Goal: Complete application form: Complete application form

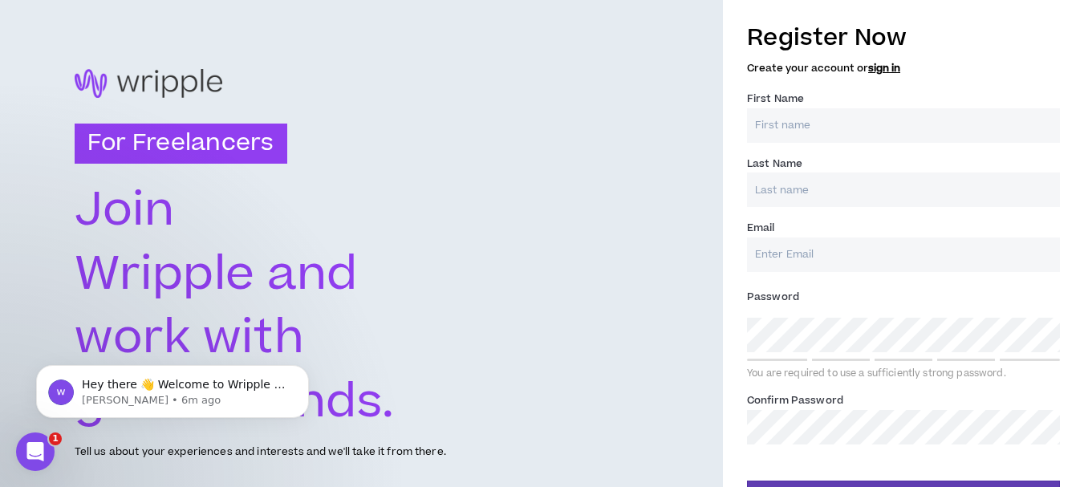
click at [795, 141] on input "First Name *" at bounding box center [903, 125] width 313 height 35
type input "Rohit"
type input "Meshram"
type input "[EMAIL_ADDRESS][DOMAIN_NAME]"
type input "Meshram"
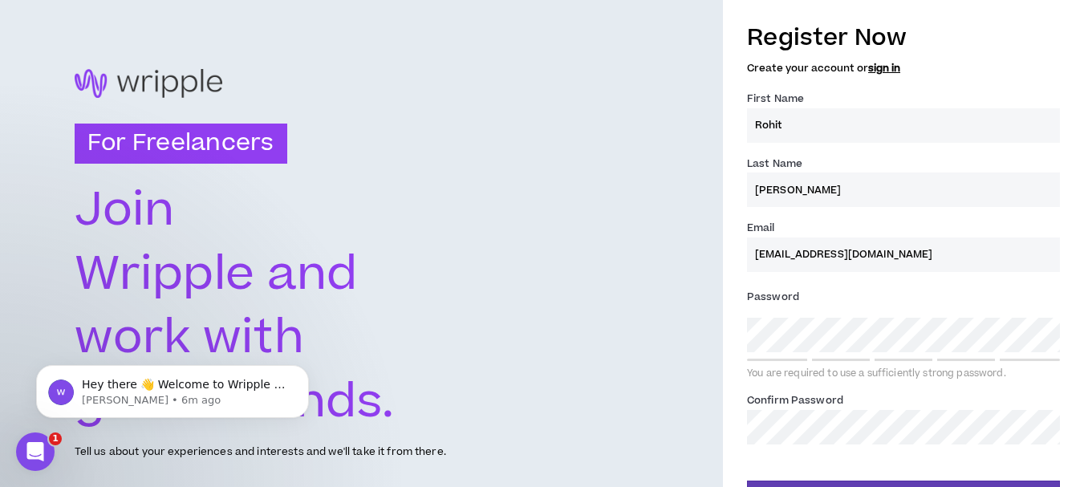
type input "[EMAIL_ADDRESS][DOMAIN_NAME]"
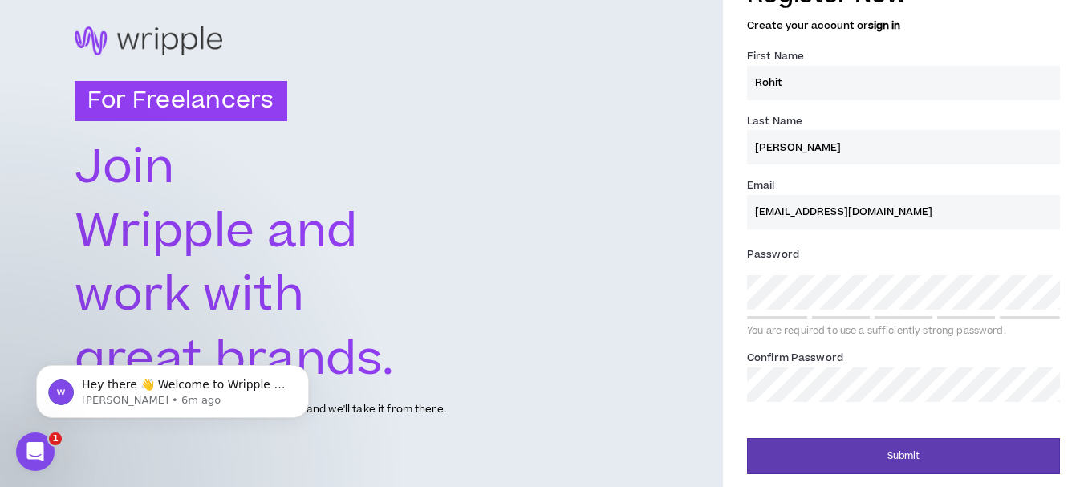
click at [803, 270] on div "Password * You are required to use a sufficiently strong password." at bounding box center [903, 290] width 313 height 96
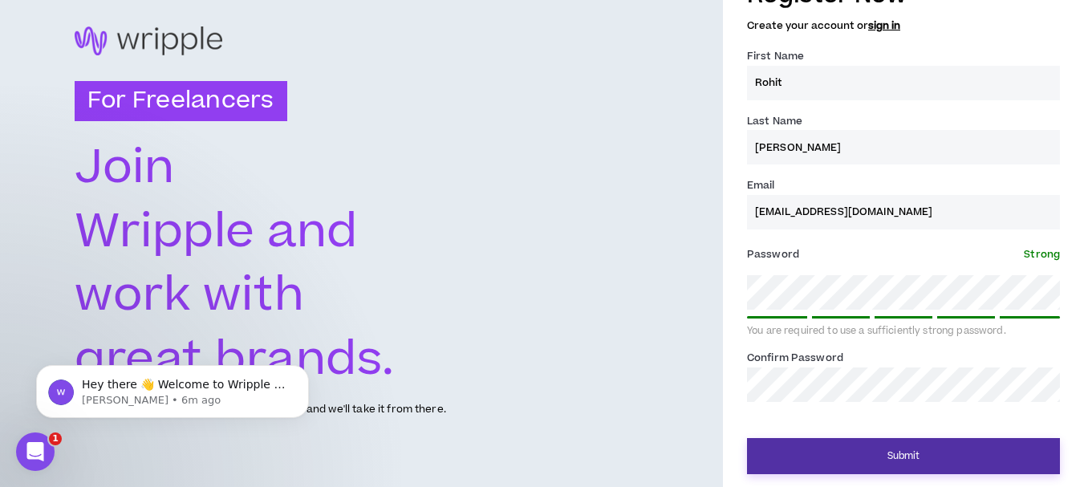
click at [912, 458] on button "Submit" at bounding box center [903, 456] width 313 height 36
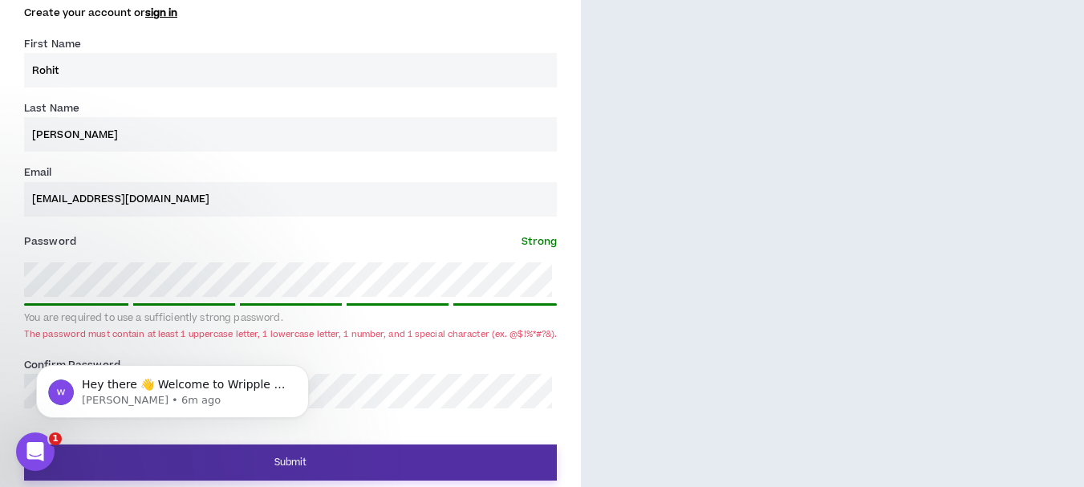
scroll to position [604, 0]
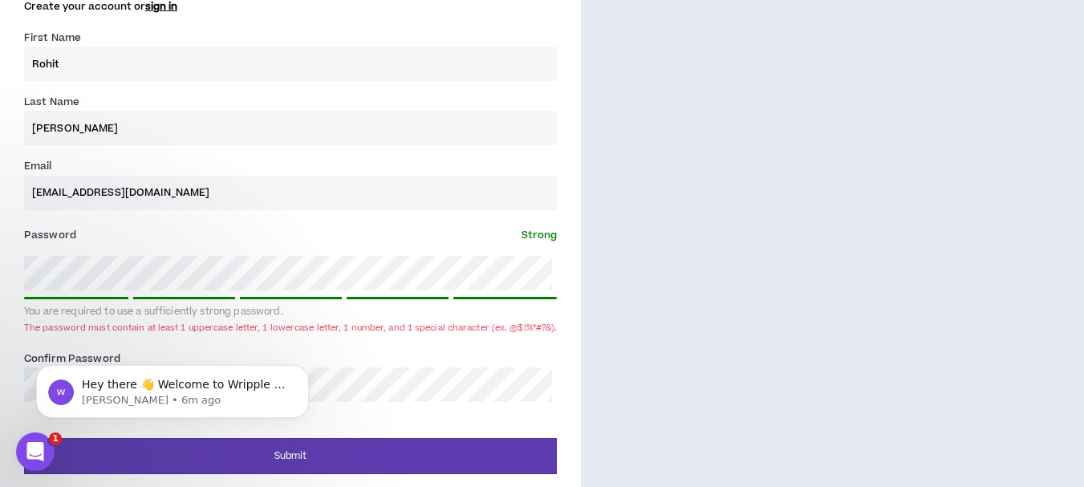
click at [325, 370] on body "Hey there 👋 Welcome to Wripple 🙌 Take a look around! If you have any questions,…" at bounding box center [172, 388] width 308 height 100
click at [327, 370] on html "Hey there 👋 Welcome to Wripple 🙌 Take a look around! If you have any questions,…" at bounding box center [172, 387] width 321 height 112
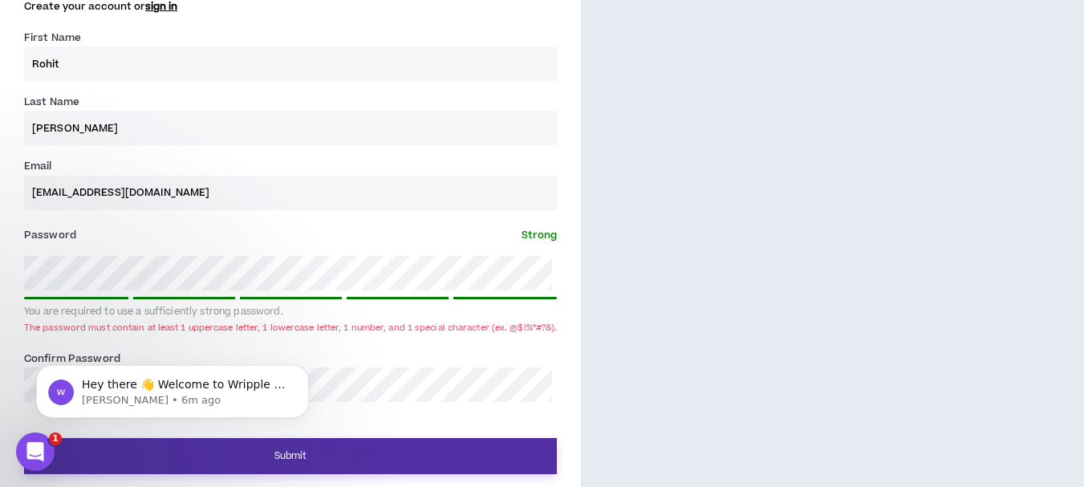
click at [339, 450] on button "Submit" at bounding box center [290, 456] width 533 height 36
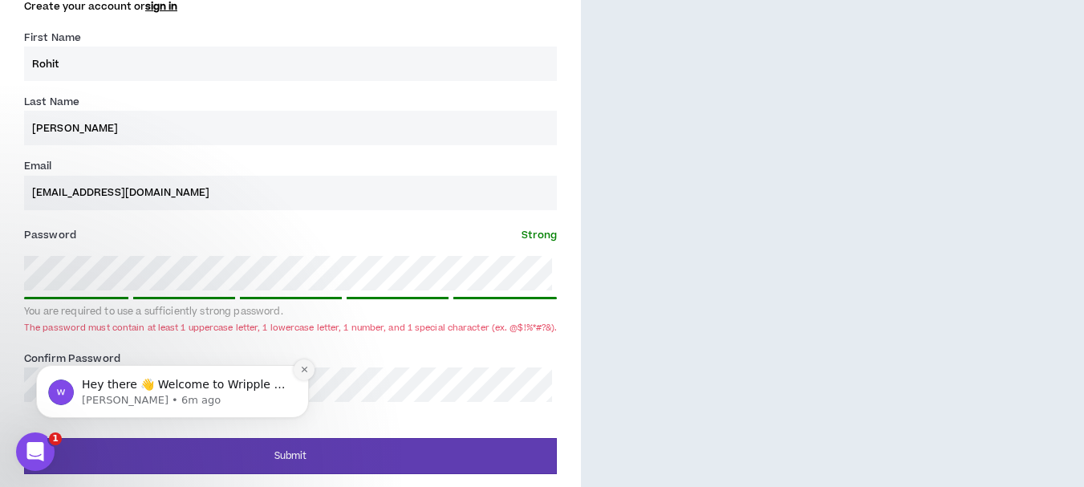
click at [302, 368] on icon "Dismiss notification" at bounding box center [304, 369] width 9 height 9
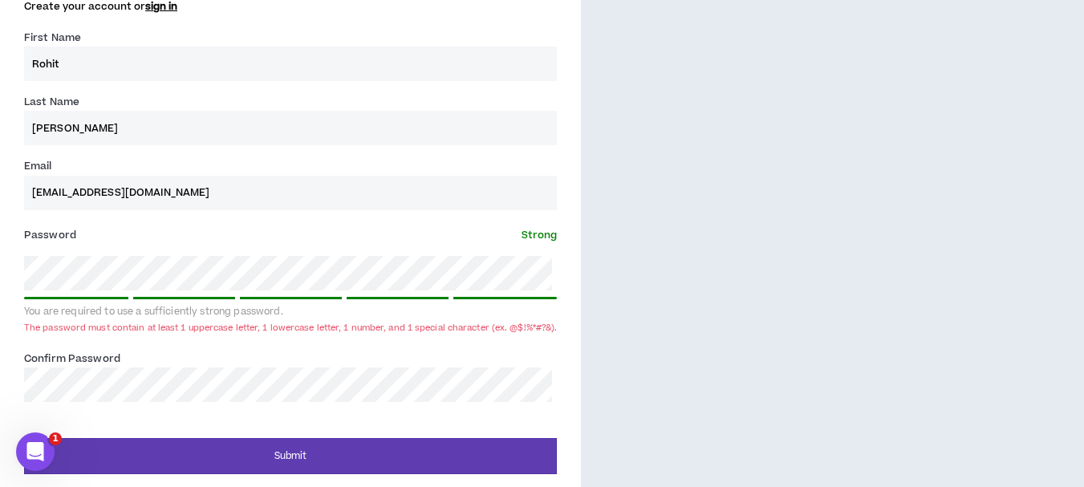
click at [6, 270] on div "Register Now Create your account or sign in First Name * Rohit Last Name * Mesh…" at bounding box center [290, 212] width 581 height 523
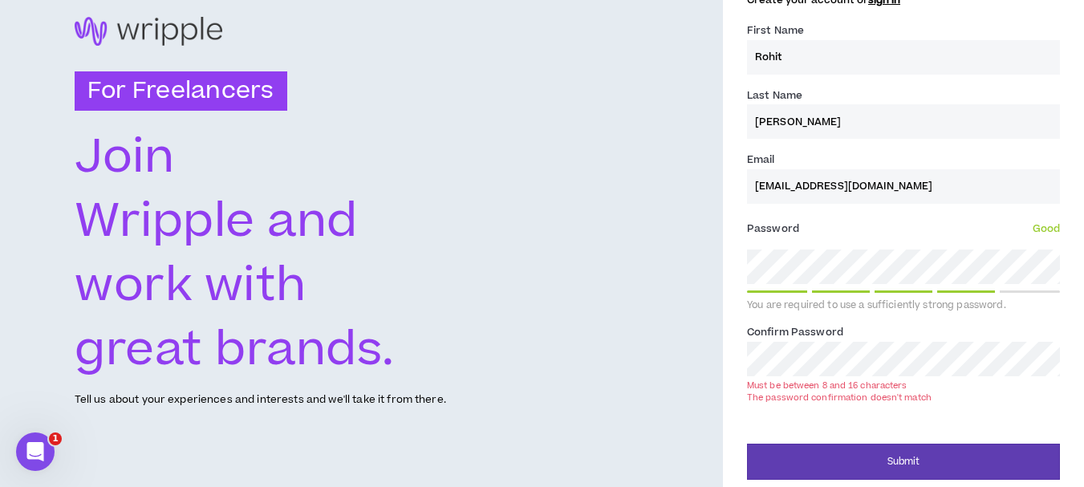
scroll to position [62, 0]
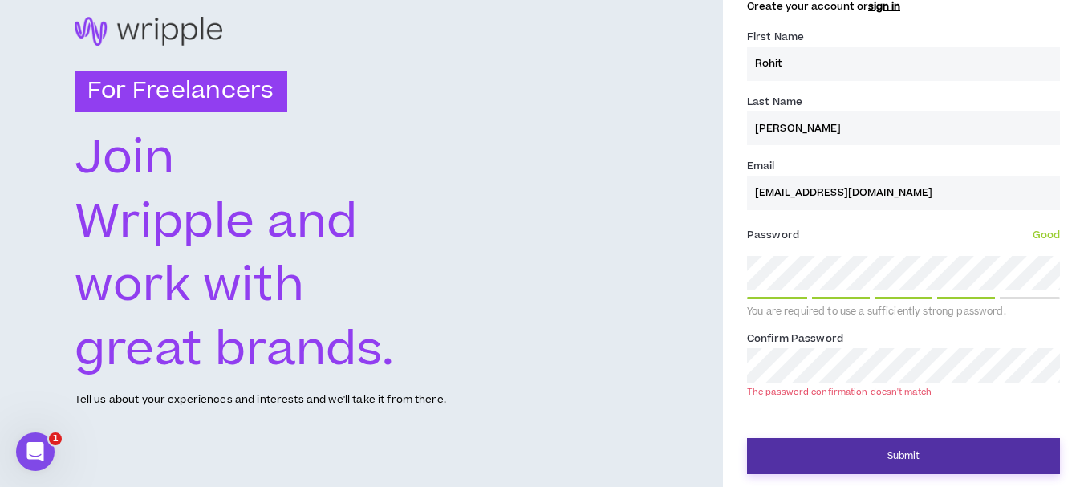
click at [812, 451] on button "Submit" at bounding box center [903, 456] width 313 height 36
click at [867, 452] on button "Submit" at bounding box center [903, 456] width 313 height 36
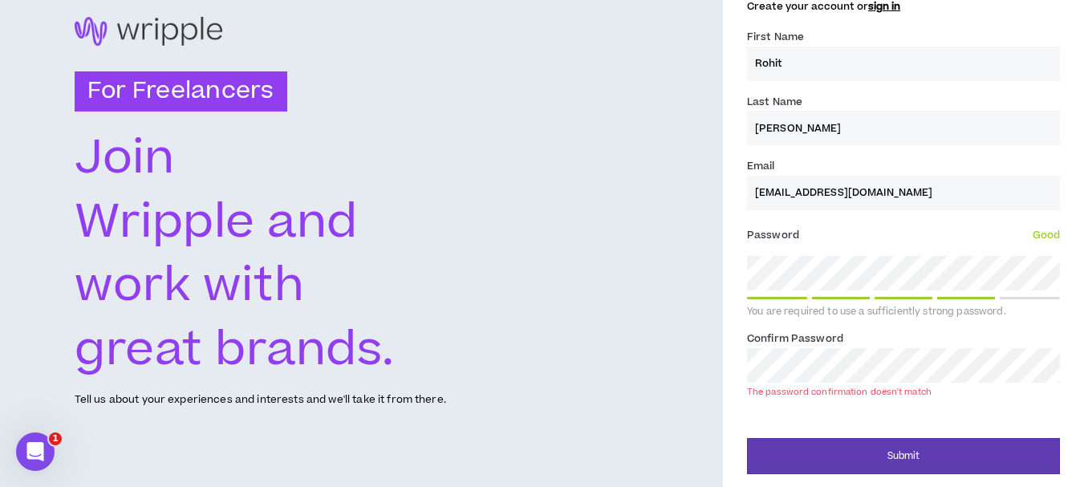
click at [729, 351] on div "Register Now Create your account or sign in First Name * Rohit Last Name * Mesh…" at bounding box center [903, 212] width 361 height 523
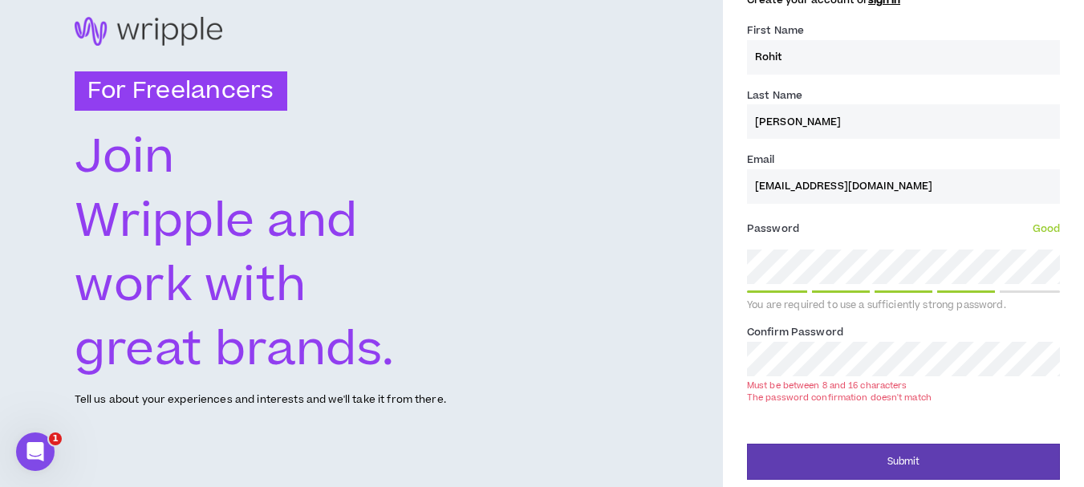
scroll to position [43, 0]
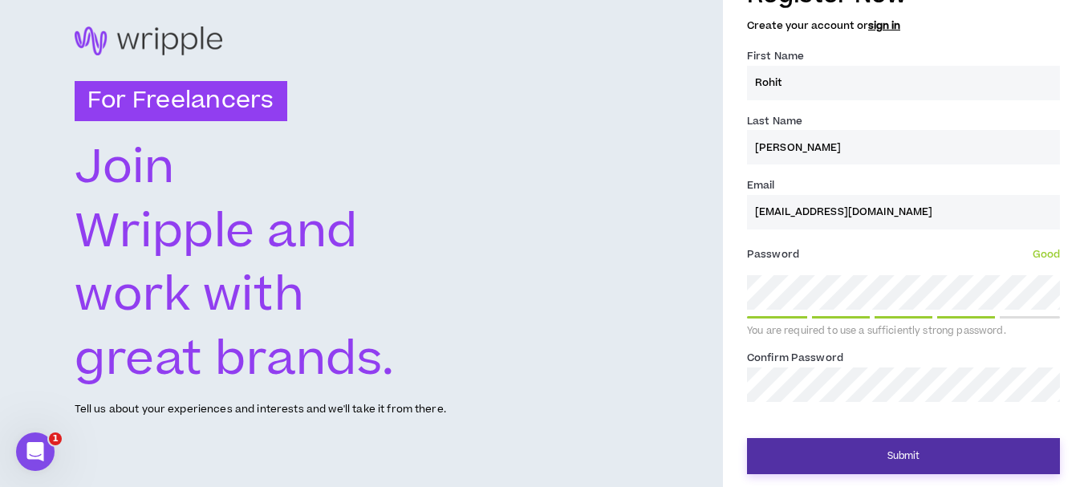
click at [854, 457] on button "Submit" at bounding box center [903, 456] width 313 height 36
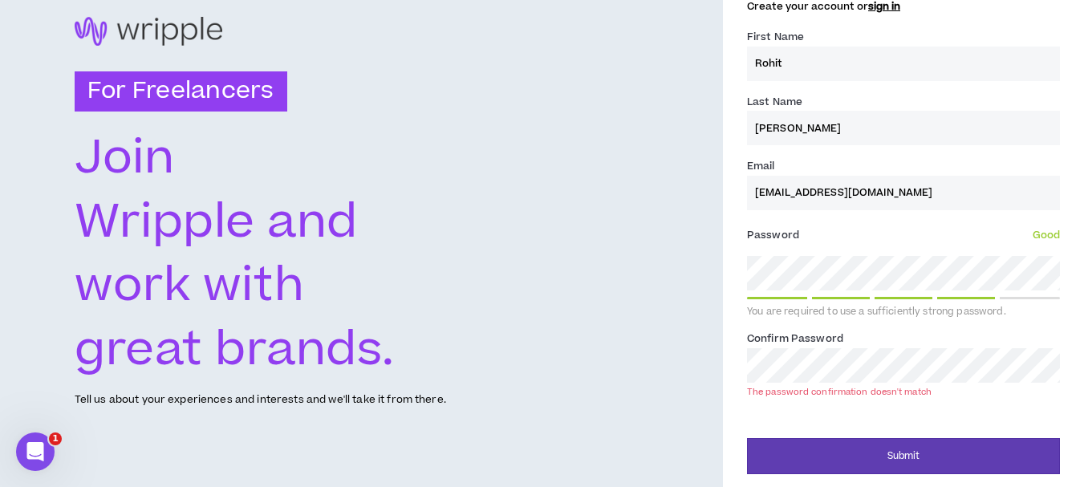
scroll to position [60, 0]
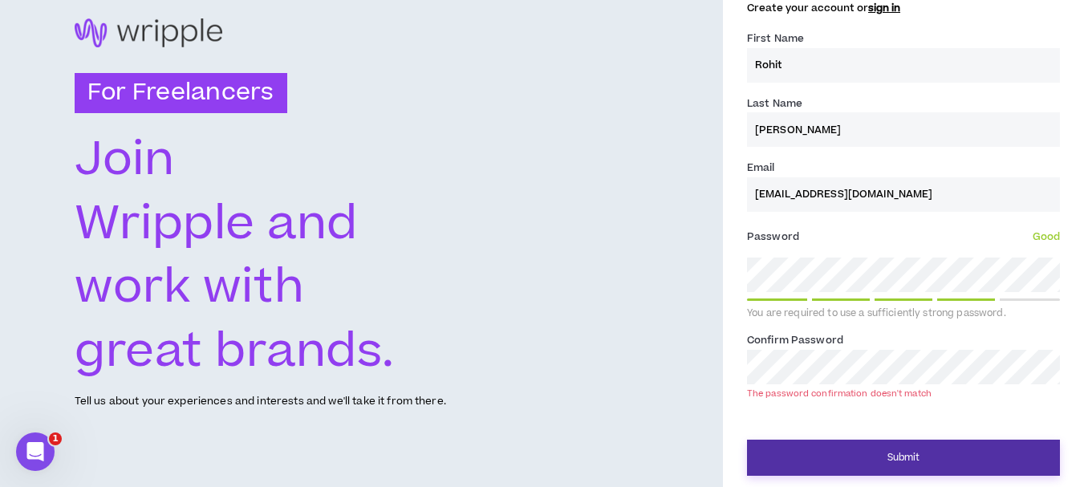
click at [905, 460] on button "Submit" at bounding box center [903, 458] width 313 height 36
click at [886, 453] on button "Submit" at bounding box center [903, 458] width 313 height 36
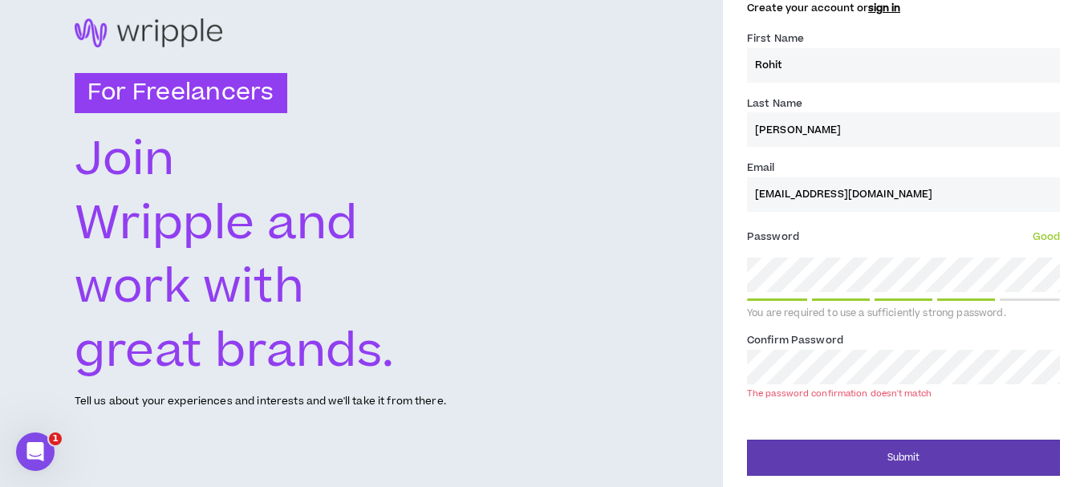
click at [734, 364] on div "Register Now Create your account or sign in First Name * Rohit Last Name * Mesh…" at bounding box center [903, 214] width 361 height 523
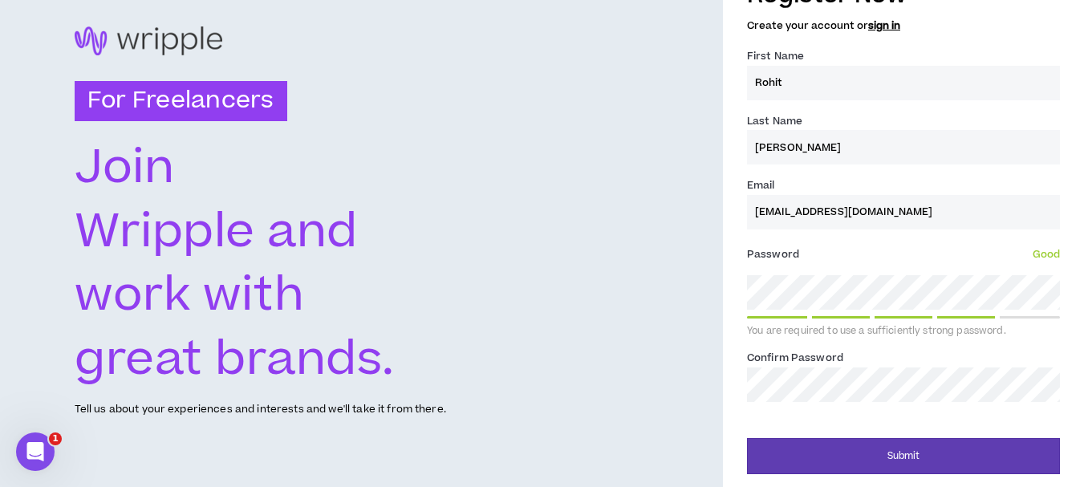
scroll to position [43, 0]
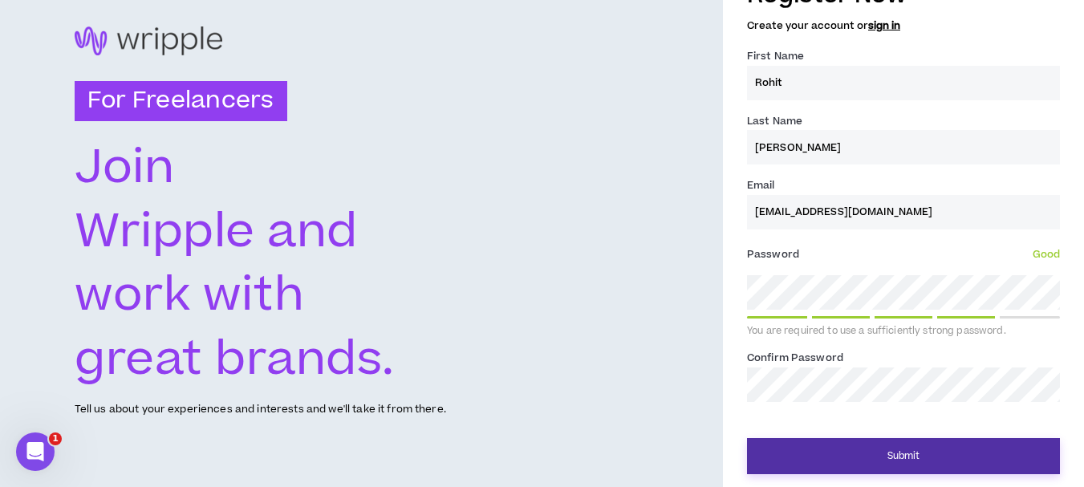
click at [782, 452] on button "Submit" at bounding box center [903, 456] width 313 height 36
click at [798, 447] on button "Submit" at bounding box center [903, 456] width 313 height 36
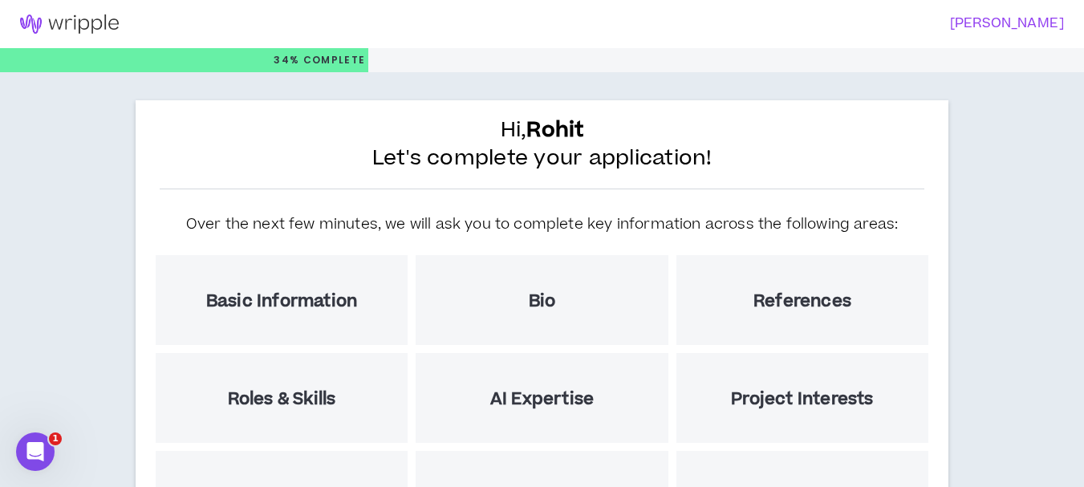
scroll to position [266, 0]
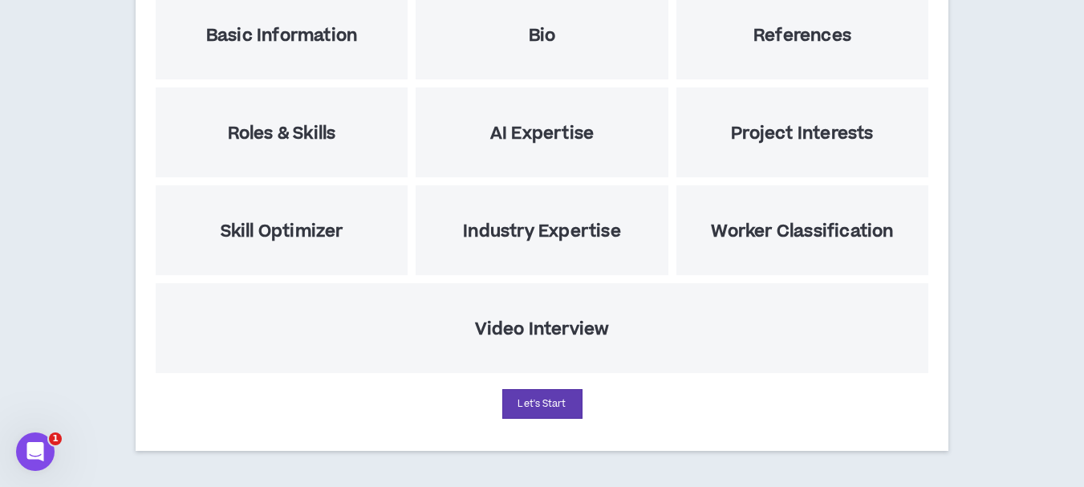
click at [311, 142] on h5 "Roles & Skills" at bounding box center [282, 134] width 108 height 20
click at [548, 410] on button "Let's Start" at bounding box center [542, 404] width 80 height 30
select select "US"
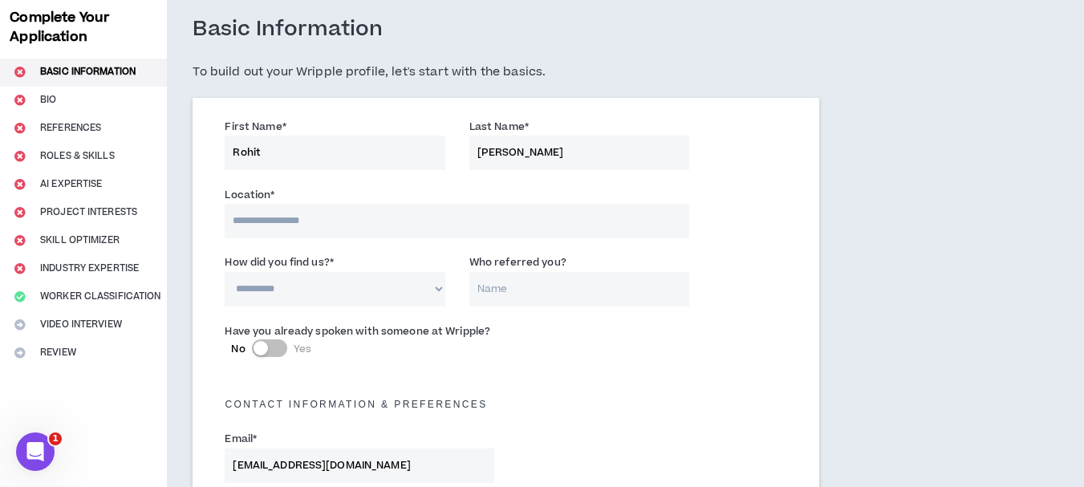
scroll to position [161, 0]
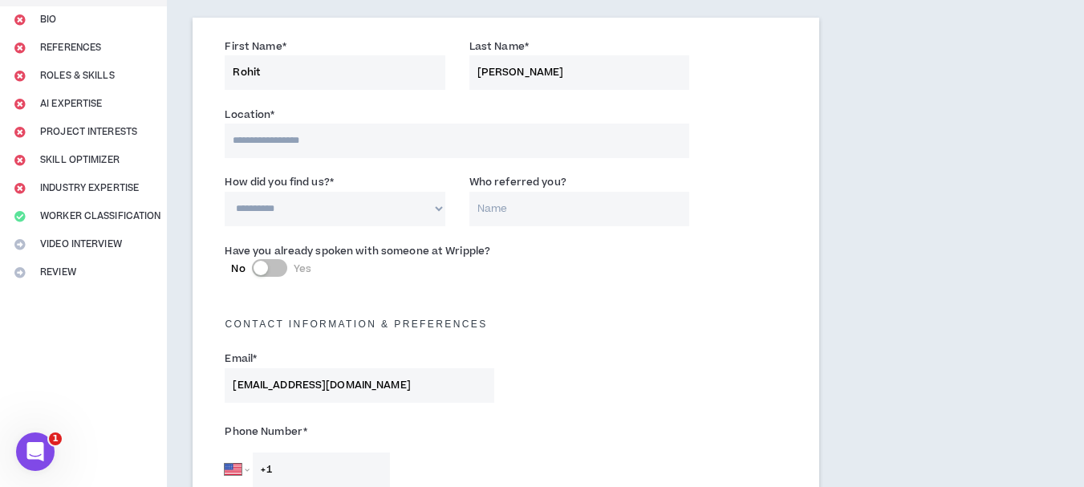
click at [311, 217] on select "**********" at bounding box center [335, 209] width 220 height 35
select select "*"
click at [225, 192] on select "**********" at bounding box center [335, 209] width 220 height 35
click at [510, 217] on input "Who referred you?" at bounding box center [580, 209] width 220 height 35
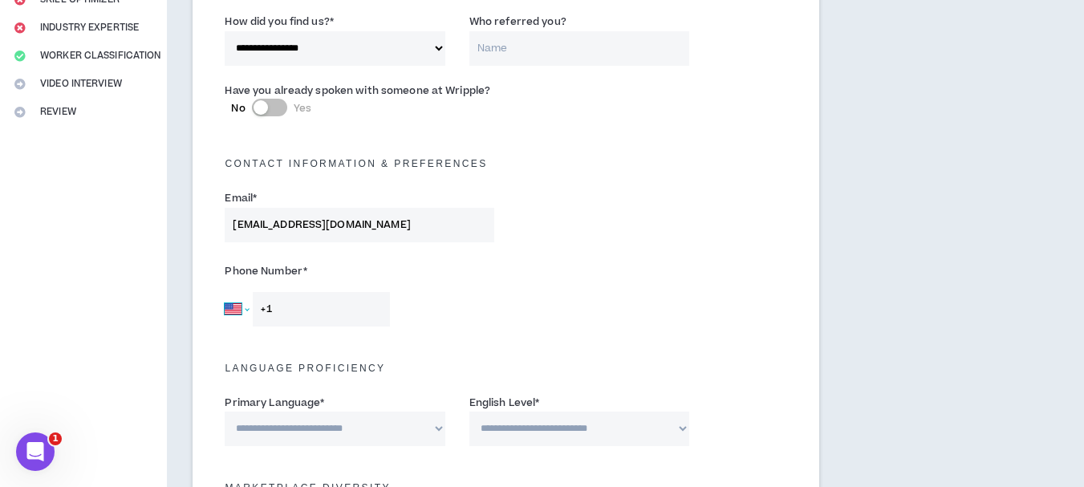
click at [247, 309] on select "Afghanistan Åland Islands Albania Algeria American Samoa Andorra Angola Anguill…" at bounding box center [237, 309] width 24 height 35
select select "IN"
click at [225, 292] on select "Afghanistan Åland Islands Albania Algeria American Samoa Andorra Angola Anguill…" at bounding box center [237, 309] width 24 height 35
click at [330, 312] on input "+91" at bounding box center [321, 309] width 137 height 35
type input "+91 97306 26678"
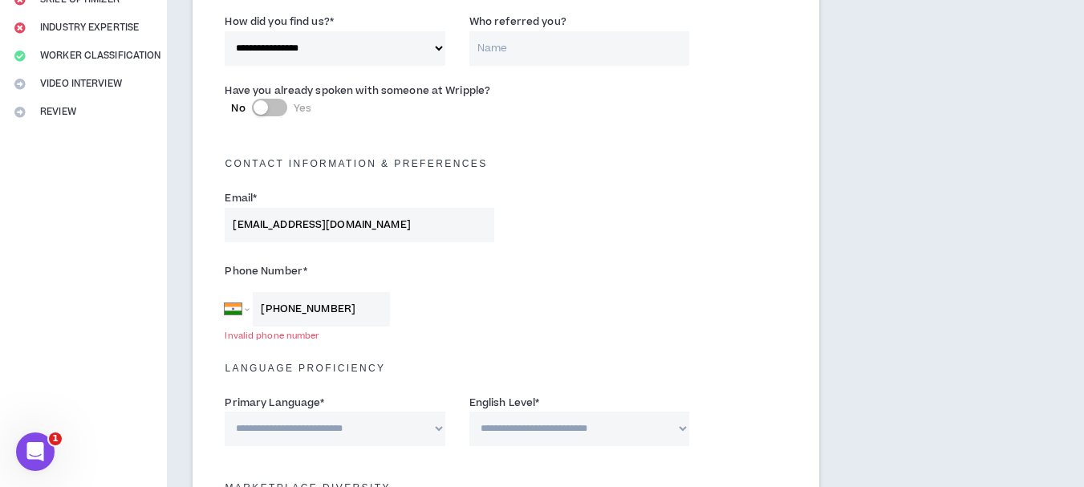
type input "*****"
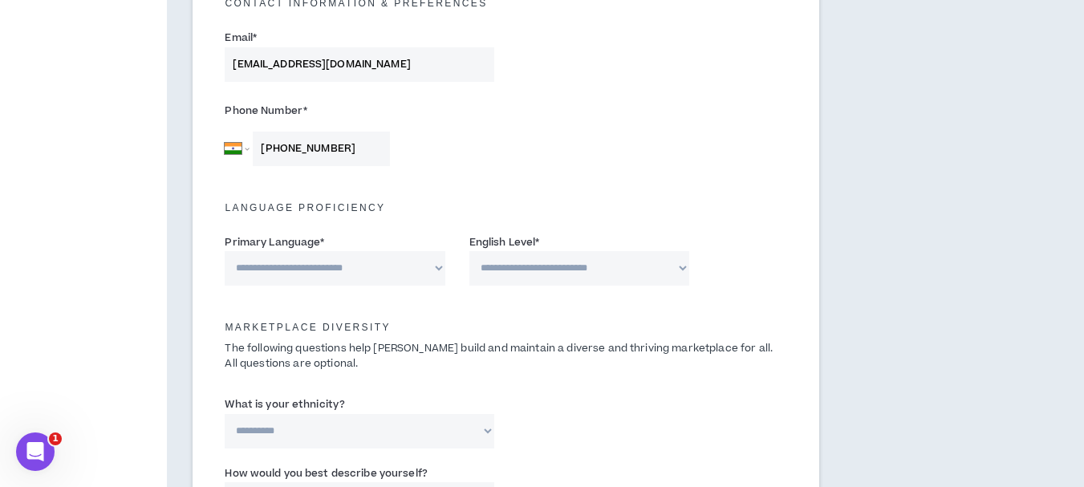
click at [376, 262] on select "**********" at bounding box center [335, 268] width 220 height 35
select select "*******"
click at [225, 251] on select "**********" at bounding box center [335, 268] width 220 height 35
click at [526, 258] on select "**********" at bounding box center [580, 268] width 220 height 35
select select "*"
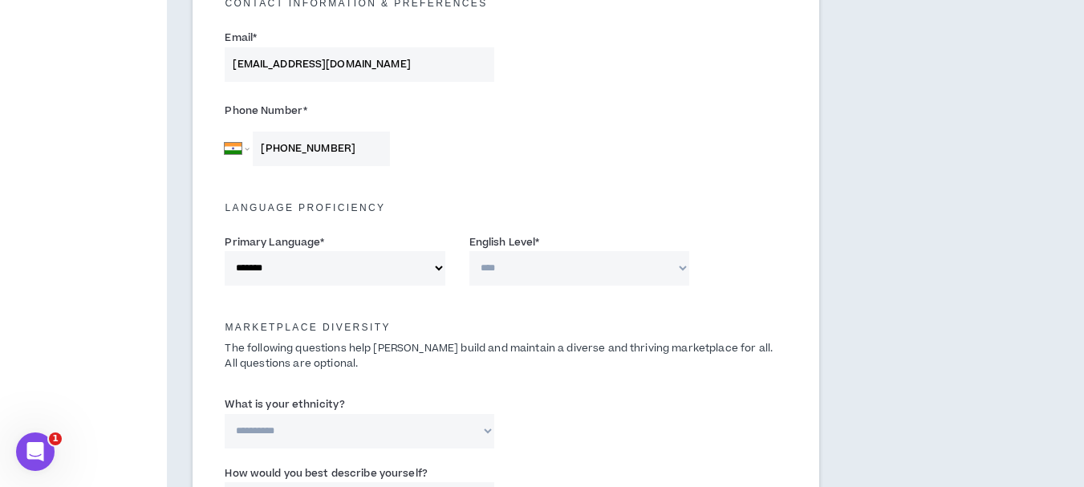
click at [470, 251] on select "**********" at bounding box center [580, 268] width 220 height 35
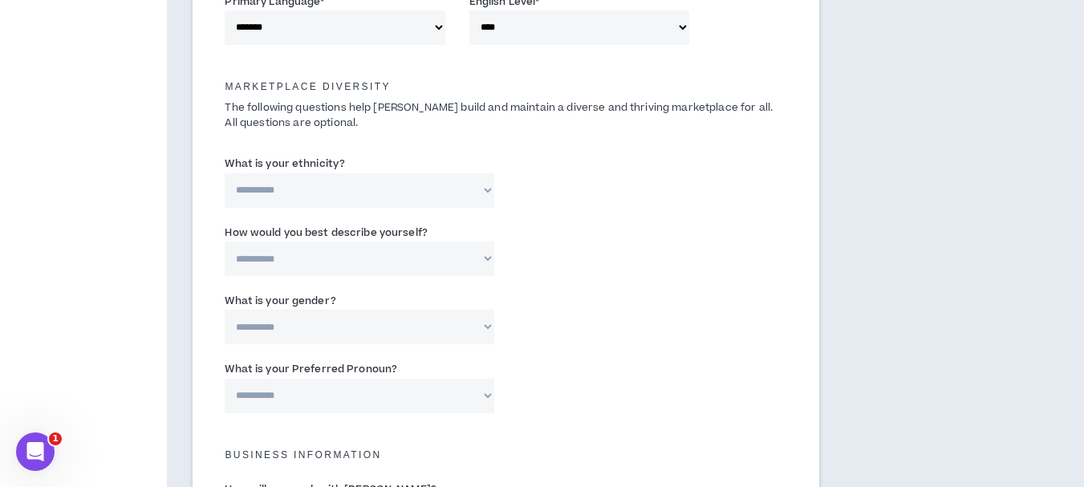
click at [312, 201] on select "**********" at bounding box center [359, 190] width 269 height 35
select select "**********"
click at [225, 173] on select "**********" at bounding box center [359, 190] width 269 height 35
click at [327, 264] on select "**********" at bounding box center [359, 259] width 269 height 35
select select "*****"
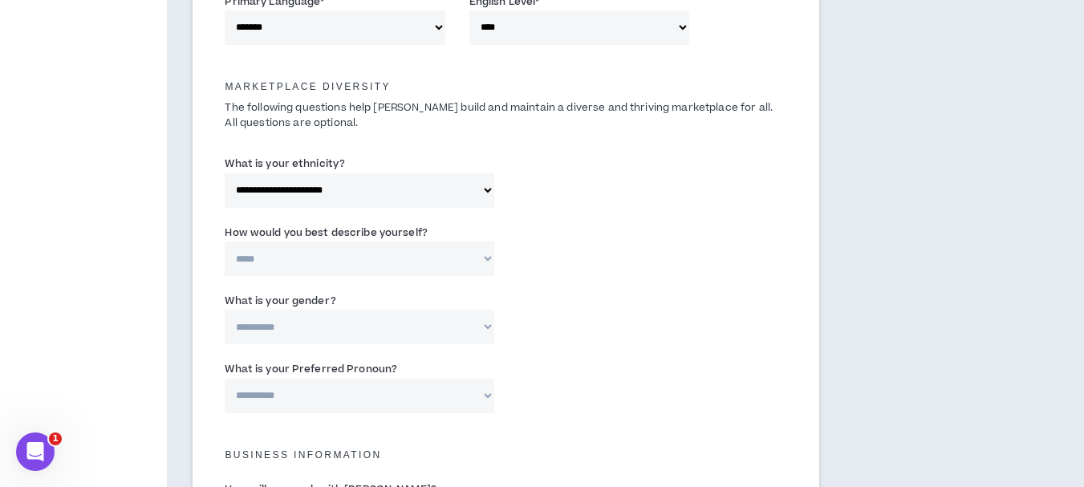
click at [225, 242] on select "**********" at bounding box center [359, 259] width 269 height 35
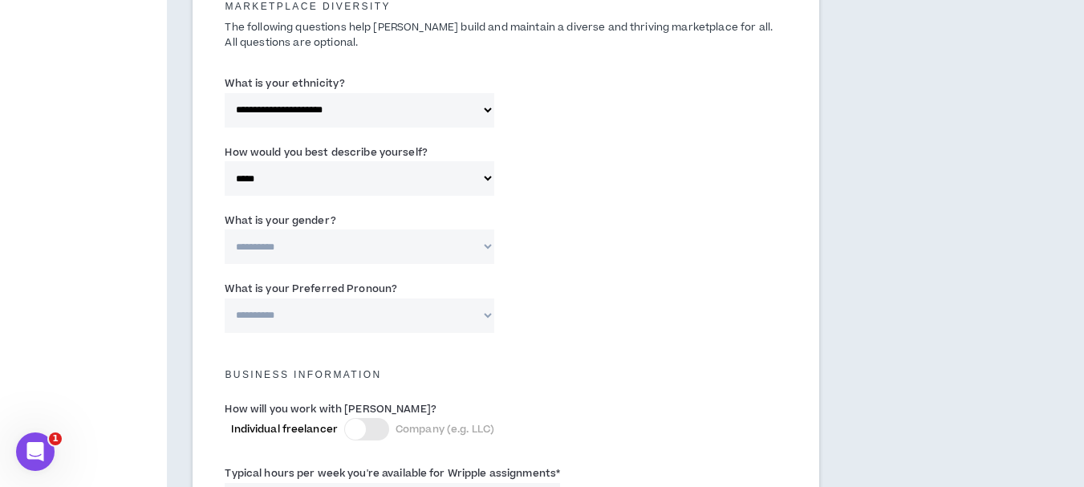
drag, startPoint x: 328, startPoint y: 249, endPoint x: 326, endPoint y: 263, distance: 14.6
click at [328, 249] on select "**********" at bounding box center [359, 247] width 269 height 35
select select "***"
click at [225, 230] on select "**********" at bounding box center [359, 247] width 269 height 35
click at [322, 306] on select "**********" at bounding box center [359, 316] width 269 height 35
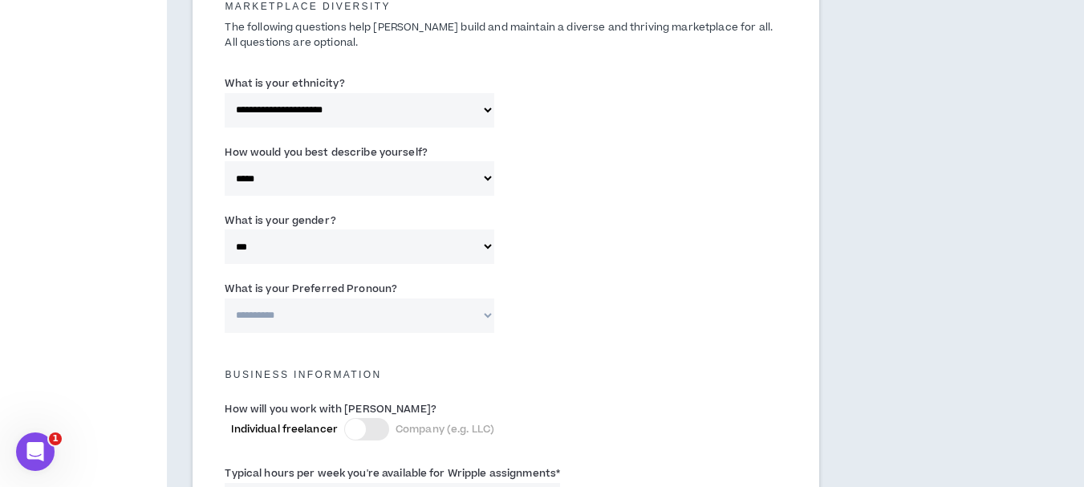
select select "**********"
click at [225, 299] on select "**********" at bounding box center [359, 316] width 269 height 35
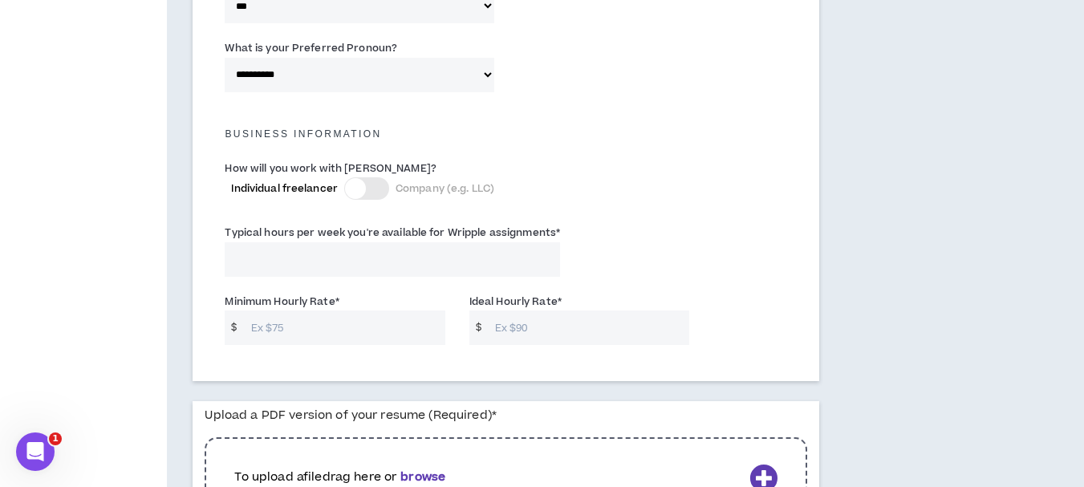
scroll to position [1124, 0]
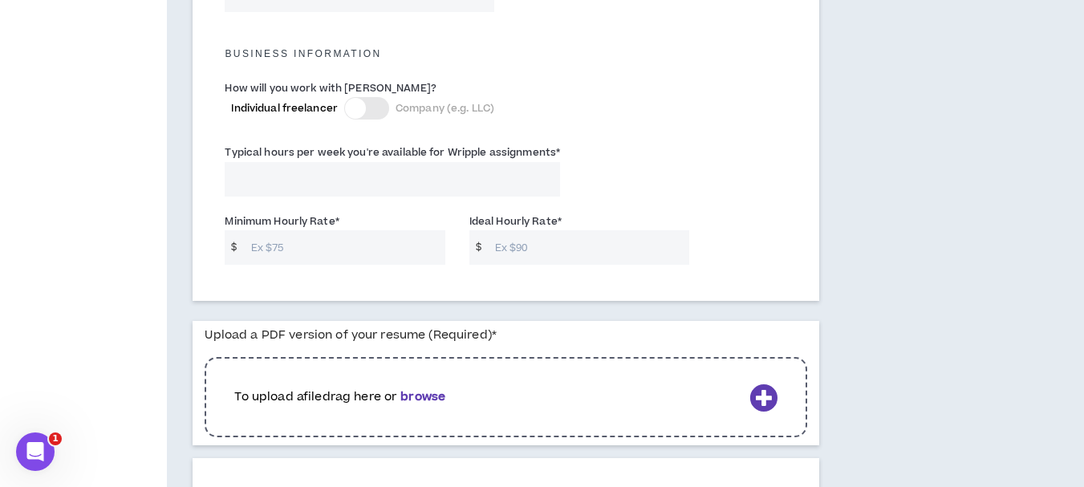
click at [359, 184] on input "Typical hours per week you're available for Wripple assignments *" at bounding box center [392, 179] width 335 height 35
type input "8"
type input "40"
click at [314, 244] on input "Minimum Hourly Rate *" at bounding box center [344, 247] width 202 height 35
type input "10"
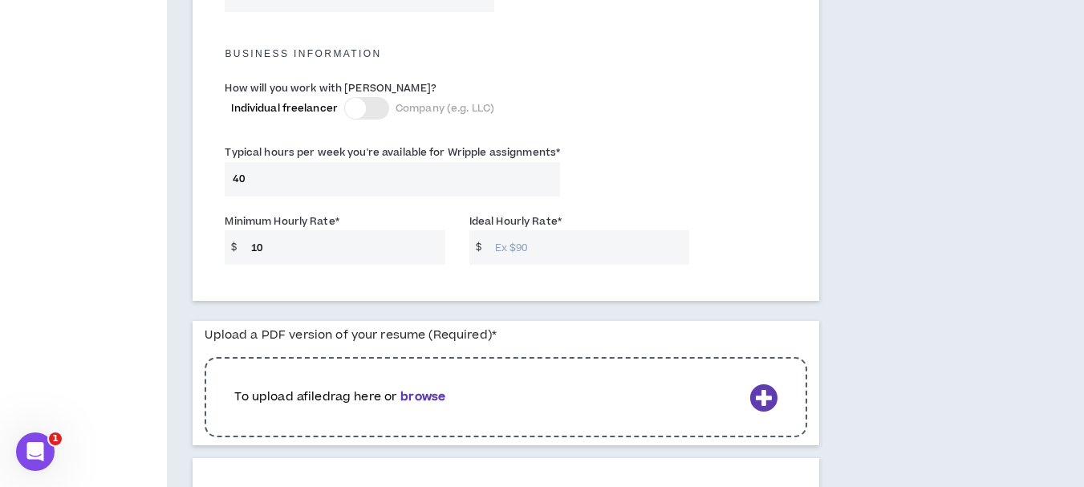
click at [496, 250] on input "Ideal Hourly Rate *" at bounding box center [588, 247] width 202 height 35
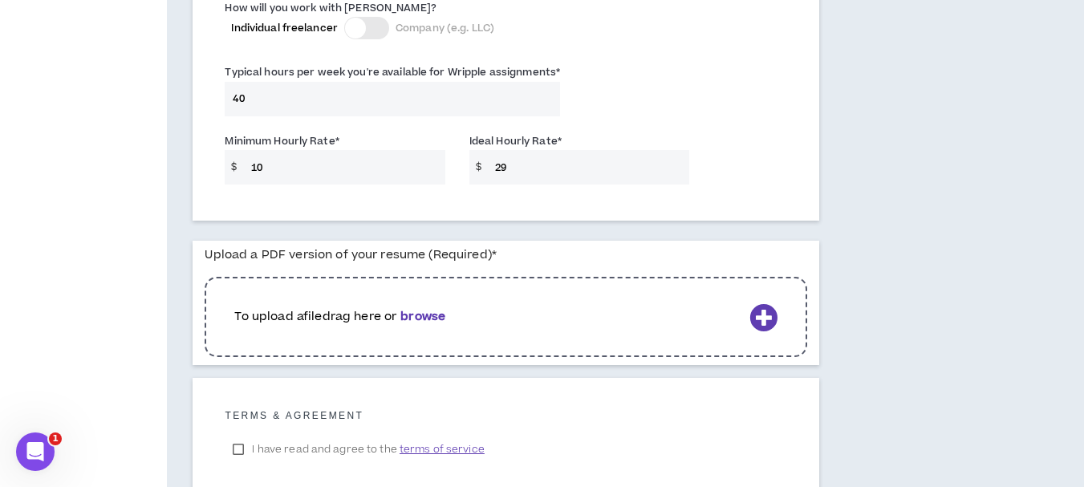
type input "29"
click at [434, 317] on b "browse" at bounding box center [422, 316] width 45 height 17
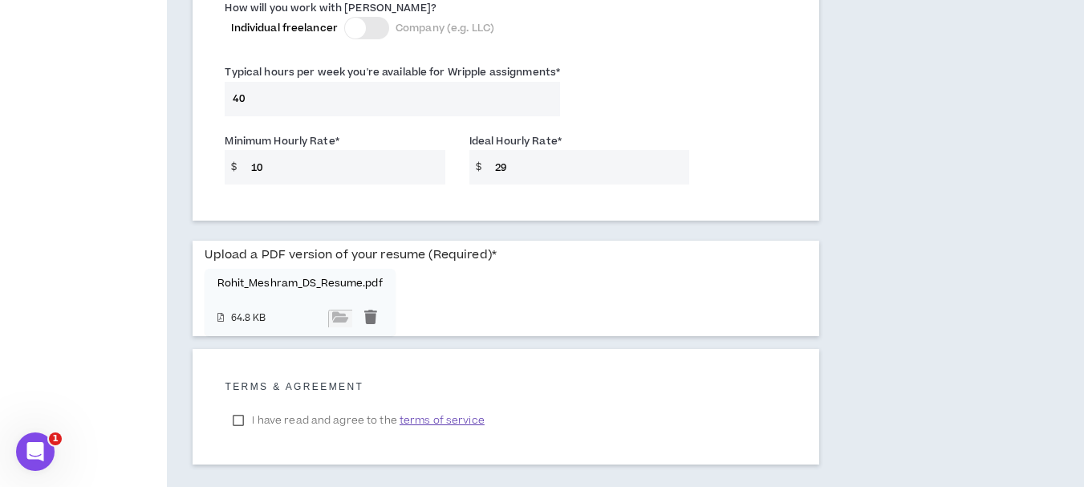
scroll to position [1285, 0]
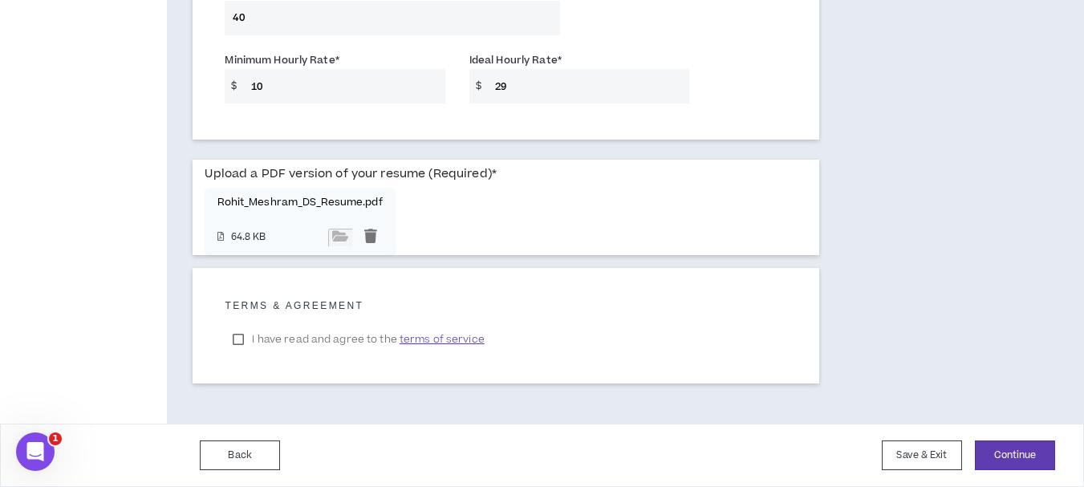
click at [237, 335] on label "I have read and agree to the terms of service" at bounding box center [358, 339] width 267 height 24
click at [1022, 447] on button "Continue" at bounding box center [1015, 456] width 80 height 30
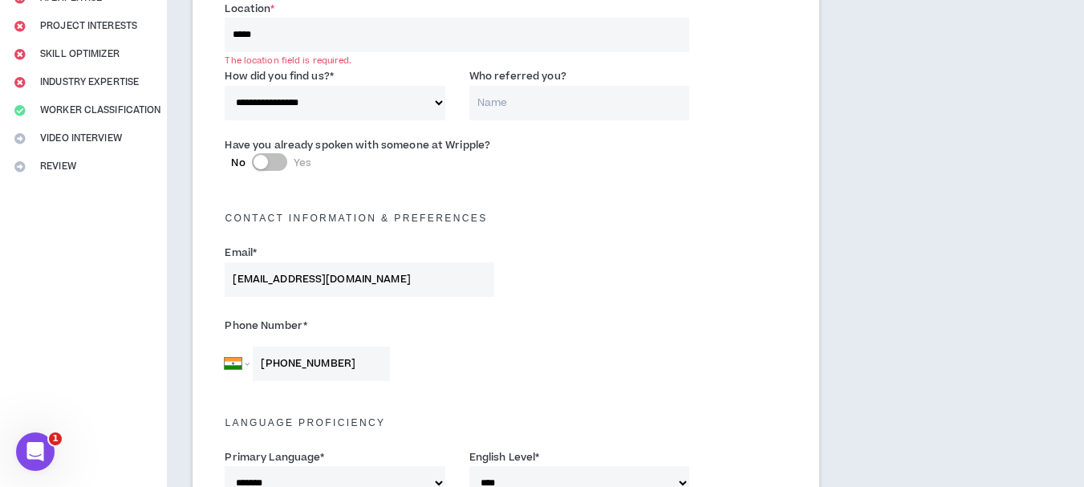
scroll to position [186, 0]
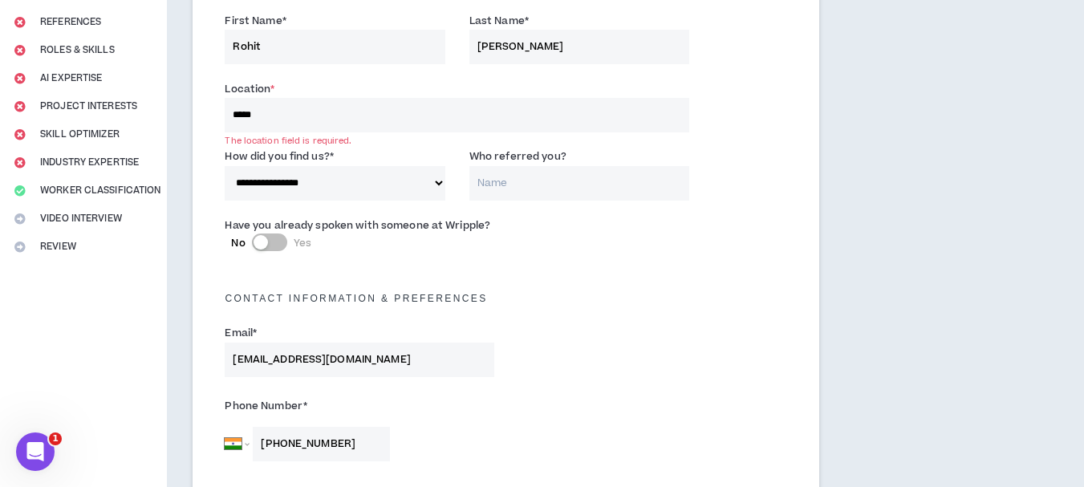
click at [316, 120] on input "*****" at bounding box center [457, 115] width 465 height 35
type input "*"
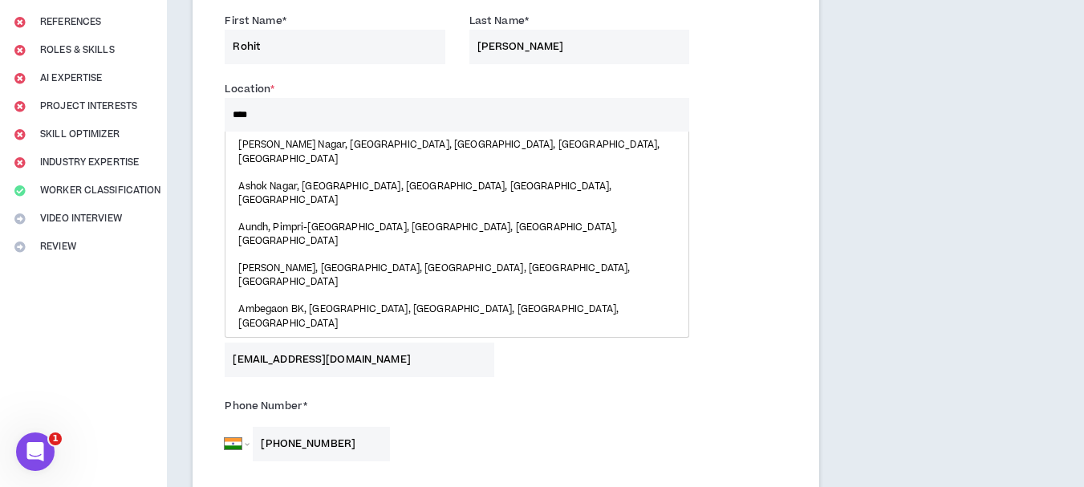
type input "*****"
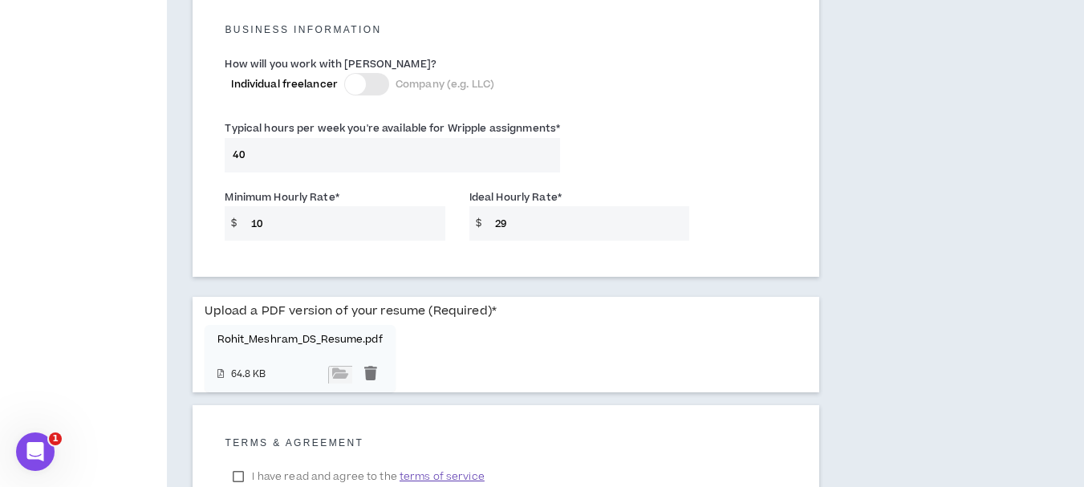
scroll to position [1287, 0]
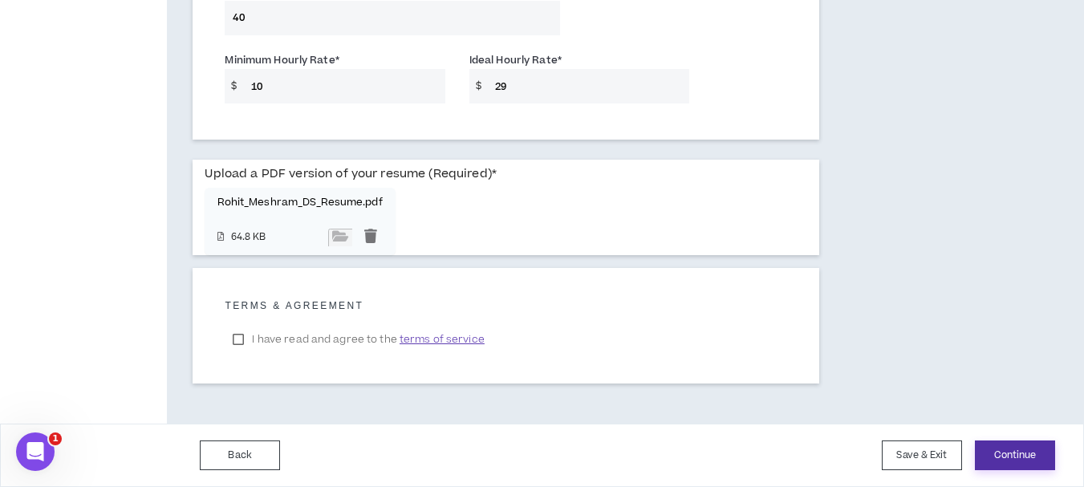
click at [1005, 449] on button "Continue" at bounding box center [1015, 456] width 80 height 30
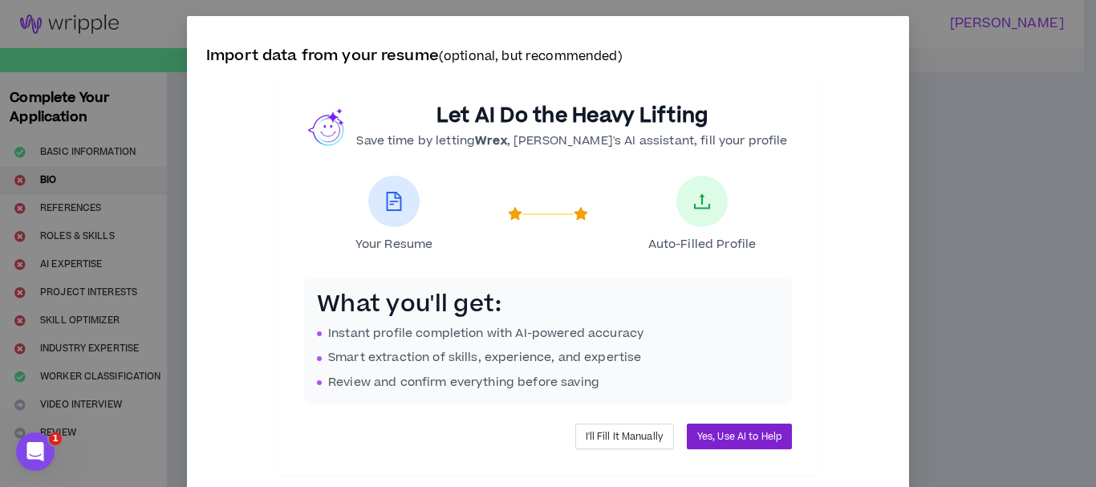
click at [702, 438] on span "Yes, Use AI to Help" at bounding box center [739, 436] width 84 height 15
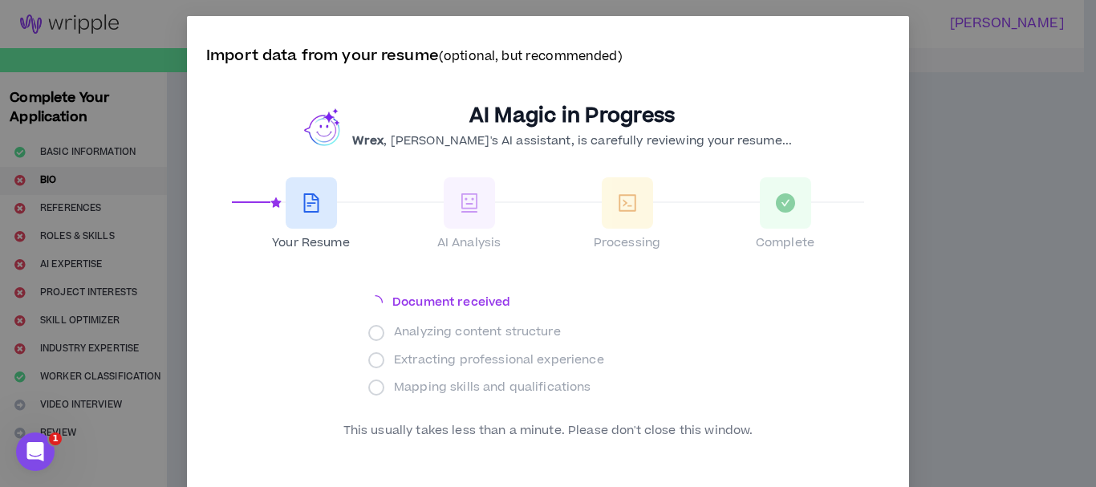
scroll to position [26, 0]
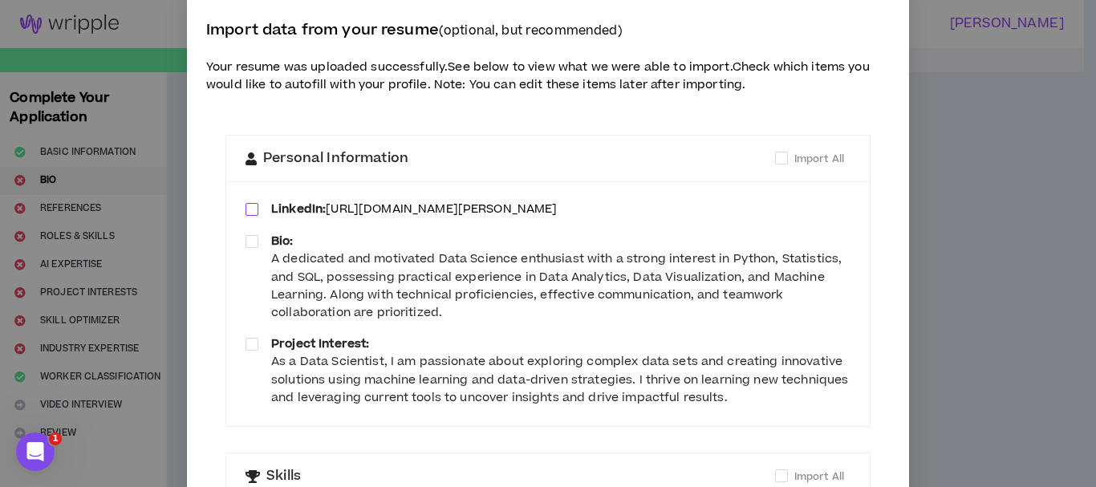
click at [246, 201] on label at bounding box center [252, 210] width 13 height 18
click at [246, 244] on span at bounding box center [252, 241] width 13 height 13
click at [250, 352] on label at bounding box center [252, 344] width 13 height 18
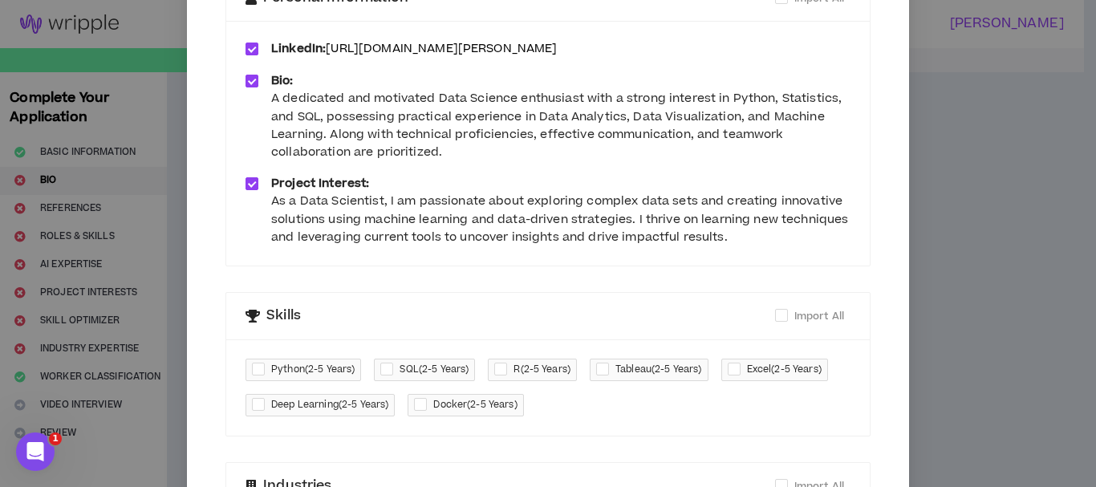
scroll to position [380, 0]
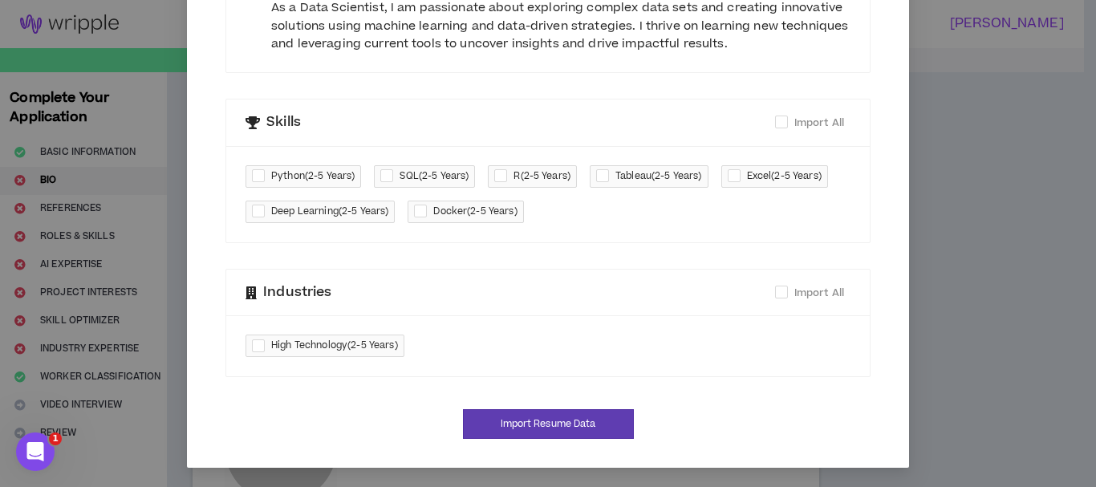
click at [257, 187] on span "Python ( 2-5 Years )" at bounding box center [304, 176] width 116 height 22
checkbox input "****"
click at [394, 173] on div at bounding box center [389, 176] width 19 height 18
checkbox input "****"
click at [775, 120] on span at bounding box center [781, 122] width 13 height 13
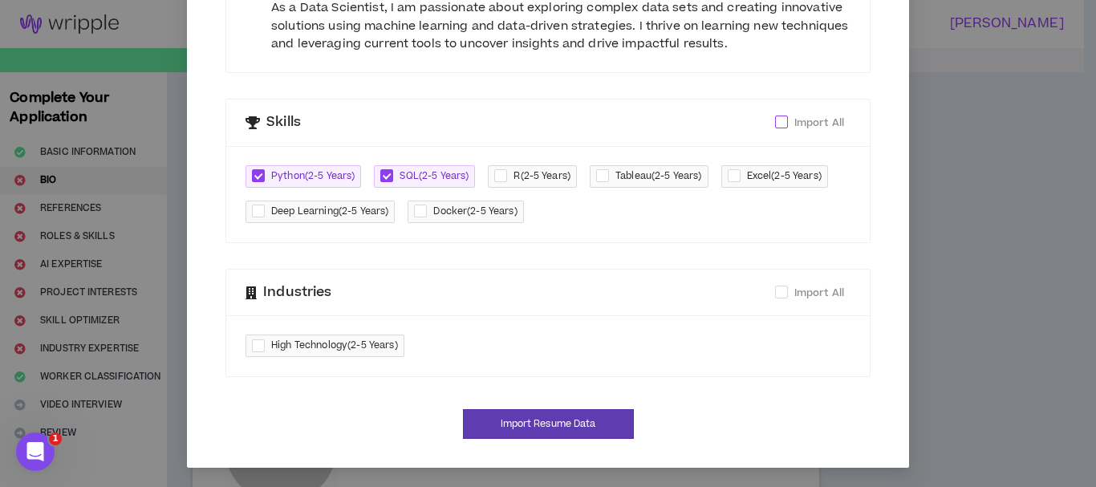
checkbox input "****"
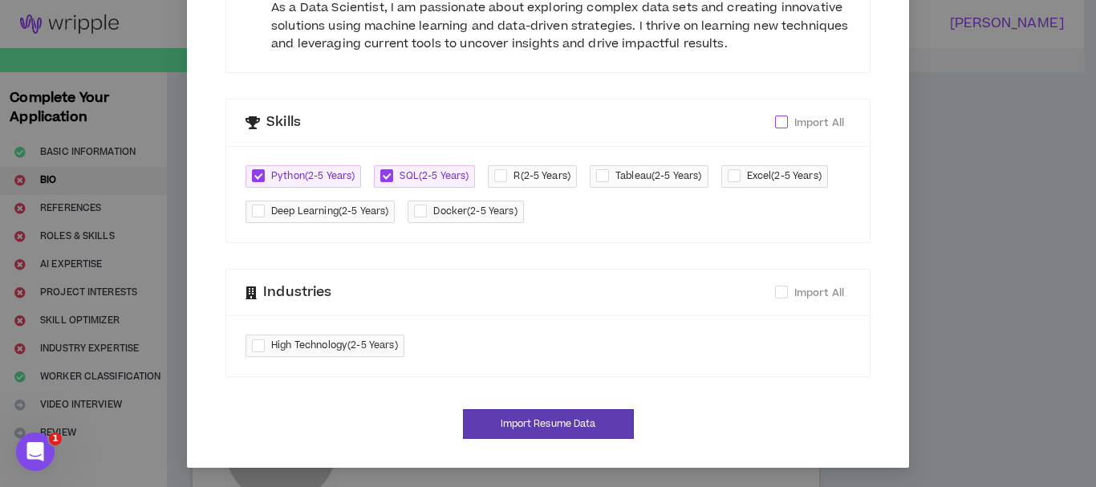
checkbox input "****"
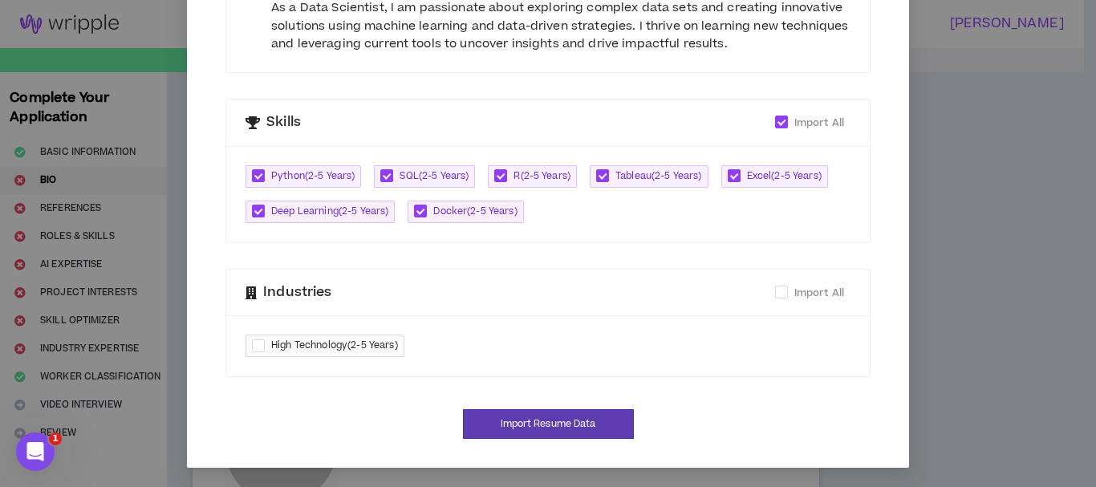
click at [252, 344] on div at bounding box center [261, 346] width 19 height 18
checkbox input "****"
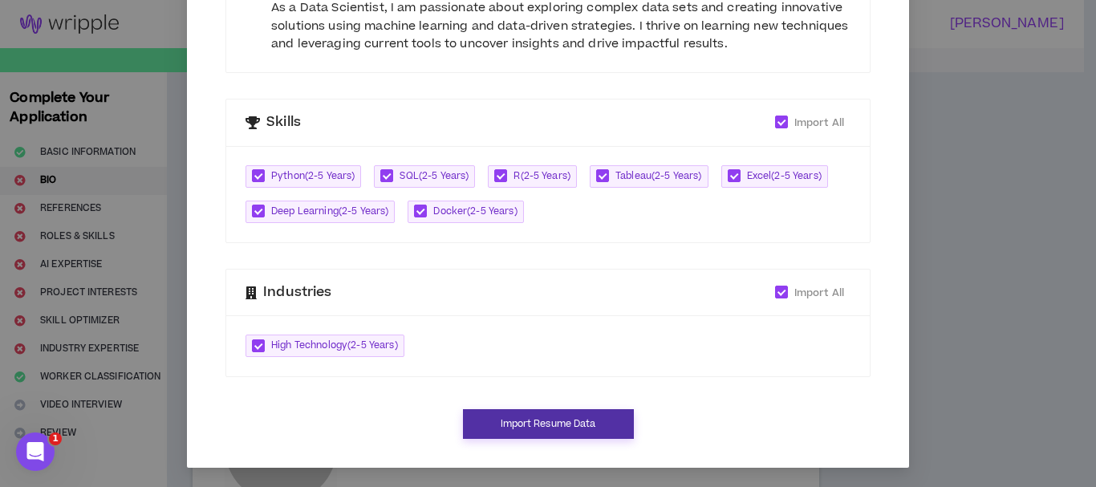
click at [551, 424] on button "Import Resume Data" at bounding box center [548, 424] width 171 height 30
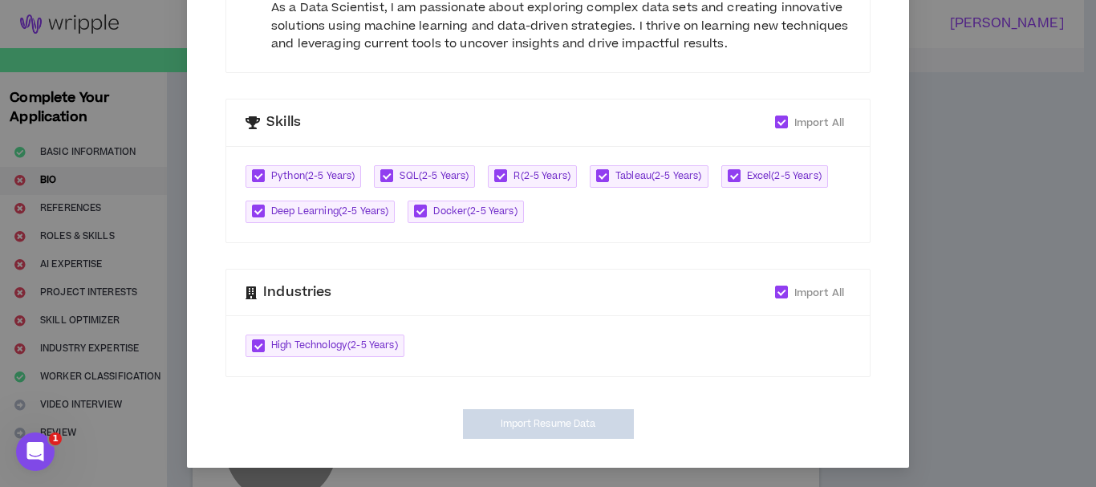
type input "[URL][DOMAIN_NAME][PERSON_NAME]"
type textarea "**********"
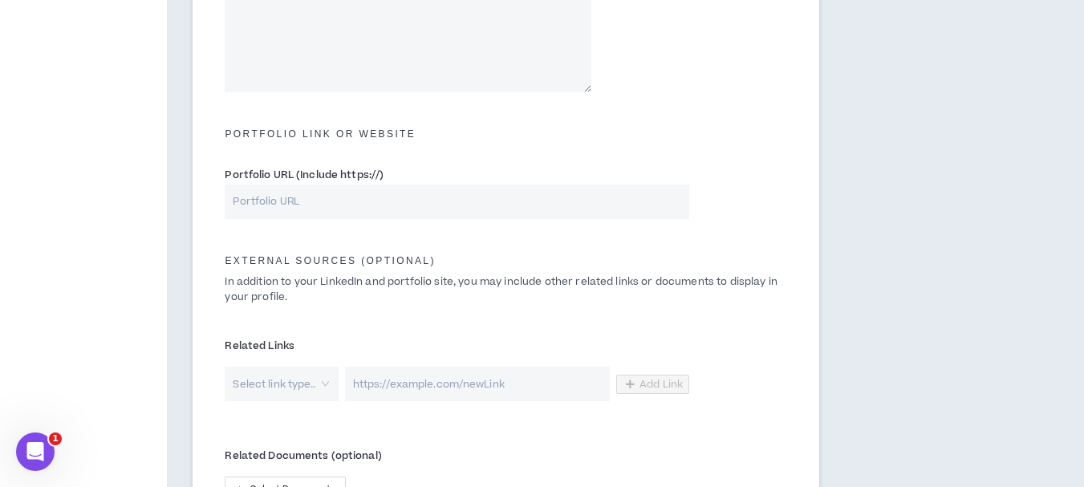
scroll to position [843, 0]
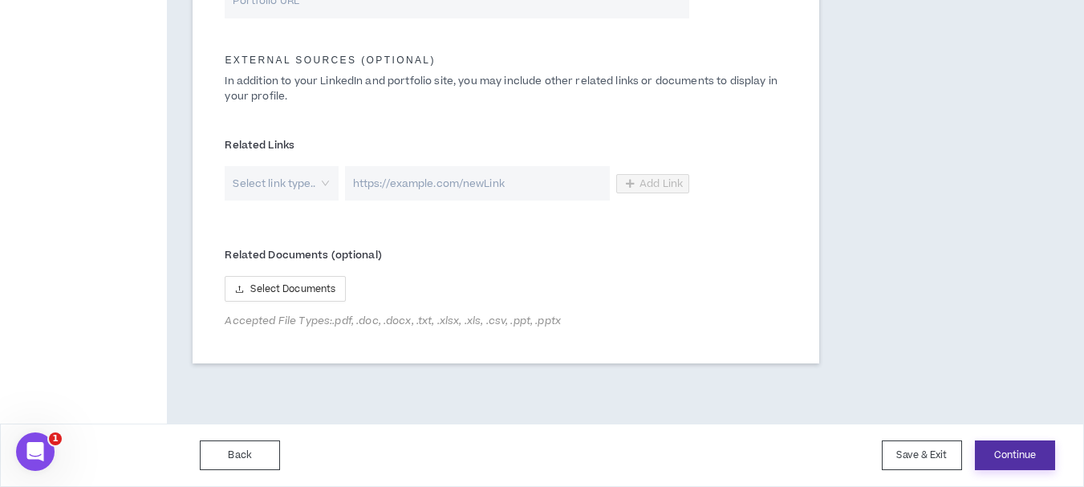
click at [1033, 458] on button "Continue" at bounding box center [1015, 456] width 80 height 30
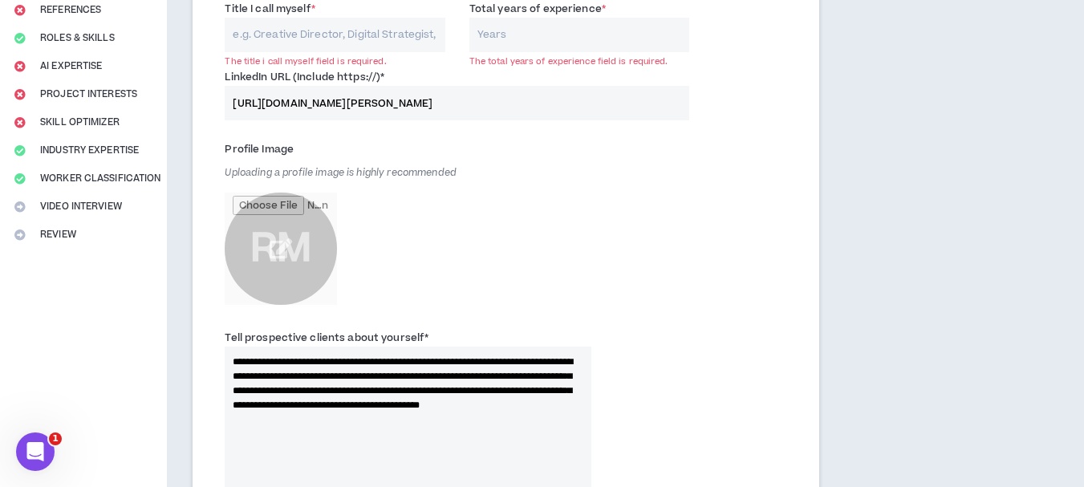
scroll to position [118, 0]
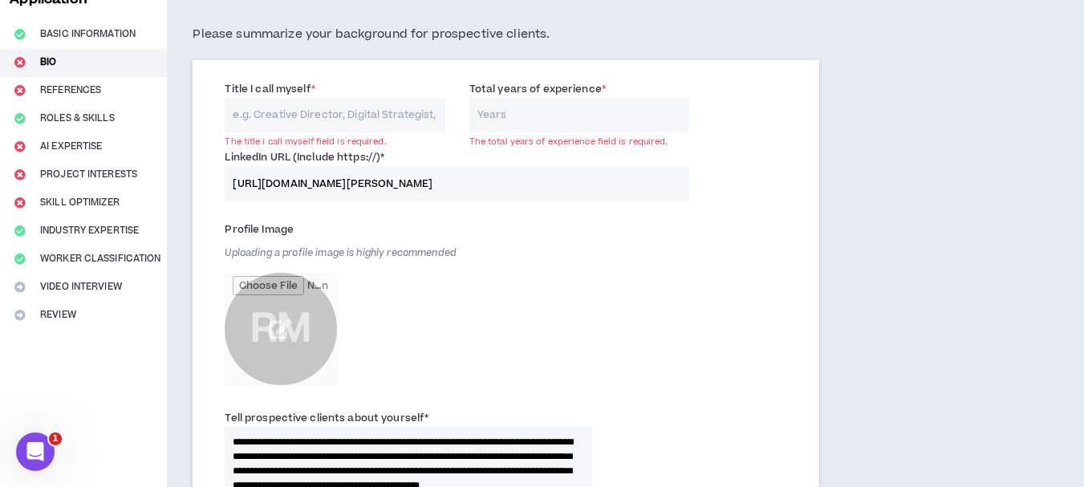
click at [314, 110] on input "Title I call myself *" at bounding box center [335, 115] width 220 height 35
type input "data science"
click at [539, 124] on input "Total years of experience *" at bounding box center [580, 115] width 220 height 35
type input "3"
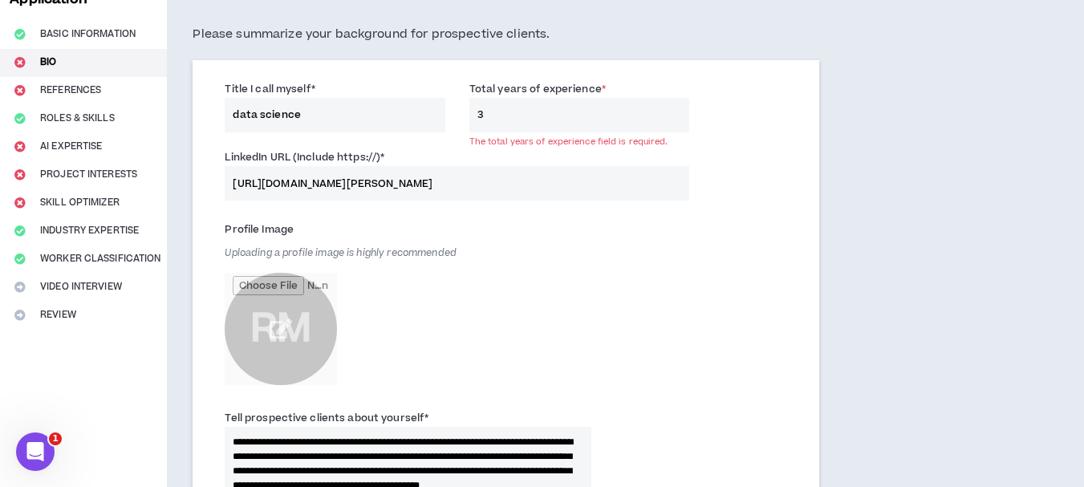
scroll to position [840, 0]
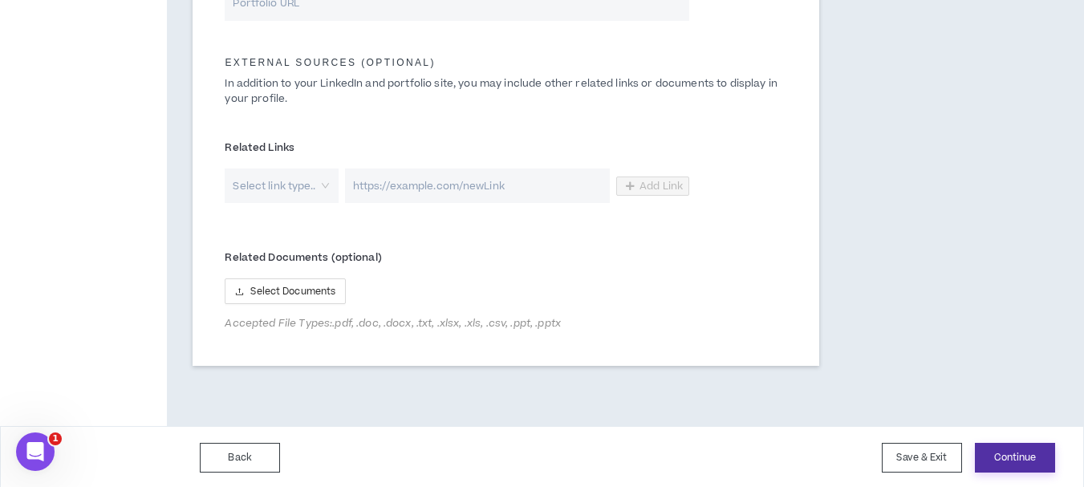
type input "3"
click at [1021, 464] on button "Continue" at bounding box center [1015, 458] width 80 height 30
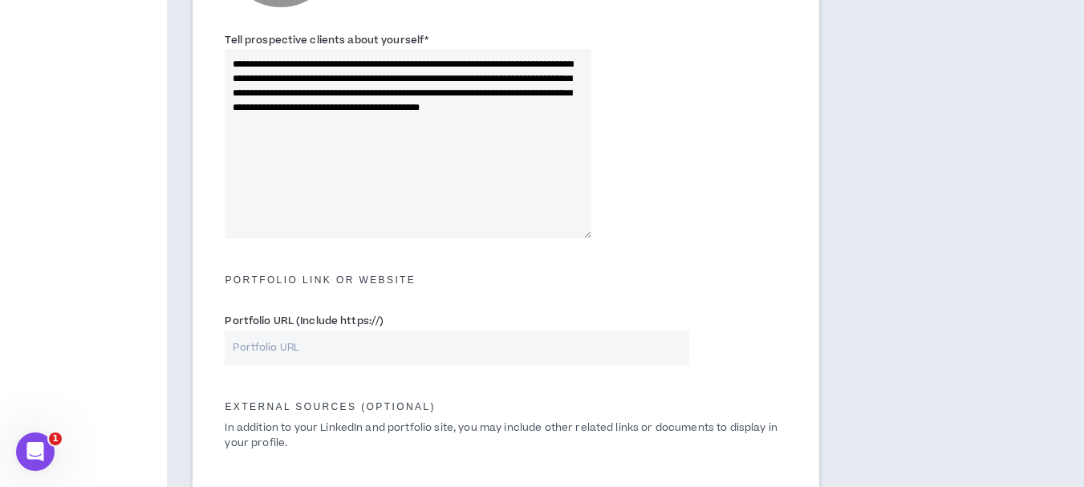
scroll to position [95, 0]
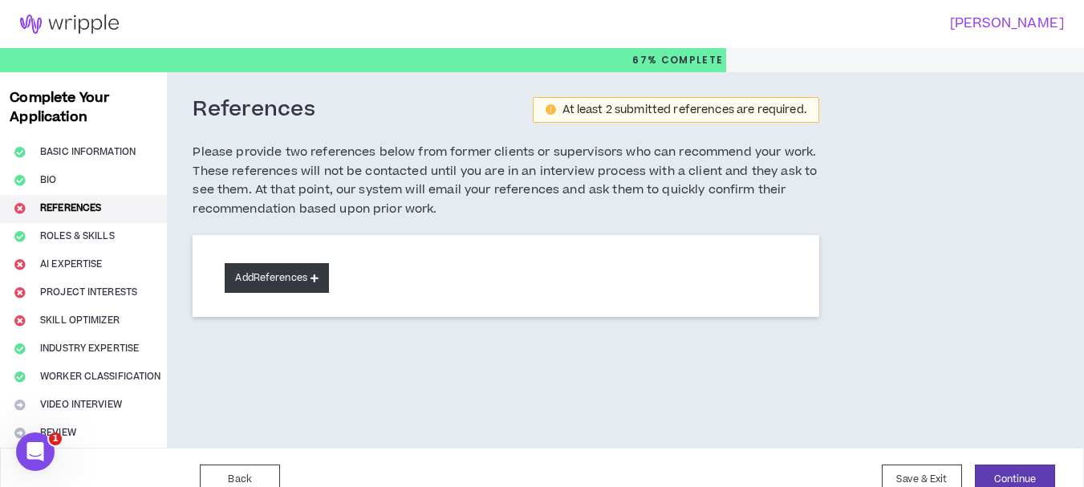
click at [323, 274] on button "Add References" at bounding box center [277, 278] width 104 height 30
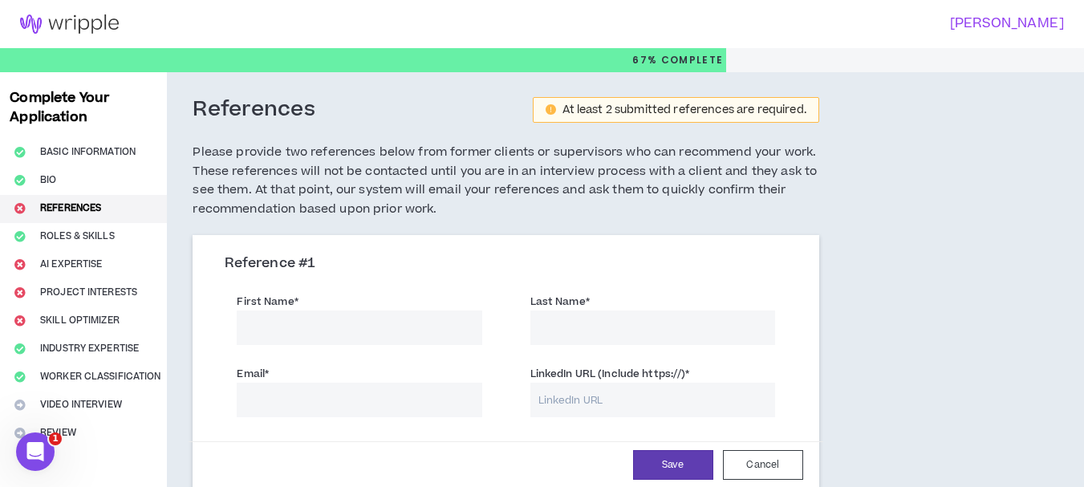
click at [72, 270] on div "Complete Your Application Basic Information Bio References Roles & Skills AI Ex…" at bounding box center [83, 370] width 167 height 597
click at [745, 469] on button "Cancel" at bounding box center [763, 465] width 80 height 30
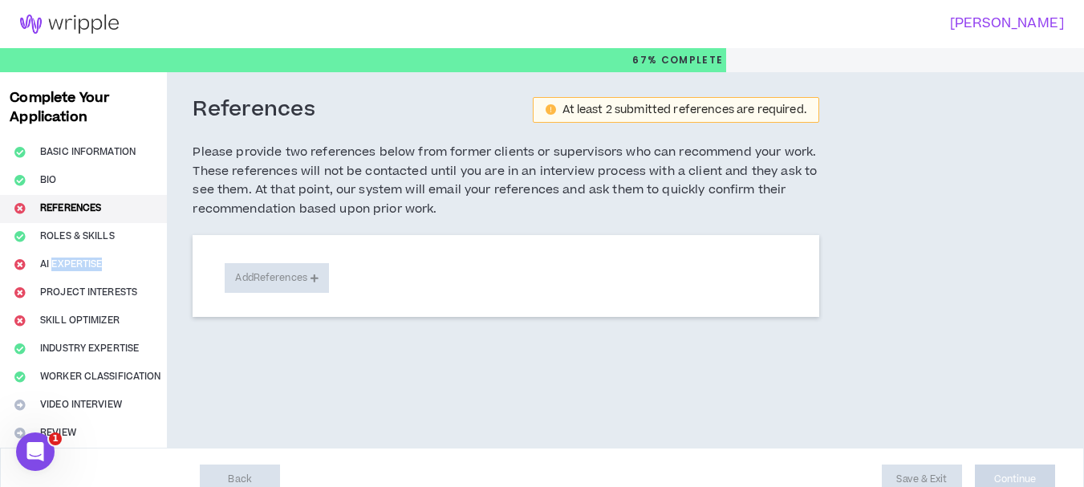
scroll to position [24, 0]
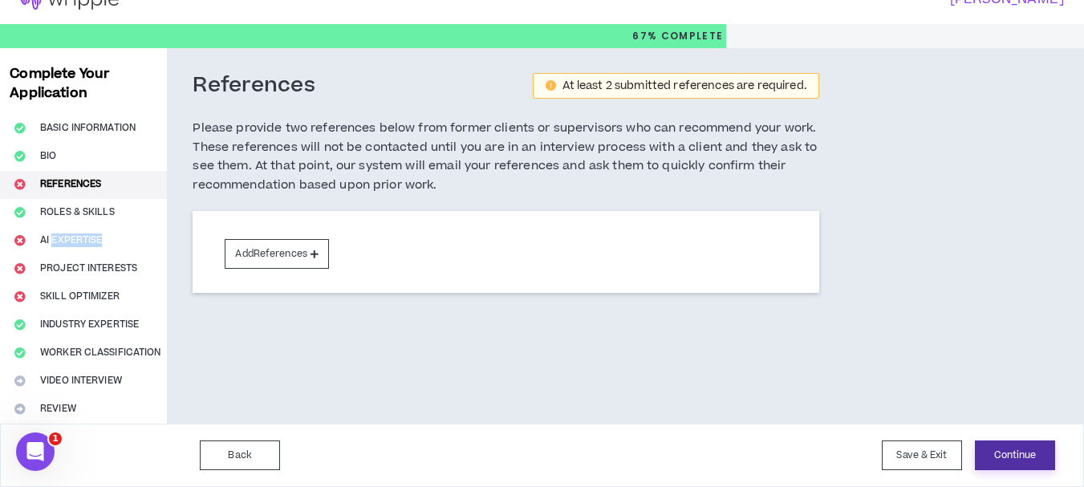
click at [1009, 463] on button "Continue" at bounding box center [1015, 456] width 80 height 30
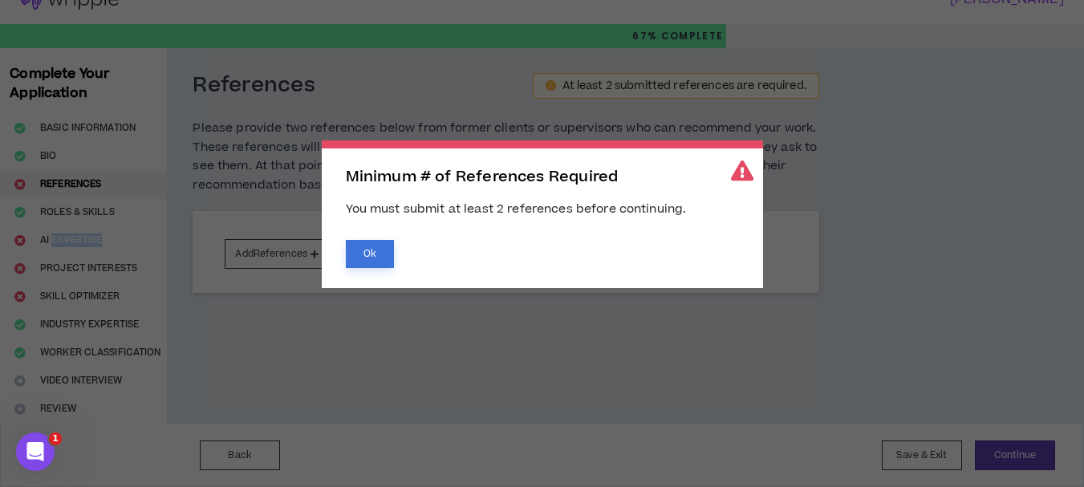
click at [368, 246] on button "Ok" at bounding box center [370, 254] width 48 height 28
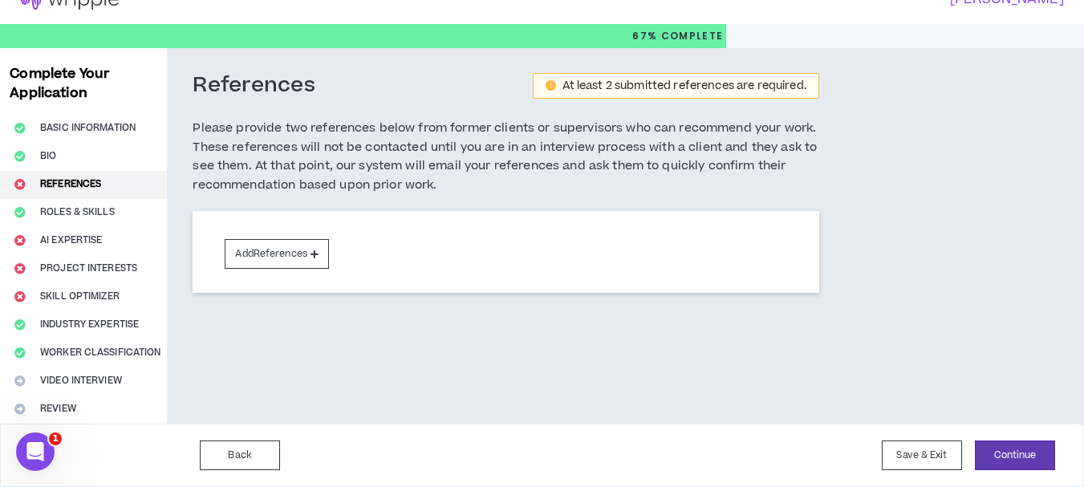
click at [71, 269] on div "Complete Your Application Basic Information Bio References Roles & Skills AI Ex…" at bounding box center [83, 236] width 167 height 376
click at [83, 238] on div "Complete Your Application Basic Information Bio References Roles & Skills AI Ex…" at bounding box center [83, 236] width 167 height 376
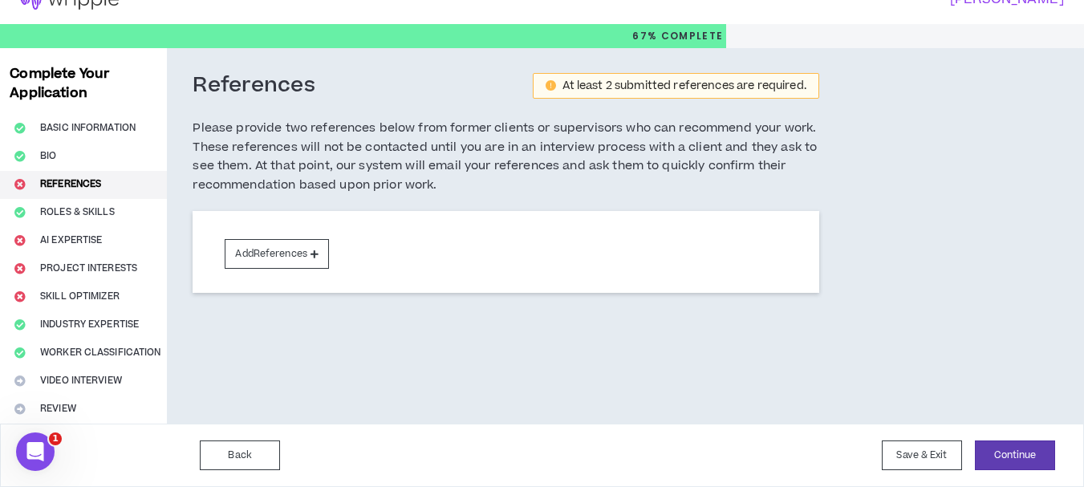
click at [83, 238] on div "Complete Your Application Basic Information Bio References Roles & Skills AI Ex…" at bounding box center [83, 236] width 167 height 376
click at [71, 380] on div "Complete Your Application Basic Information Bio References Roles & Skills AI Ex…" at bounding box center [83, 236] width 167 height 376
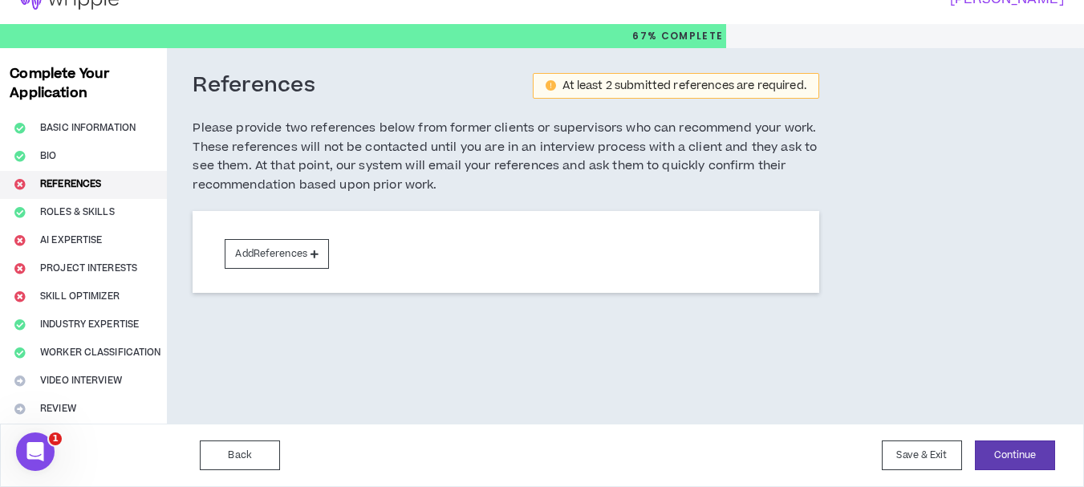
scroll to position [0, 0]
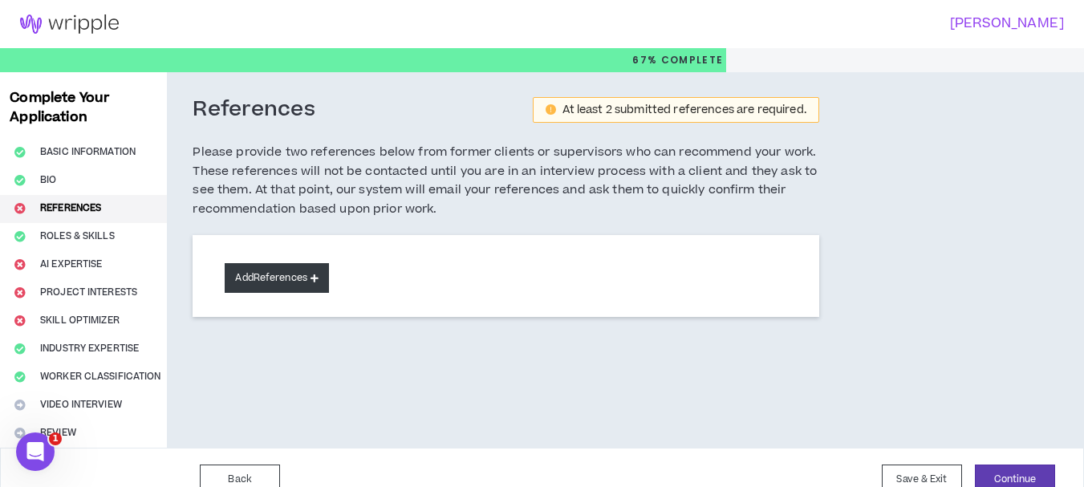
click at [269, 284] on button "Add References" at bounding box center [277, 278] width 104 height 30
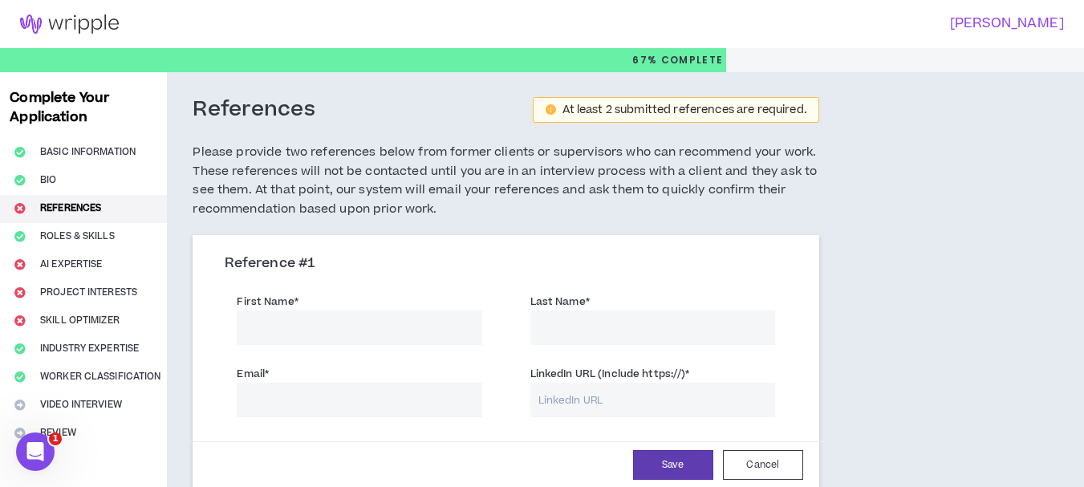
scroll to position [241, 0]
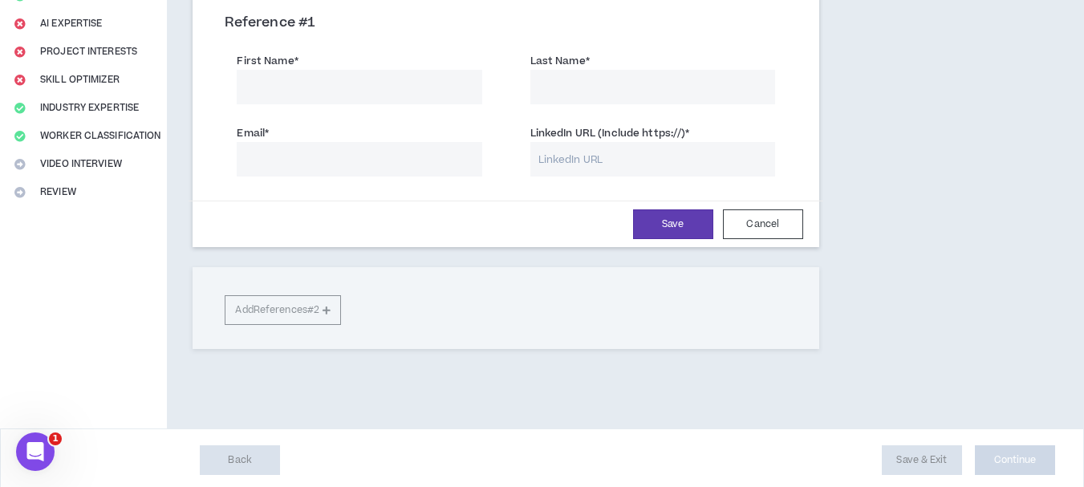
click at [364, 104] on input "First Name *" at bounding box center [359, 87] width 245 height 35
click at [526, 74] on div "Last Name *" at bounding box center [652, 78] width 269 height 52
click at [410, 152] on input "Email *" at bounding box center [359, 159] width 245 height 35
click at [589, 152] on input "LinkedIn URL (Include https://) *" at bounding box center [653, 159] width 245 height 35
click at [441, 100] on input "First Name *" at bounding box center [359, 87] width 245 height 35
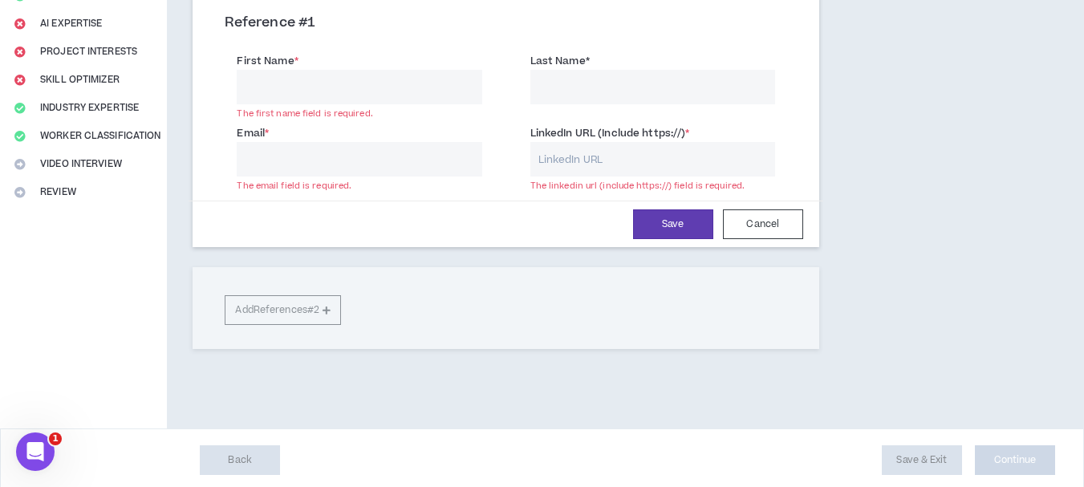
click at [576, 77] on input "Last Name *" at bounding box center [653, 87] width 245 height 35
click at [576, 141] on label "LinkedIn URL (Include https://) *" at bounding box center [611, 133] width 160 height 26
click at [576, 142] on input "LinkedIn URL (Include https://) *" at bounding box center [653, 159] width 245 height 35
drag, startPoint x: 468, startPoint y: 142, endPoint x: 374, endPoint y: 140, distance: 93.9
click at [463, 143] on input "Email *" at bounding box center [359, 159] width 245 height 35
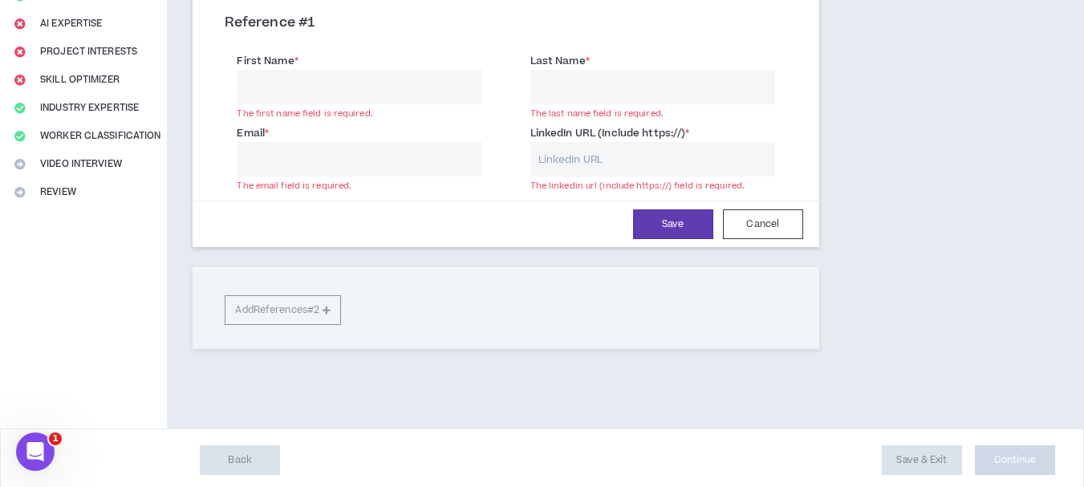
drag, startPoint x: 373, startPoint y: 140, endPoint x: 368, endPoint y: 78, distance: 62.9
click at [372, 128] on div "Email * The email field is required." at bounding box center [359, 150] width 245 height 52
drag, startPoint x: 368, startPoint y: 78, endPoint x: 513, endPoint y: 77, distance: 145.3
click at [371, 77] on input "First Name *" at bounding box center [359, 87] width 245 height 35
click at [664, 81] on input "Last Name *" at bounding box center [653, 87] width 245 height 35
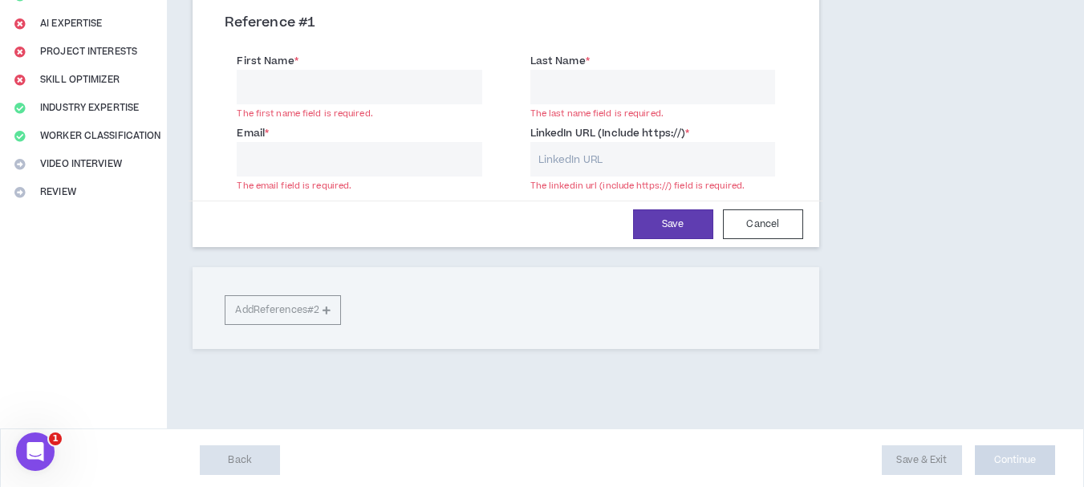
type input "Meshram"
type input "Rohit"
type input "[EMAIL_ADDRESS][DOMAIN_NAME]"
type input "Rohit"
type input "[EMAIL_ADDRESS][DOMAIN_NAME]"
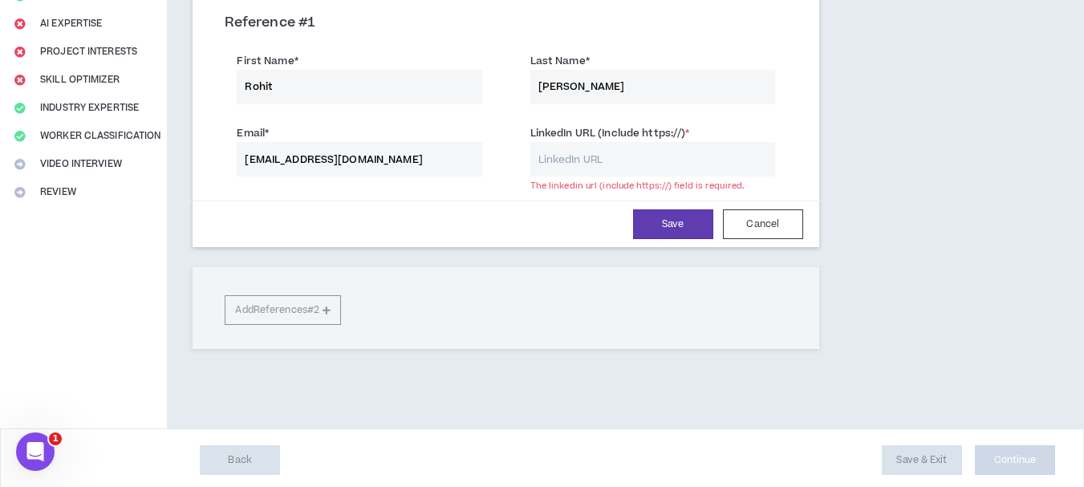
click at [600, 159] on input "LinkedIn URL (Include https://) *" at bounding box center [653, 159] width 245 height 35
paste input "[URL][DOMAIN_NAME][PERSON_NAME]"
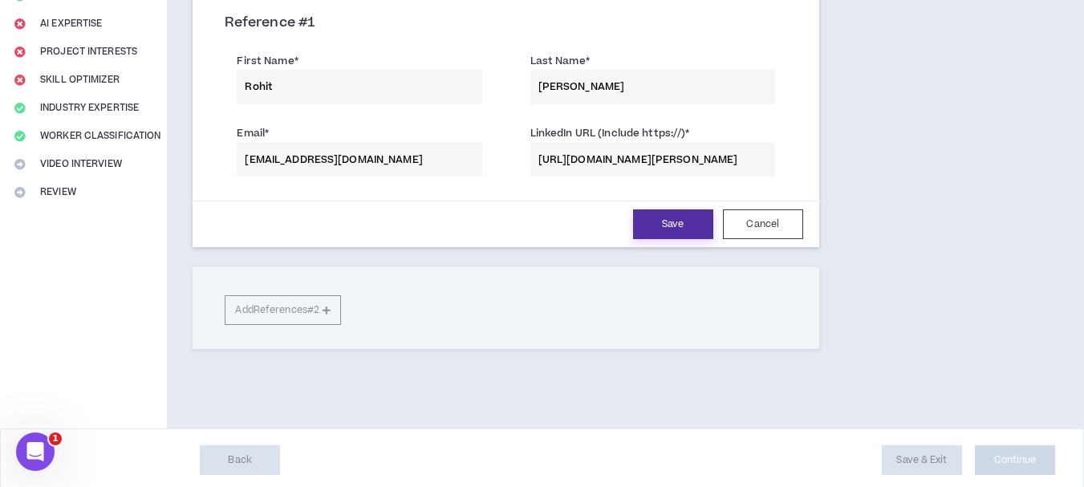
type input "[URL][DOMAIN_NAME][PERSON_NAME]"
click at [676, 219] on button "Save" at bounding box center [673, 224] width 80 height 30
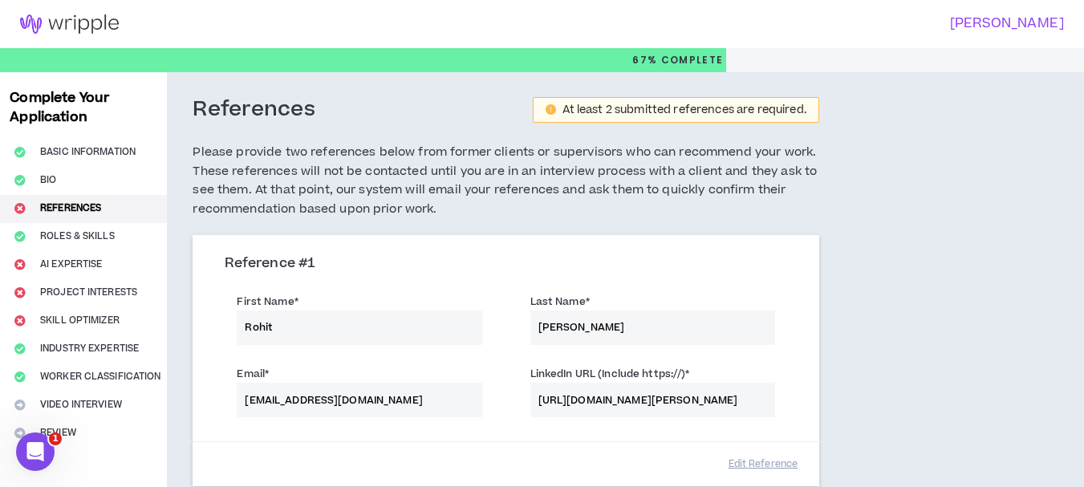
scroll to position [161, 0]
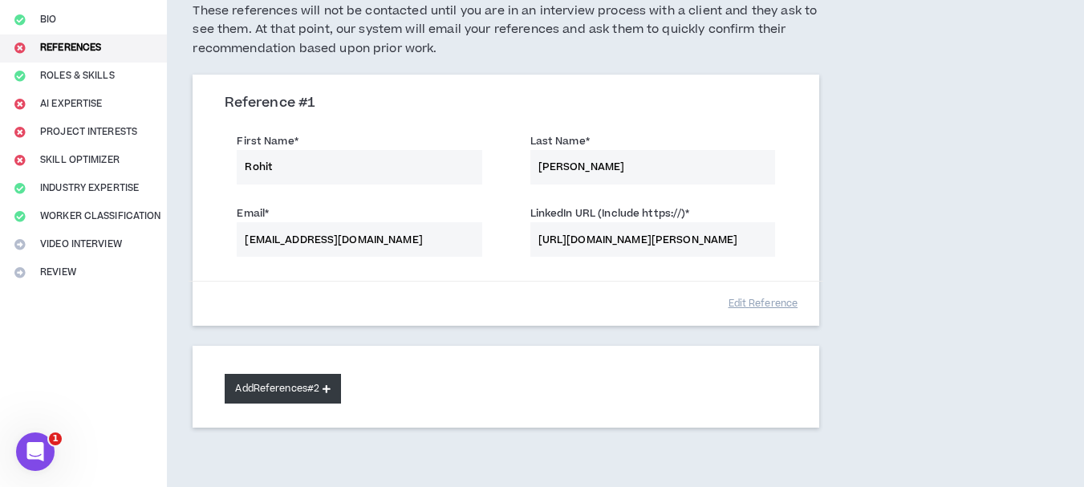
click at [319, 393] on button "Add References #2" at bounding box center [283, 389] width 116 height 30
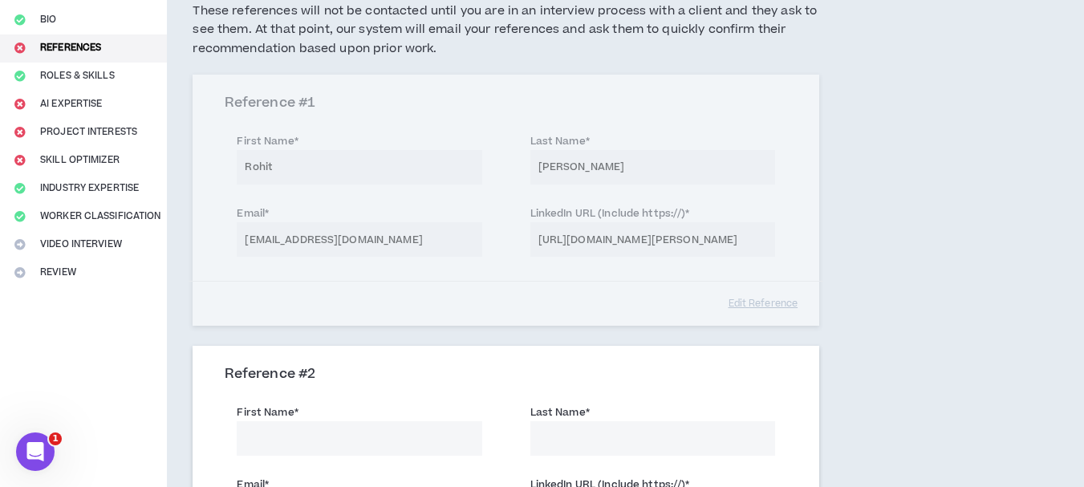
scroll to position [401, 0]
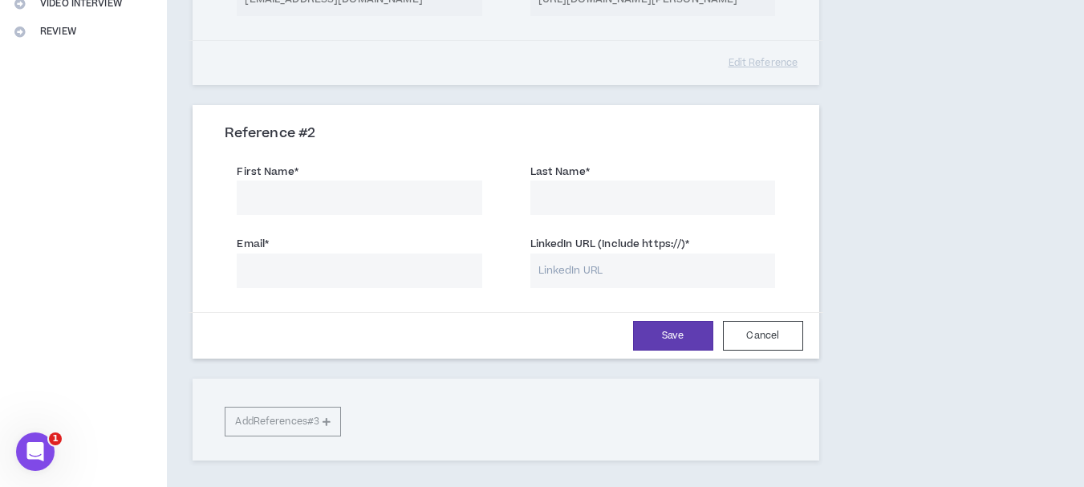
click at [314, 197] on input "First Name *" at bounding box center [359, 198] width 245 height 35
type input "Rohit"
type input "Meshram"
type input "[EMAIL_ADDRESS][DOMAIN_NAME]"
type input "Meshram"
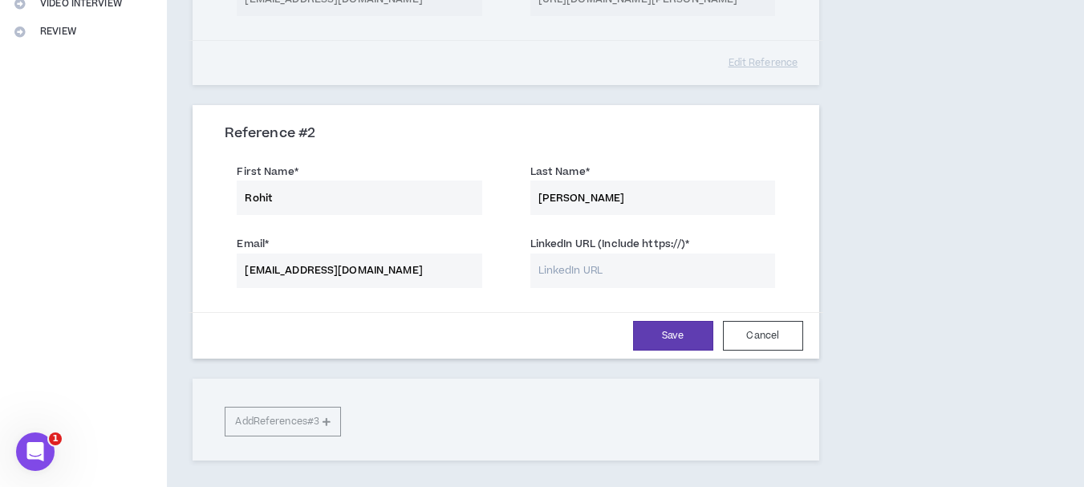
type input "[EMAIL_ADDRESS][DOMAIN_NAME]"
drag, startPoint x: 598, startPoint y: 190, endPoint x: 535, endPoint y: 193, distance: 63.4
click at [535, 193] on input "Meshram" at bounding box center [653, 198] width 245 height 35
type input "madan"
click at [555, 270] on input "LinkedIn URL (Include https://) *" at bounding box center [653, 271] width 245 height 35
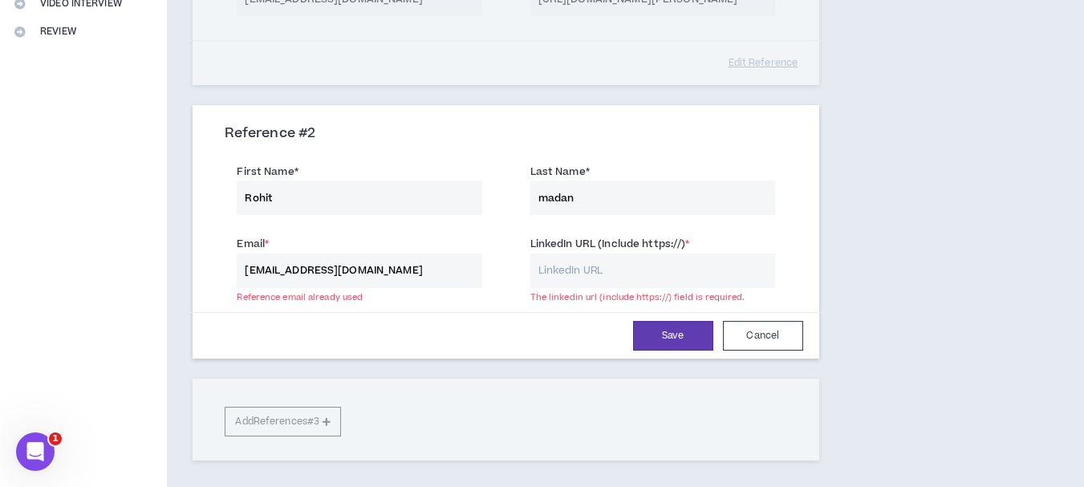
drag, startPoint x: 458, startPoint y: 270, endPoint x: 221, endPoint y: 266, distance: 237.6
click at [221, 266] on div "Email * rohitmeshram976@gmail.com Reference email already used" at bounding box center [359, 259] width 293 height 56
paste input "[EMAIL_ADDRESS][DOMAIN_NAME]"
type input "[EMAIL_ADDRESS][DOMAIN_NAME]"
click at [588, 264] on input "LinkedIn URL (Include https://) *" at bounding box center [653, 271] width 245 height 35
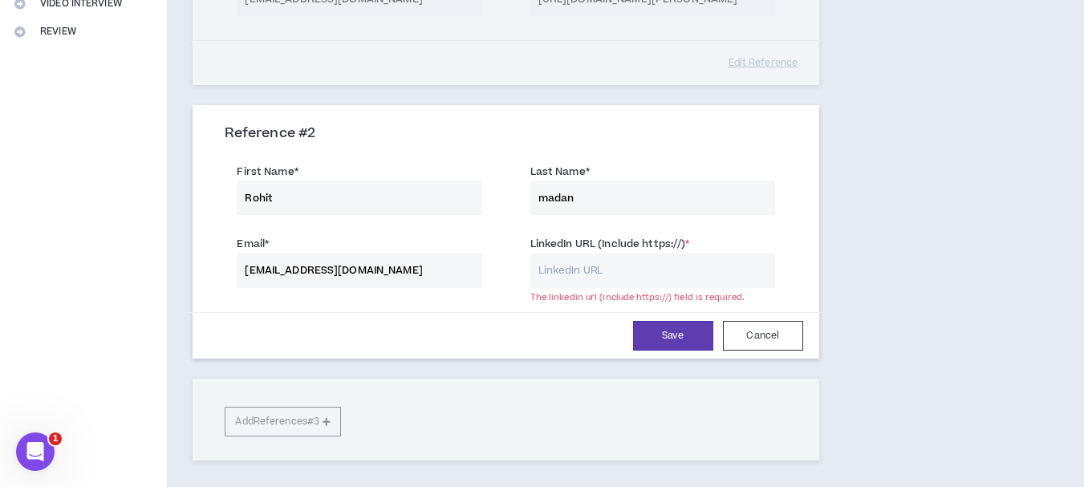
paste input "[URL][DOMAIN_NAME]"
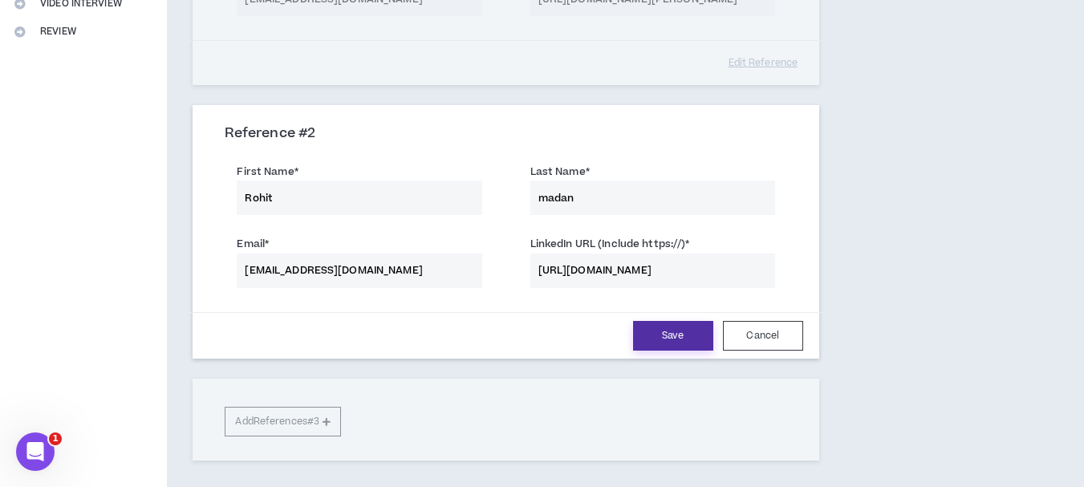
type input "[URL][DOMAIN_NAME]"
click at [689, 335] on button "Save" at bounding box center [673, 336] width 80 height 30
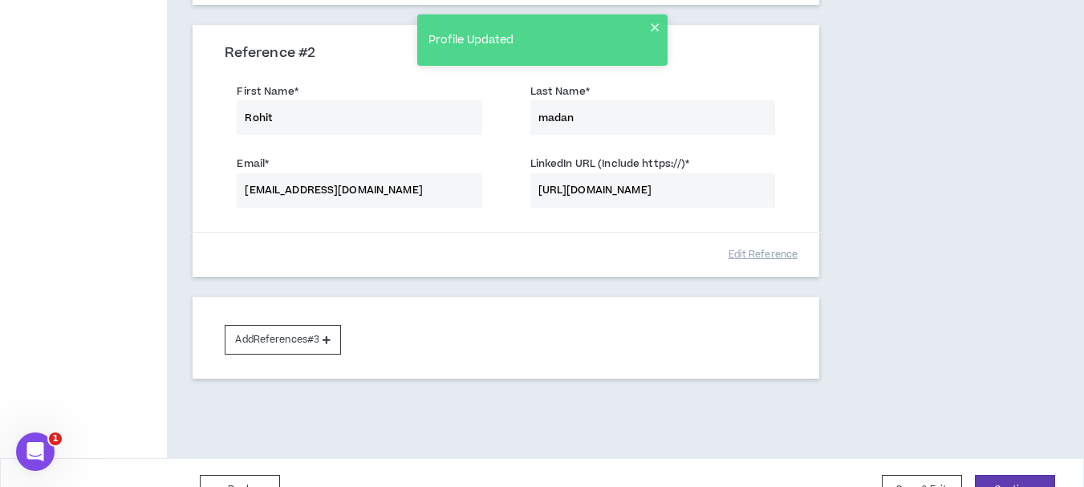
scroll to position [516, 0]
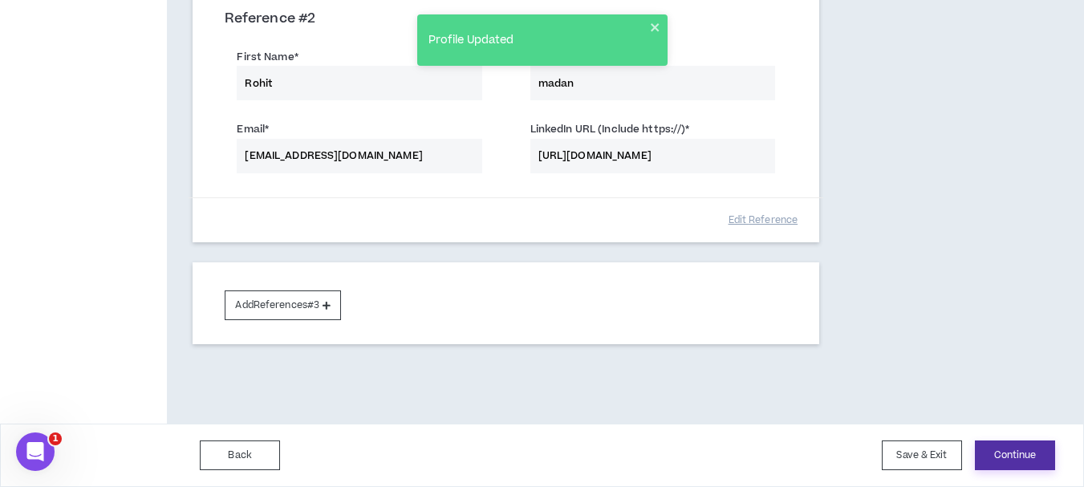
click at [1028, 449] on button "Continue" at bounding box center [1015, 456] width 80 height 30
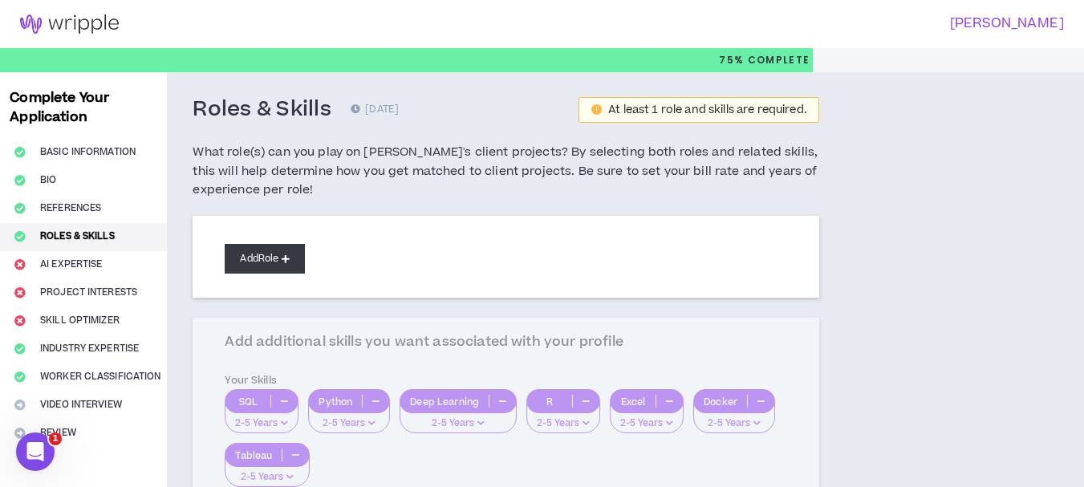
click at [247, 260] on button "Add Role" at bounding box center [265, 259] width 80 height 30
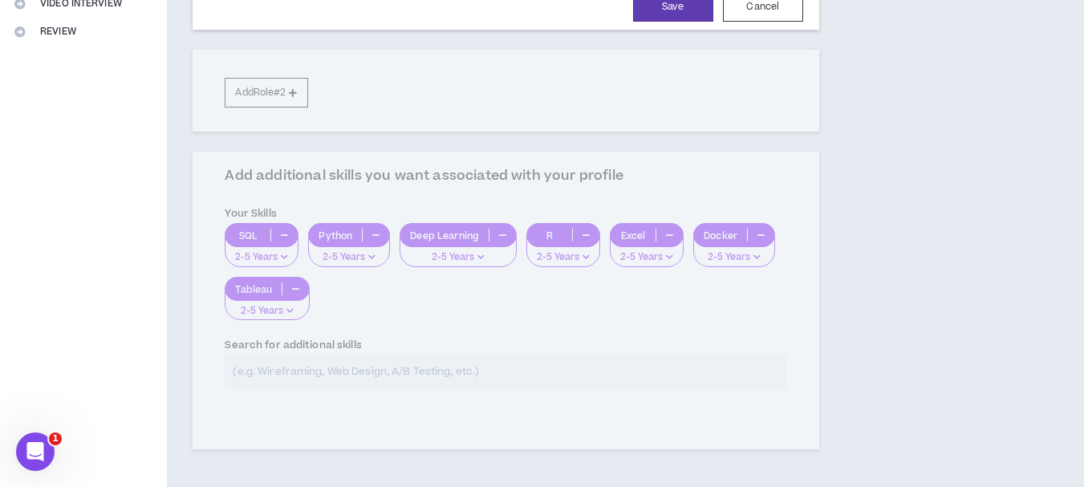
scroll to position [161, 0]
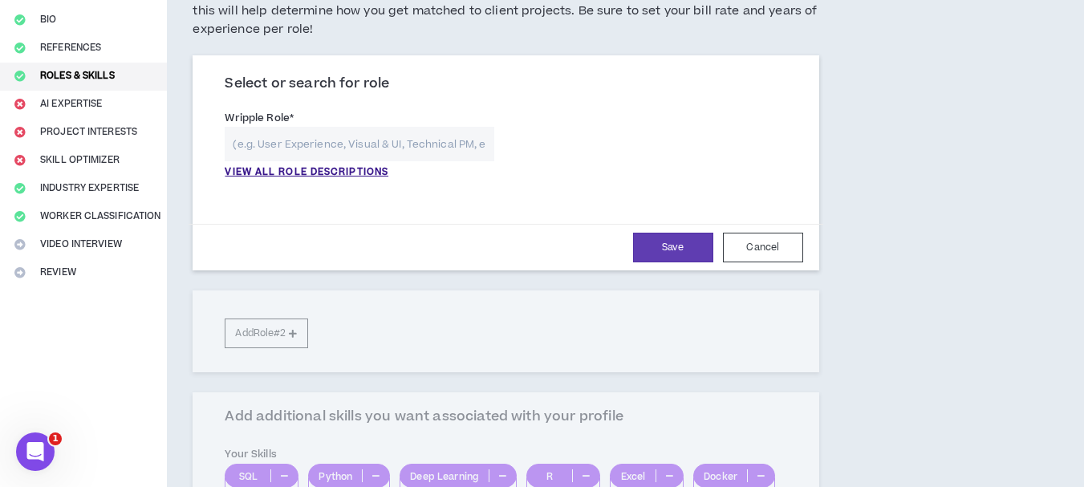
click at [258, 144] on input "text" at bounding box center [359, 144] width 269 height 35
click at [286, 175] on p "VIEW ALL ROLE DESCRIPTIONS" at bounding box center [307, 172] width 164 height 14
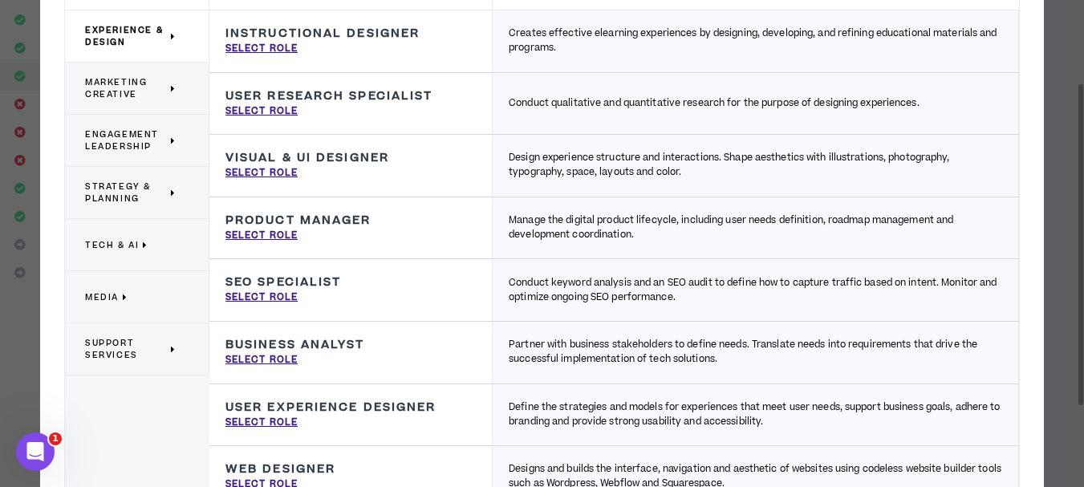
click at [139, 248] on p "Tech & AI" at bounding box center [130, 244] width 91 height 35
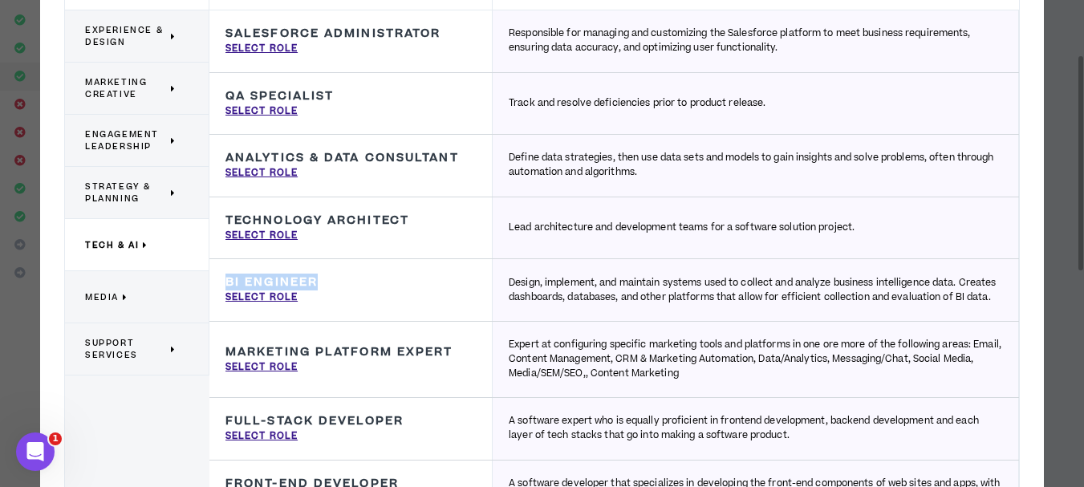
drag, startPoint x: 337, startPoint y: 278, endPoint x: 218, endPoint y: 278, distance: 118.8
click at [218, 278] on div "BI Engineer Design, implement, and maintain systems used to collect and analyze…" at bounding box center [350, 290] width 283 height 62
click at [277, 293] on p "Select Role" at bounding box center [262, 298] width 72 height 14
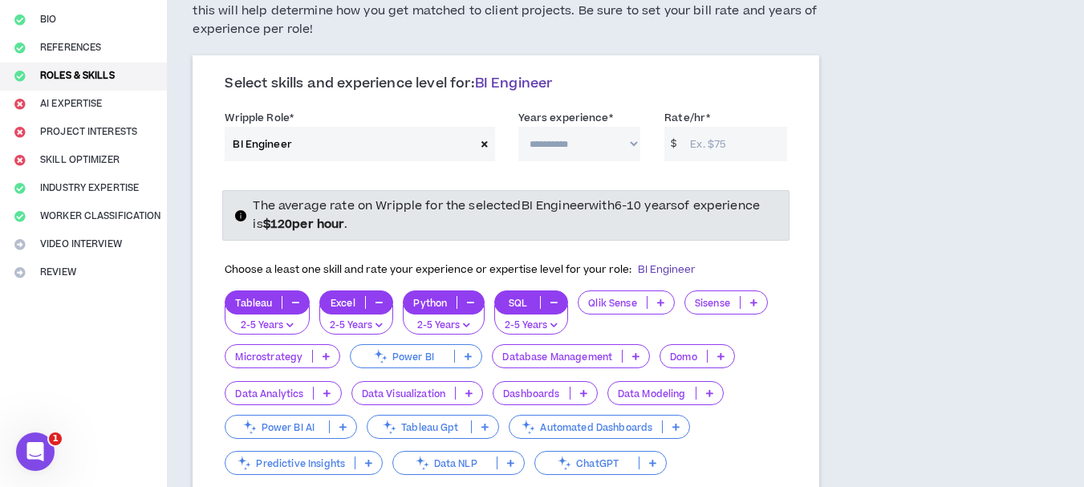
type input "BI Engineer"
click at [596, 148] on select "**********" at bounding box center [579, 144] width 123 height 35
select select "**"
click at [518, 127] on select "**********" at bounding box center [579, 144] width 123 height 35
click at [698, 161] on input "Rate/hr *" at bounding box center [734, 144] width 104 height 35
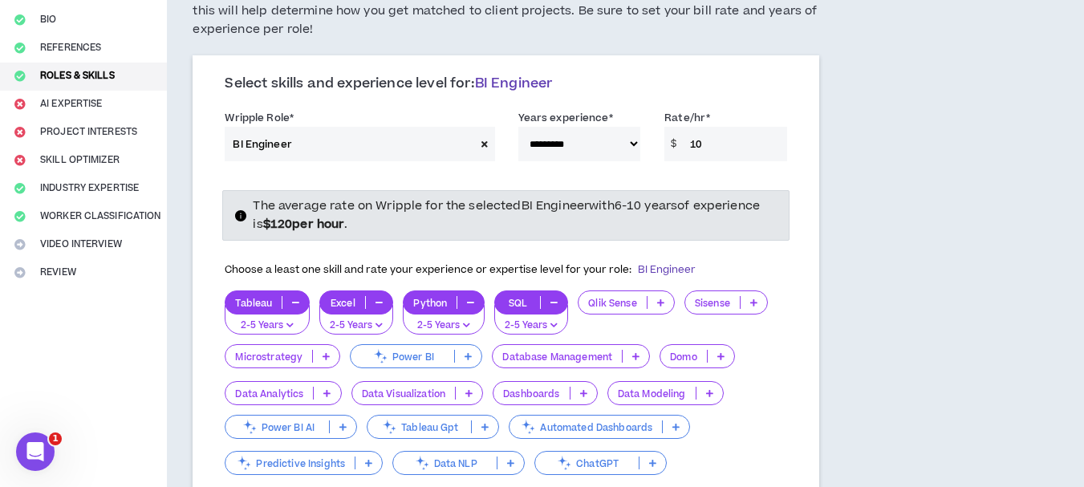
scroll to position [80, 0]
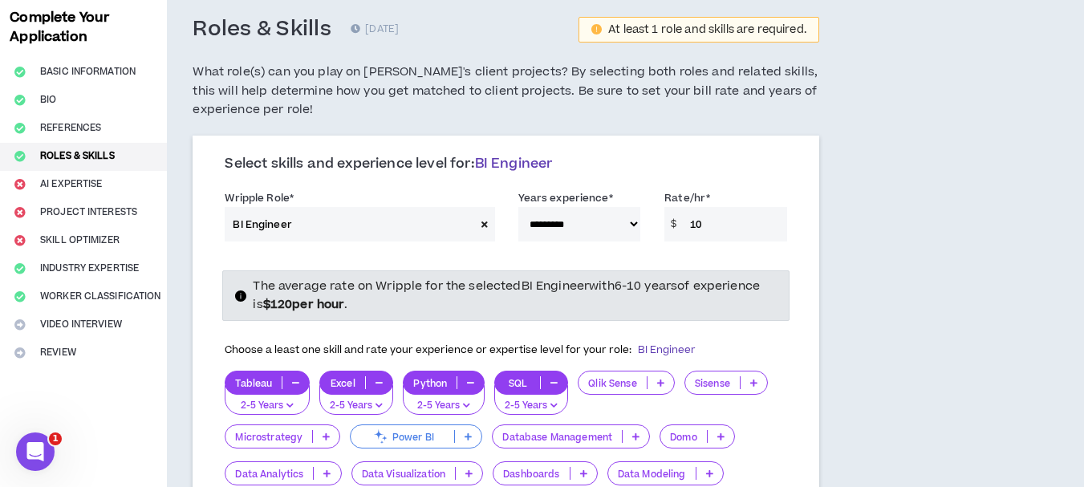
type input "10"
click at [373, 167] on span "Select skills and experience level for: BI Engineer" at bounding box center [388, 163] width 327 height 19
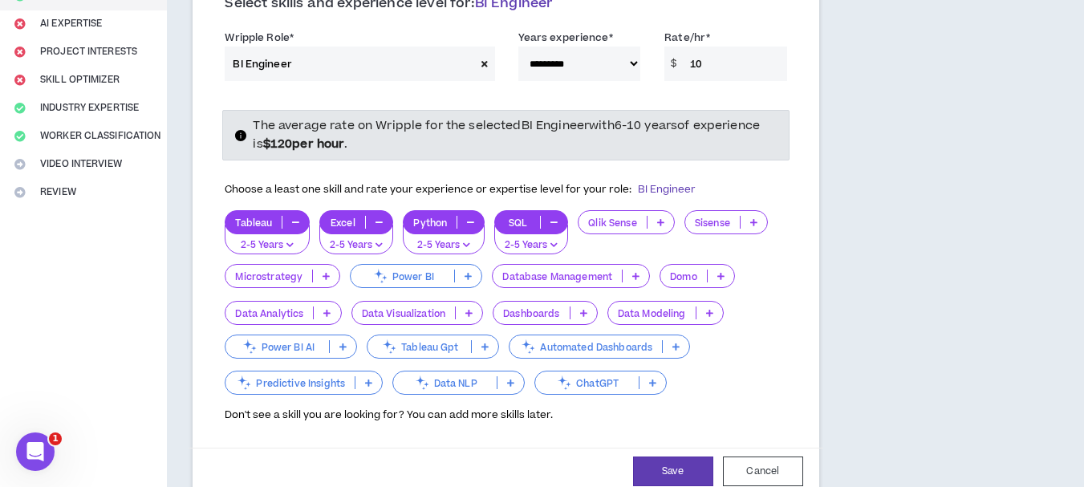
scroll to position [161, 0]
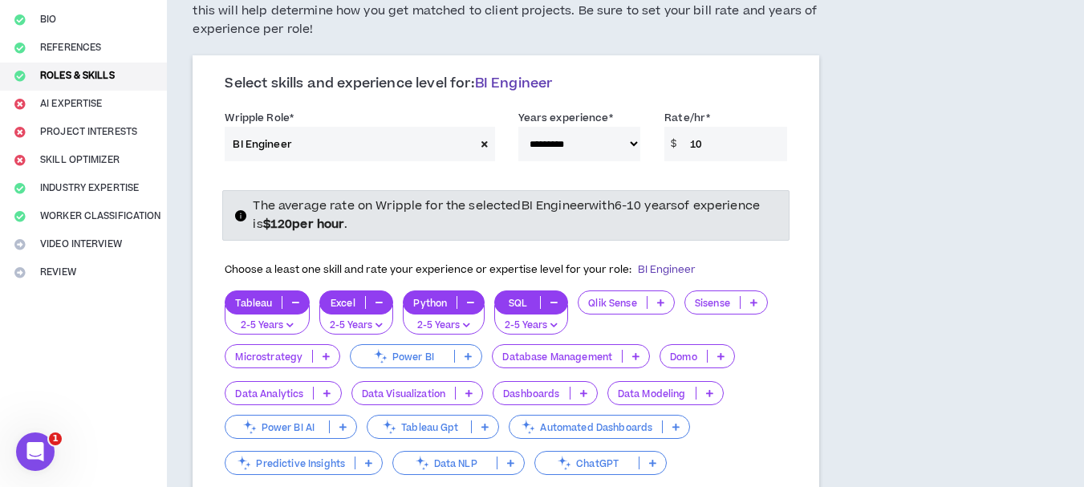
click at [485, 142] on icon at bounding box center [485, 144] width 6 height 9
select select
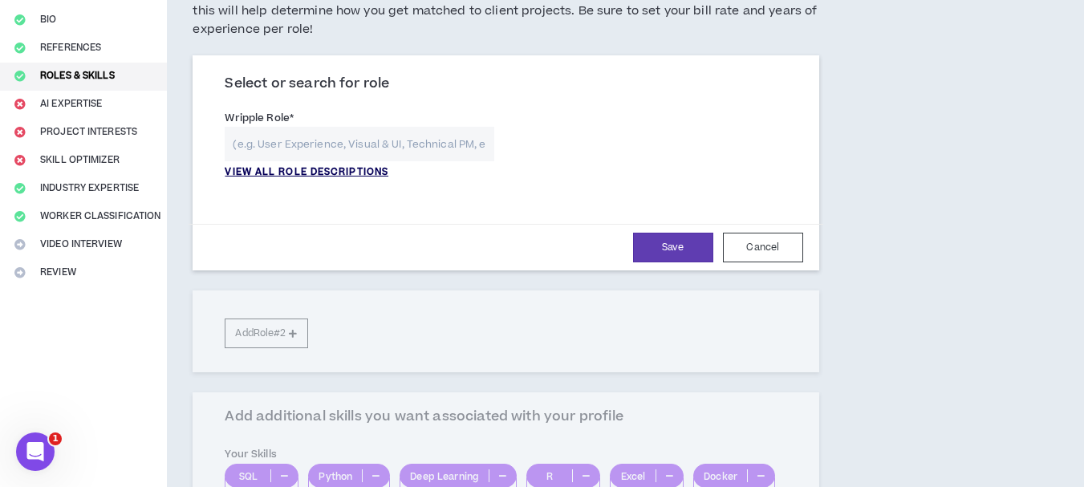
click at [315, 170] on p "VIEW ALL ROLE DESCRIPTIONS" at bounding box center [307, 172] width 164 height 14
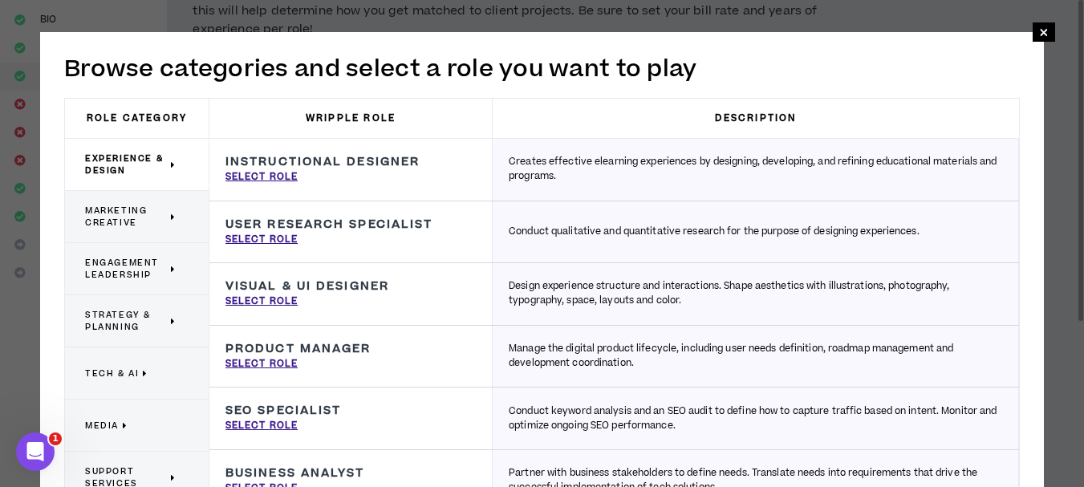
click at [136, 166] on span "Experience & Design" at bounding box center [126, 164] width 82 height 24
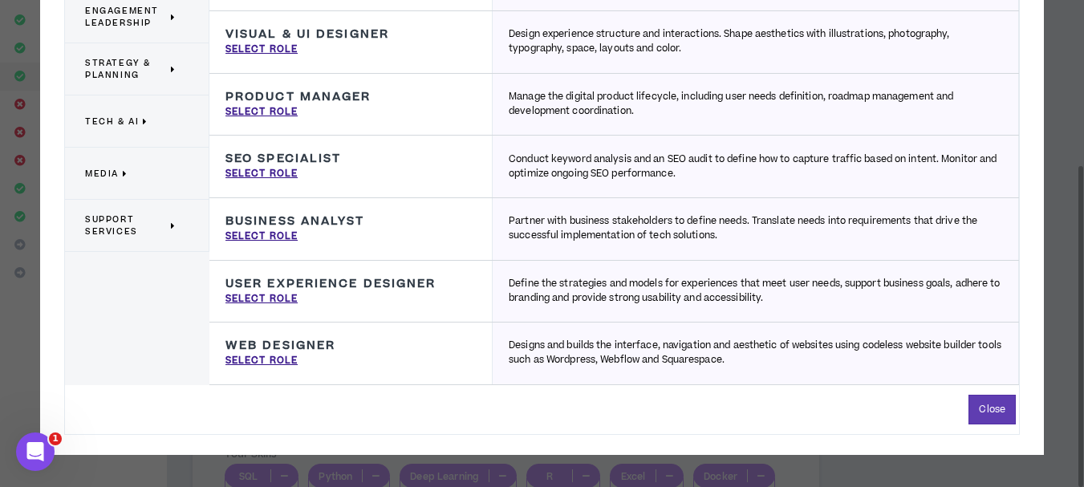
click at [120, 214] on span "Support Services" at bounding box center [126, 225] width 82 height 24
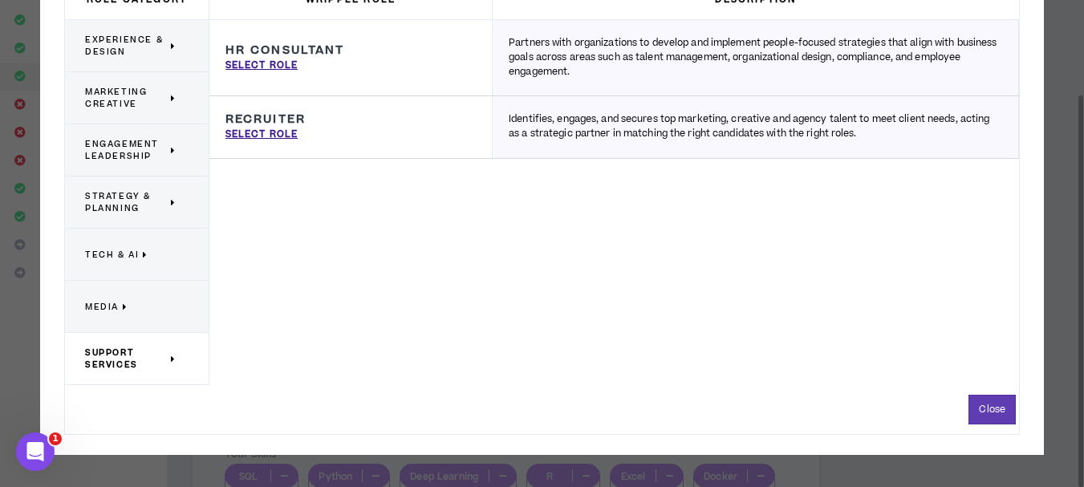
click at [155, 317] on p "Media" at bounding box center [130, 306] width 91 height 35
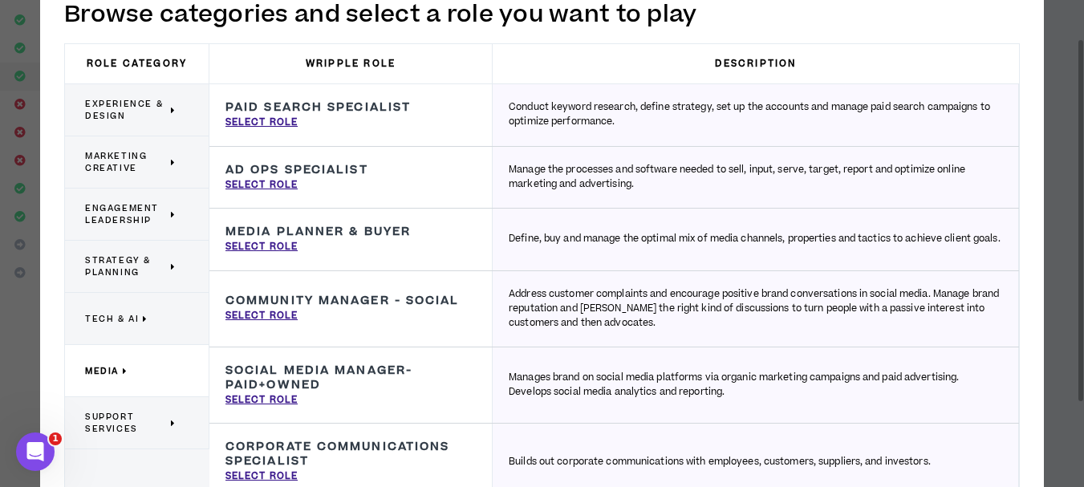
click at [112, 321] on span "Tech & AI" at bounding box center [112, 319] width 54 height 12
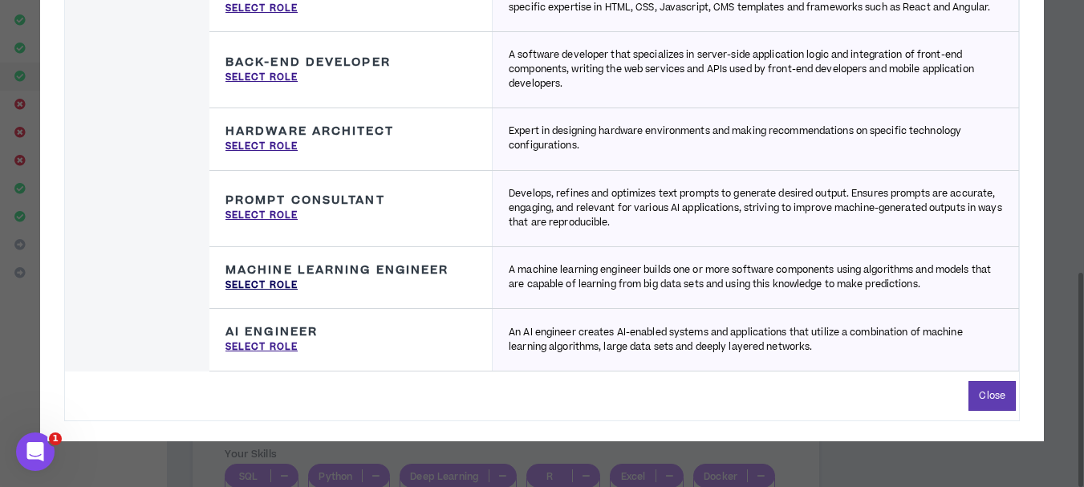
click at [290, 293] on p "Select Role" at bounding box center [262, 285] width 72 height 14
type input "Machine Learning Engineer"
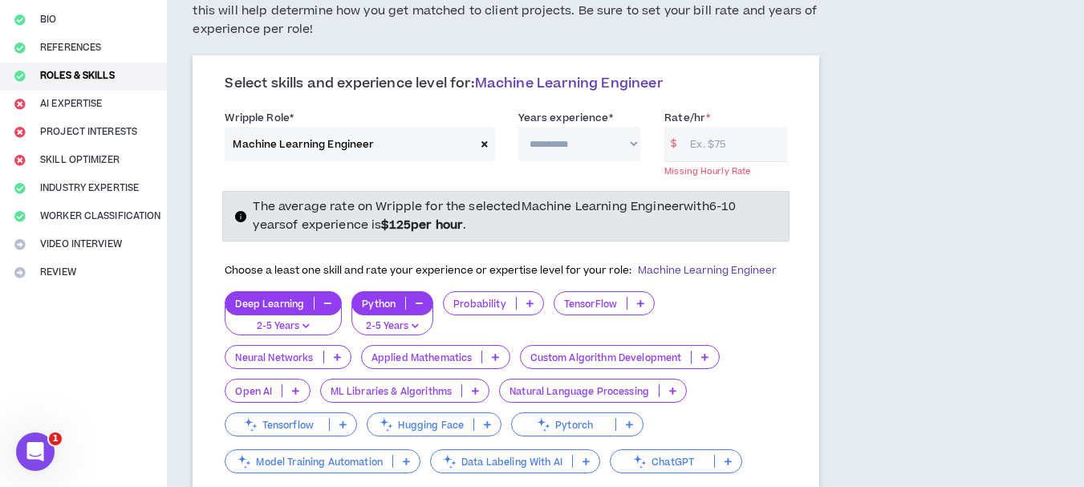
drag, startPoint x: 573, startPoint y: 136, endPoint x: 573, endPoint y: 149, distance: 13.6
click at [573, 136] on select "**********" at bounding box center [579, 144] width 123 height 35
select select "**"
click at [518, 127] on select "**********" at bounding box center [579, 144] width 123 height 35
click at [689, 161] on input "Rate/hr *" at bounding box center [734, 144] width 104 height 35
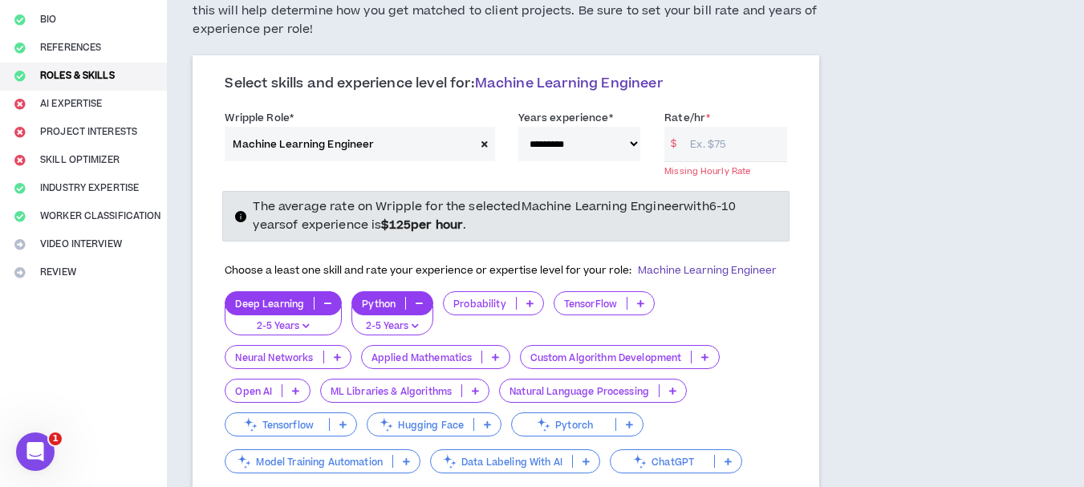
type input "5"
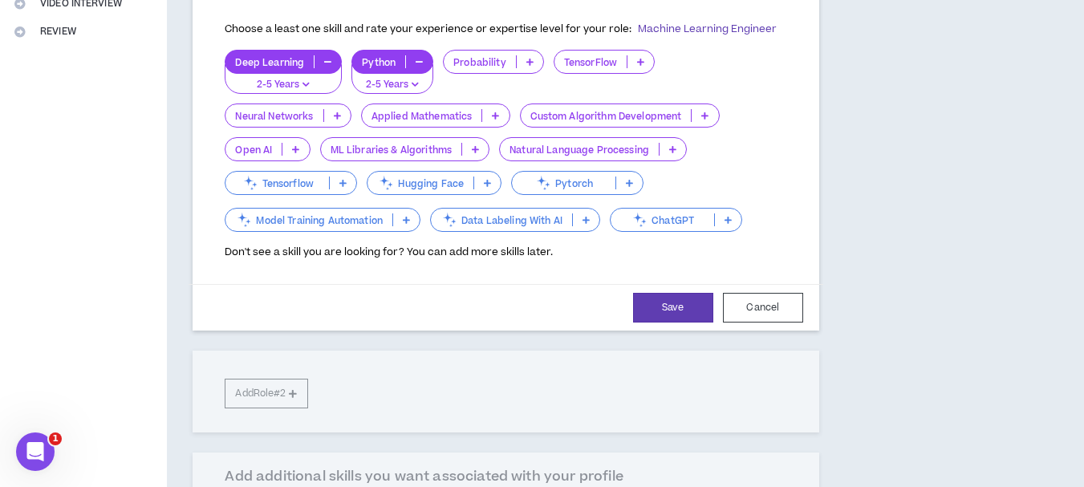
type input "40"
click at [532, 63] on icon at bounding box center [529, 62] width 7 height 8
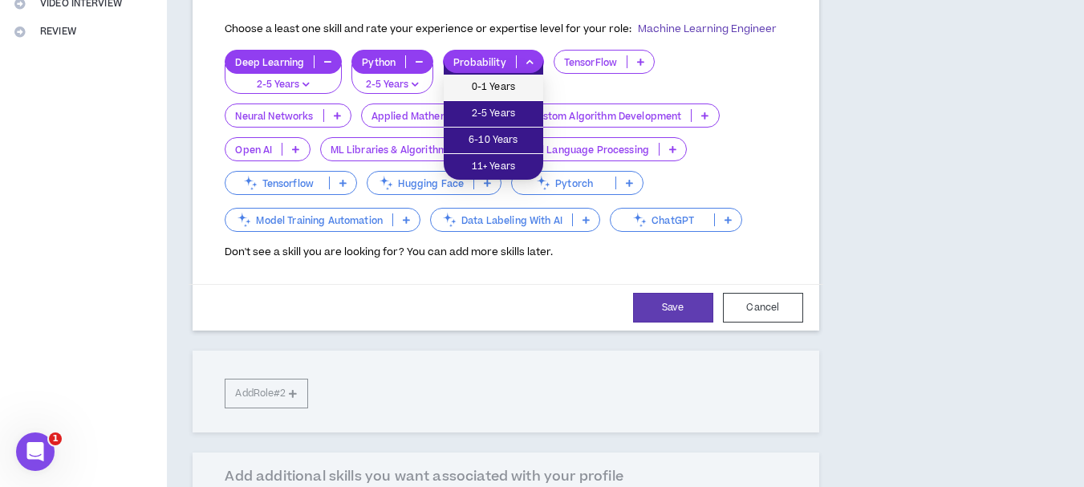
click at [510, 93] on span "0-1 Years" at bounding box center [493, 88] width 80 height 18
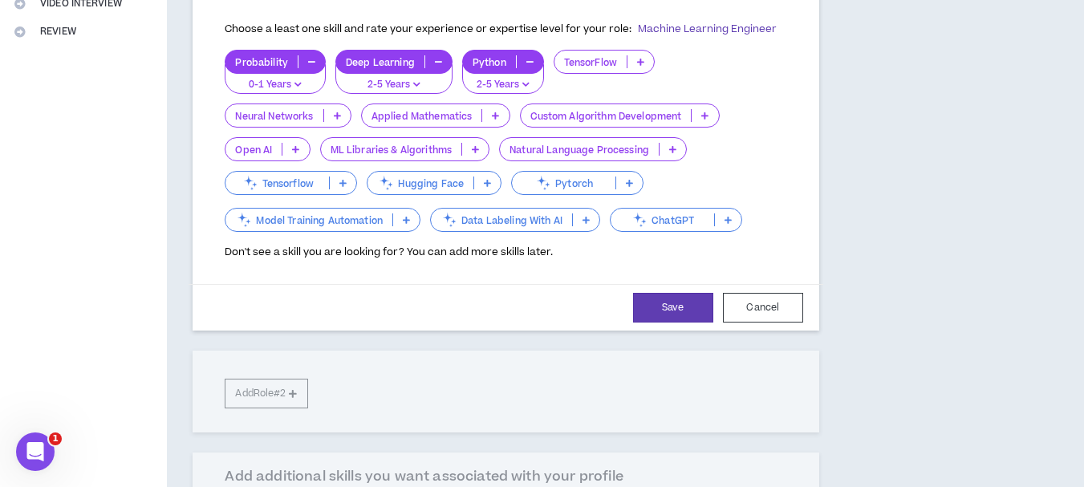
click at [644, 59] on icon at bounding box center [640, 62] width 7 height 8
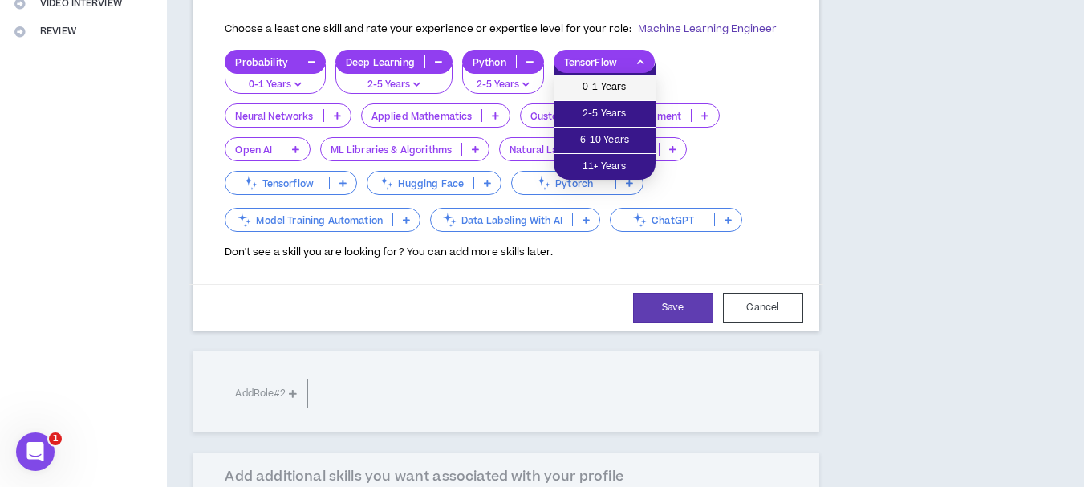
click at [624, 96] on span "0-1 Years" at bounding box center [604, 88] width 83 height 18
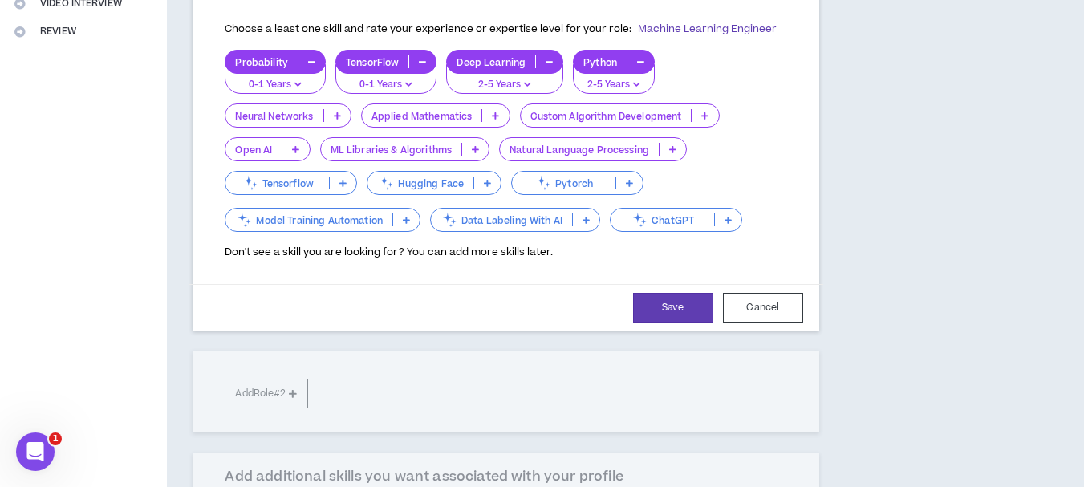
click at [344, 114] on p at bounding box center [337, 115] width 26 height 13
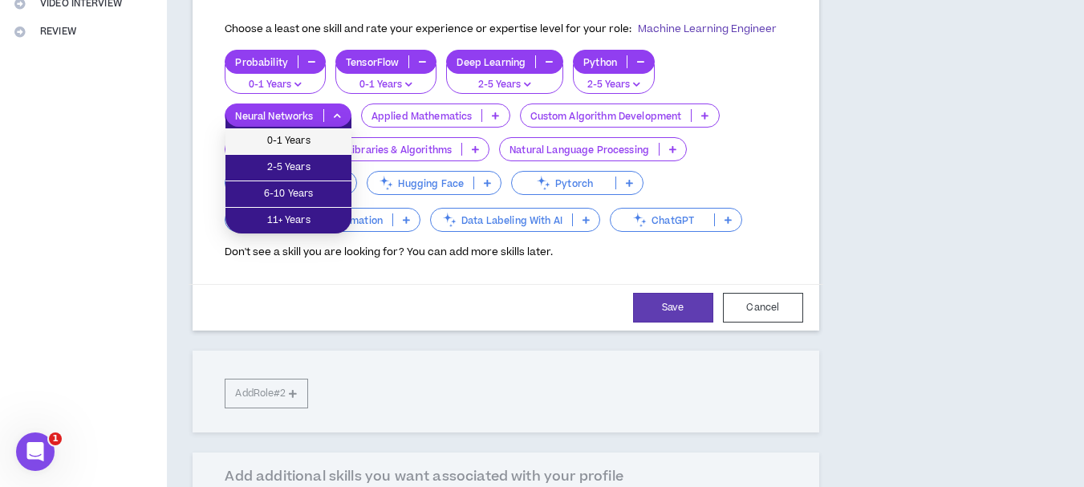
click at [340, 135] on span "0-1 Years" at bounding box center [288, 141] width 107 height 18
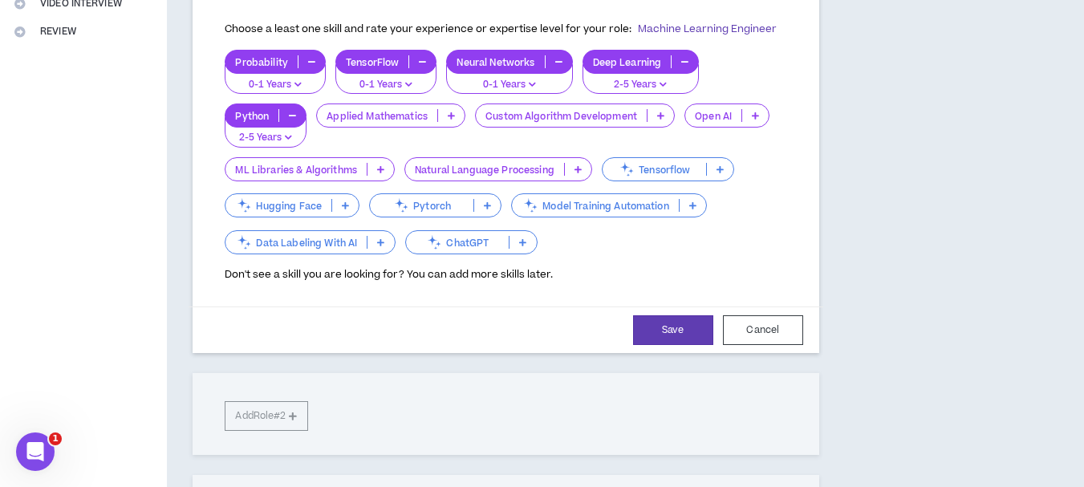
click at [487, 112] on p "Custom Algorithm Development" at bounding box center [561, 116] width 171 height 12
click at [456, 116] on p at bounding box center [451, 115] width 26 height 13
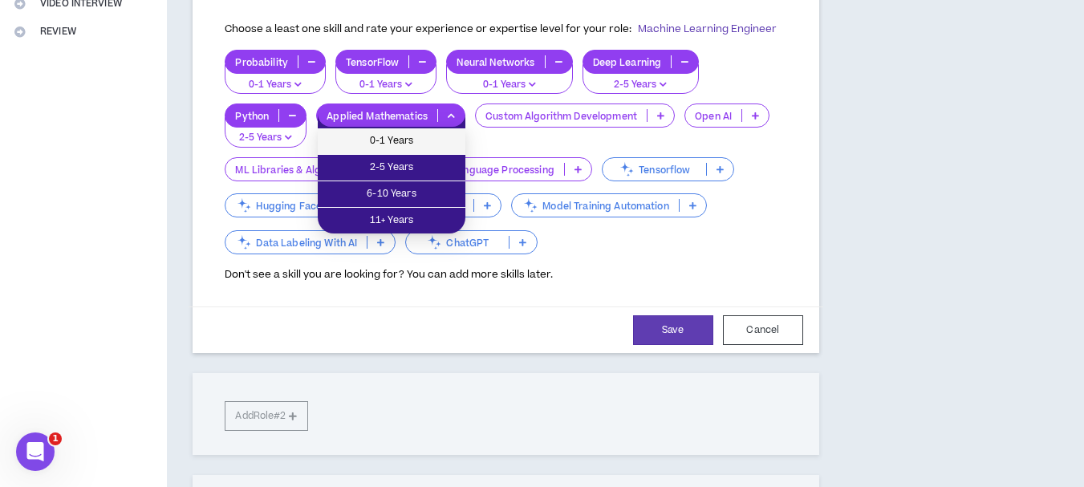
click at [430, 152] on li "0-1 Years" at bounding box center [392, 141] width 148 height 26
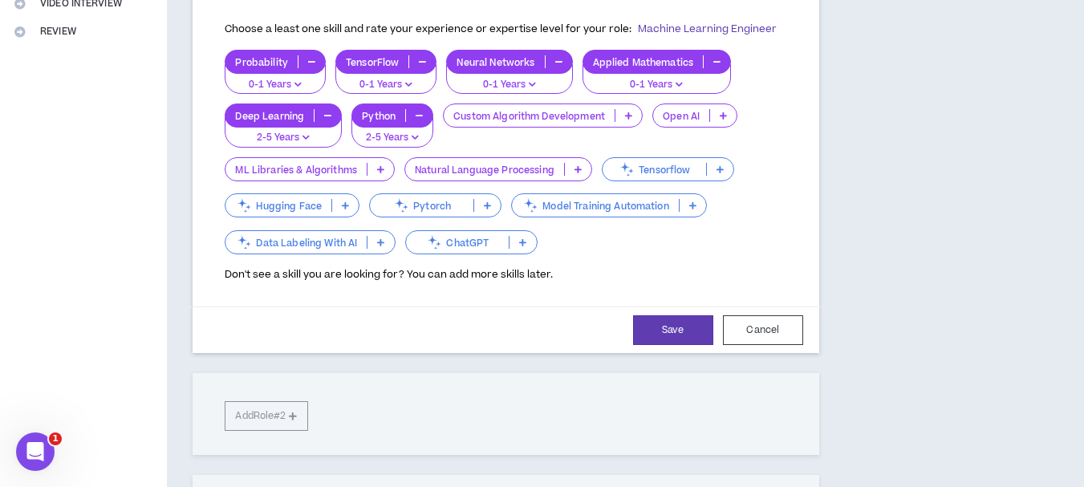
click at [628, 116] on icon at bounding box center [628, 116] width 7 height 8
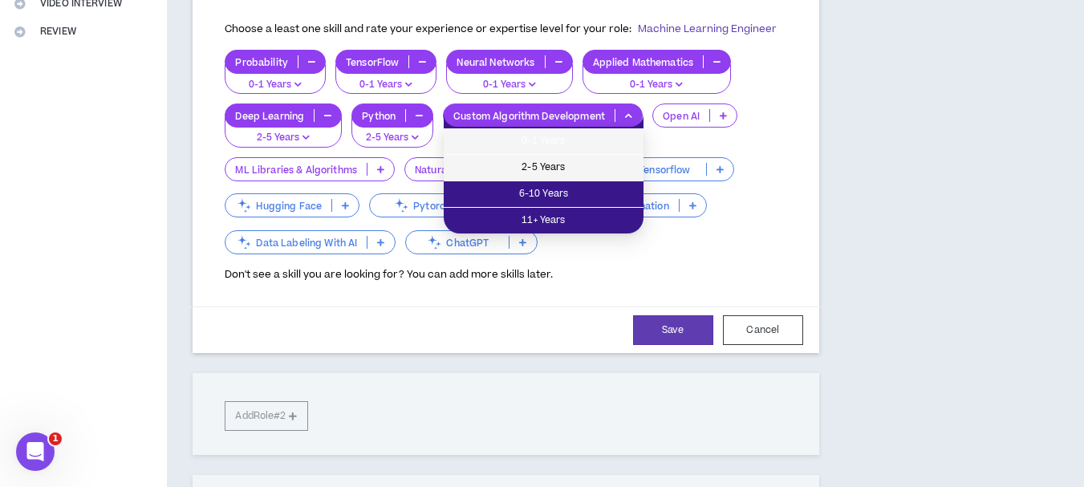
click at [587, 154] on li "0-1 Years" at bounding box center [544, 141] width 200 height 26
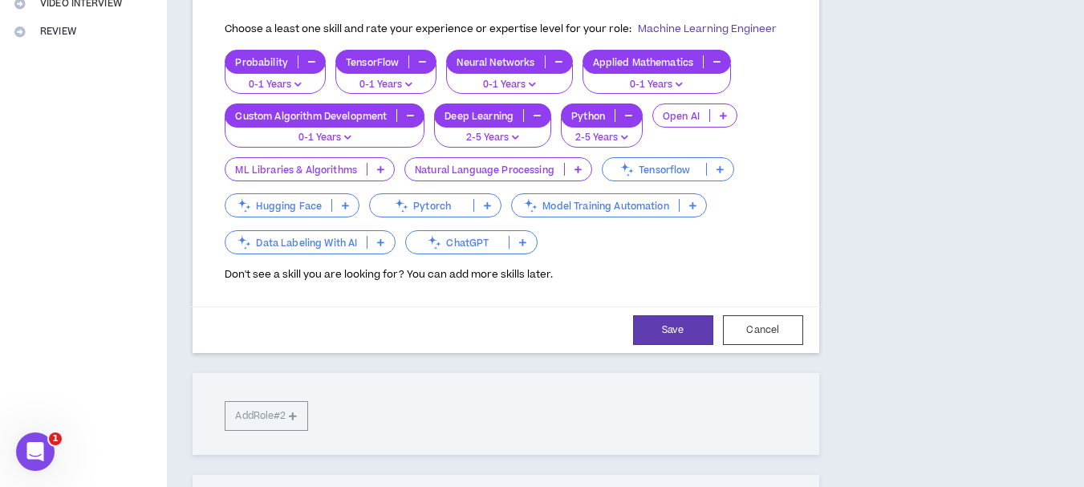
click at [726, 119] on icon at bounding box center [723, 116] width 7 height 8
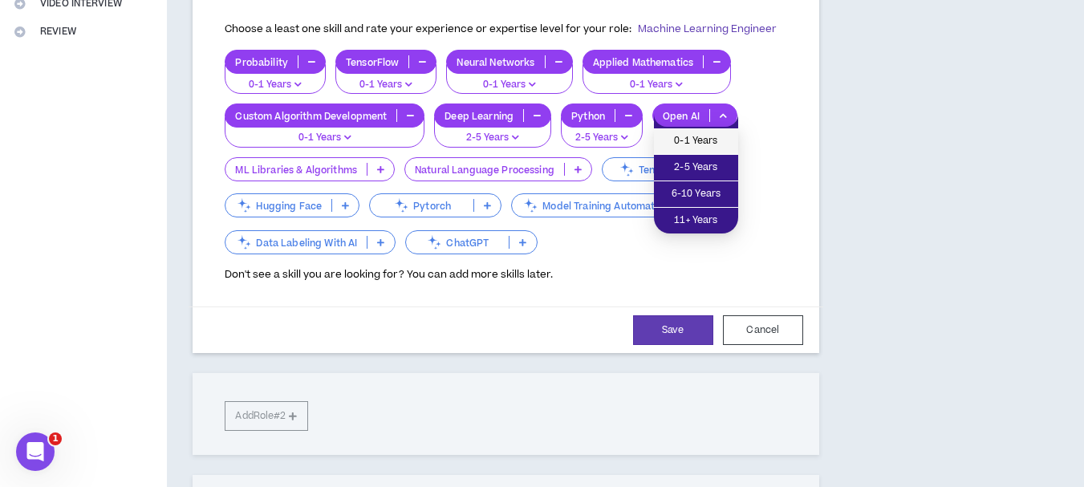
click at [705, 148] on span "0-1 Years" at bounding box center [696, 141] width 65 height 18
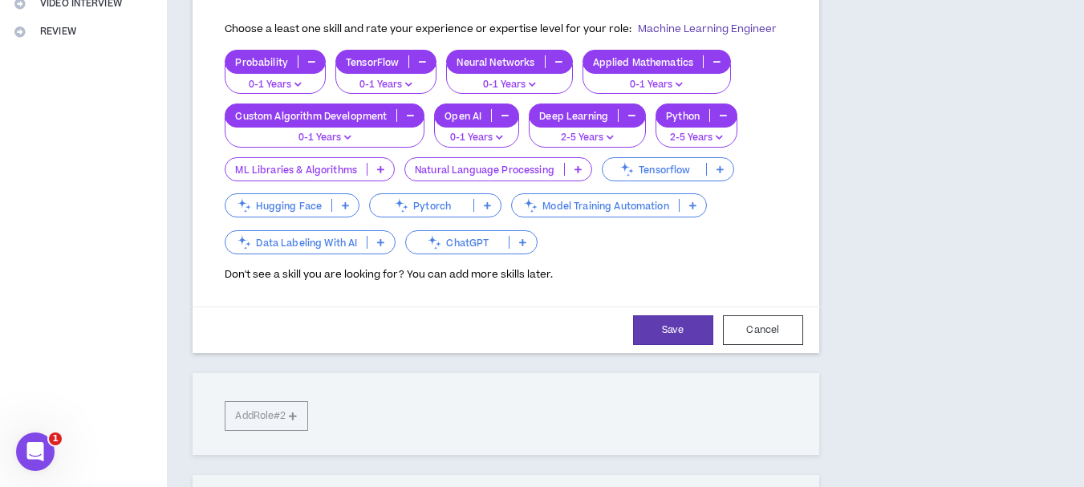
click at [389, 172] on p at bounding box center [381, 169] width 26 height 13
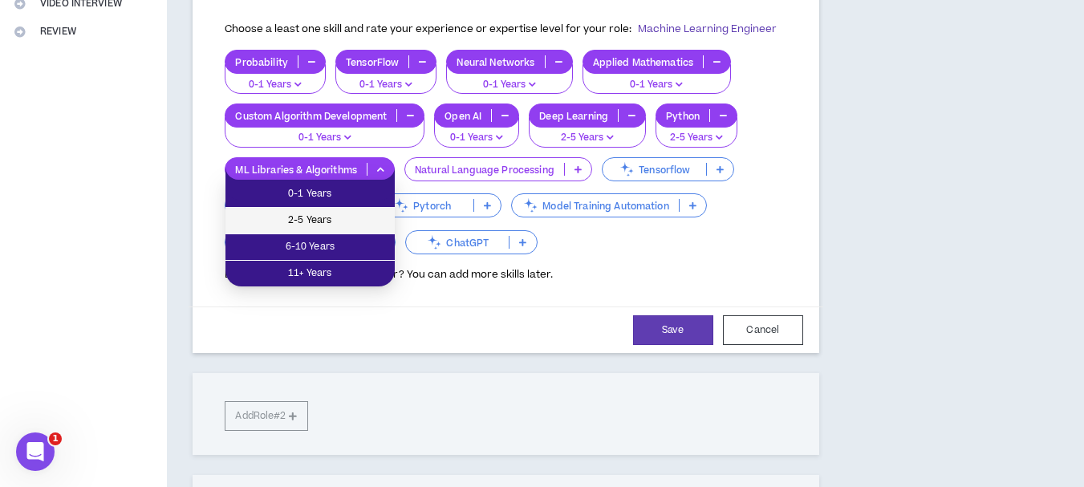
click at [355, 211] on li "2-5 Years" at bounding box center [310, 221] width 169 height 26
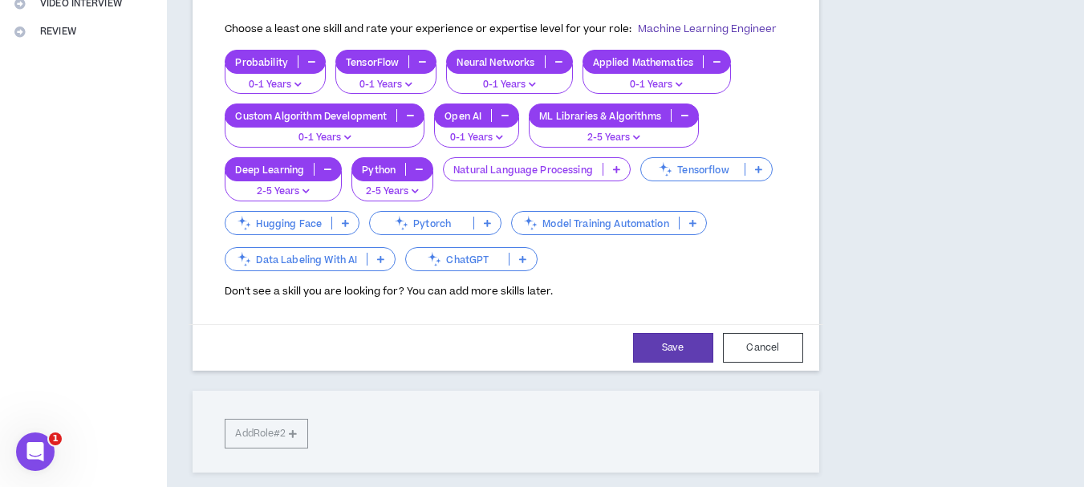
click at [620, 168] on icon at bounding box center [616, 169] width 7 height 8
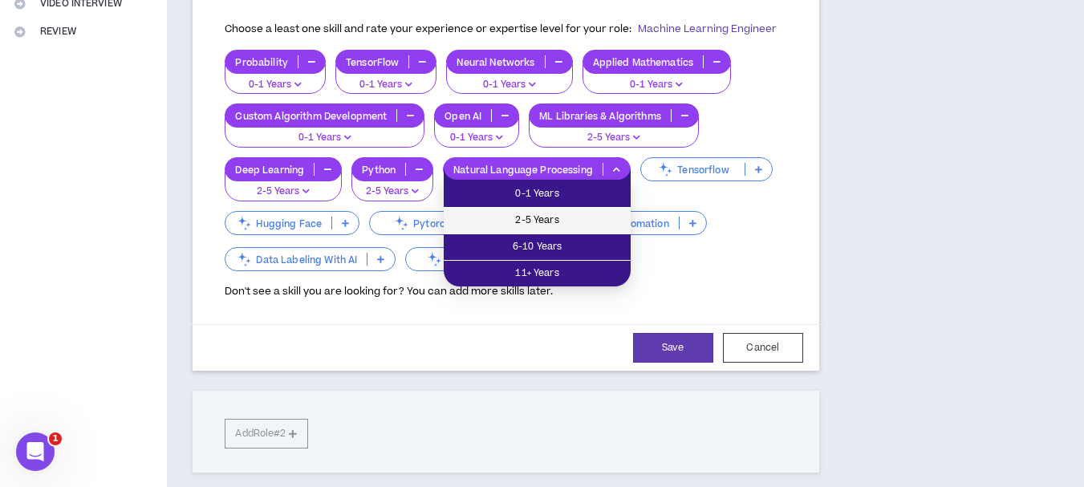
click at [556, 209] on li "2-5 Years" at bounding box center [537, 221] width 187 height 26
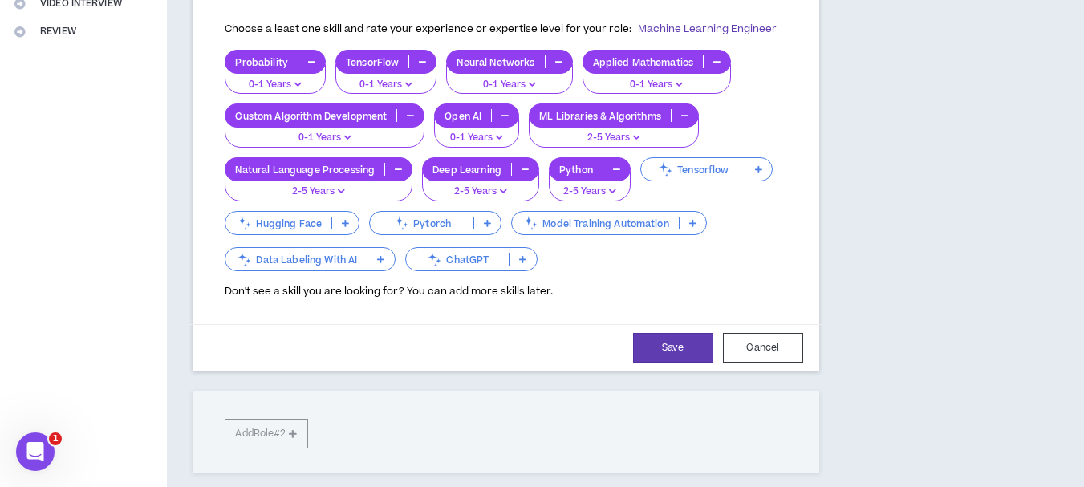
click at [758, 167] on icon at bounding box center [758, 169] width 7 height 8
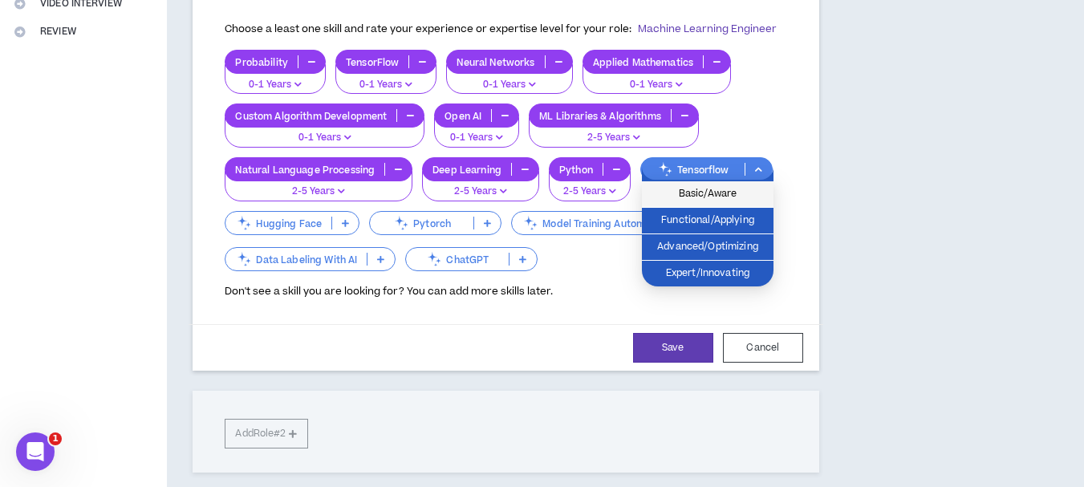
click at [703, 197] on span "Basic/Aware" at bounding box center [708, 194] width 112 height 18
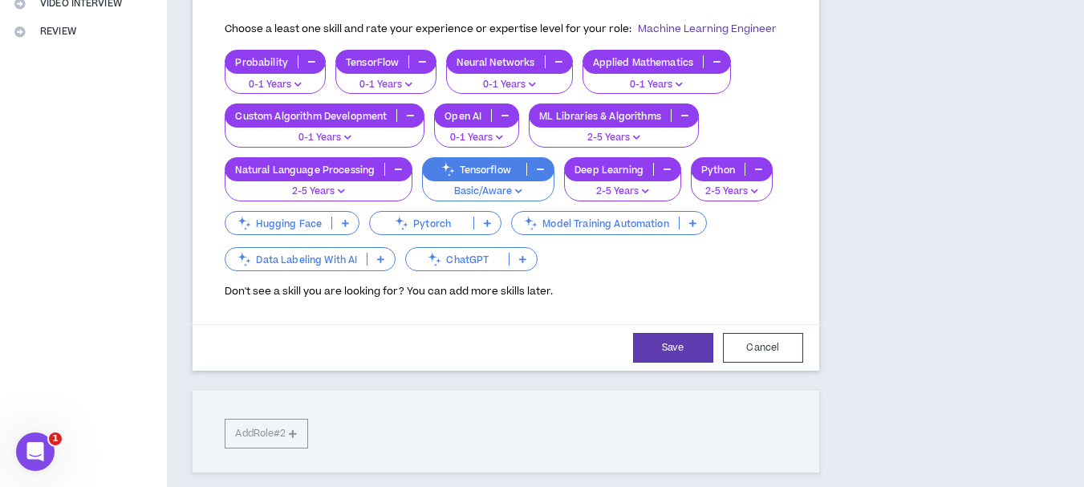
click at [354, 223] on p at bounding box center [345, 223] width 26 height 13
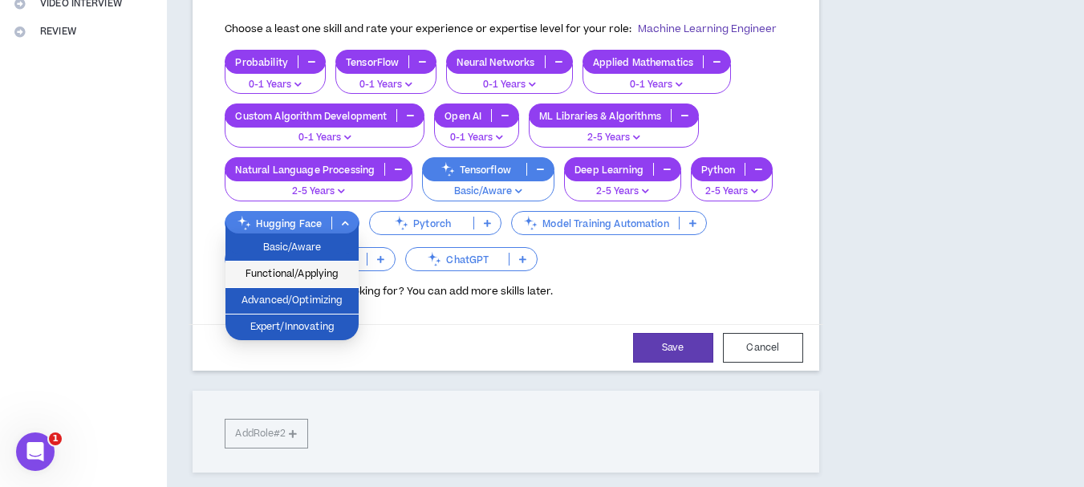
click at [333, 287] on li "Functional/Applying" at bounding box center [292, 275] width 133 height 26
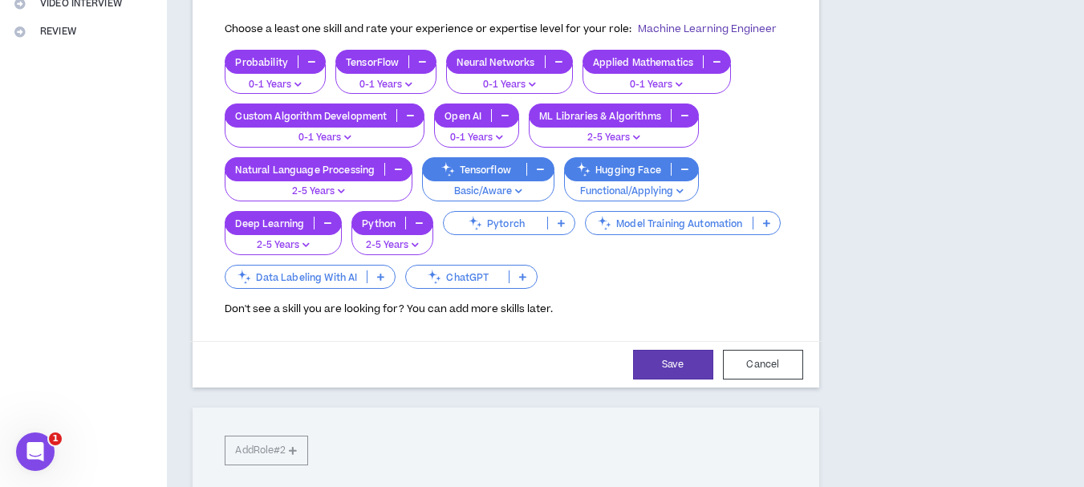
click at [567, 226] on p at bounding box center [561, 223] width 26 height 13
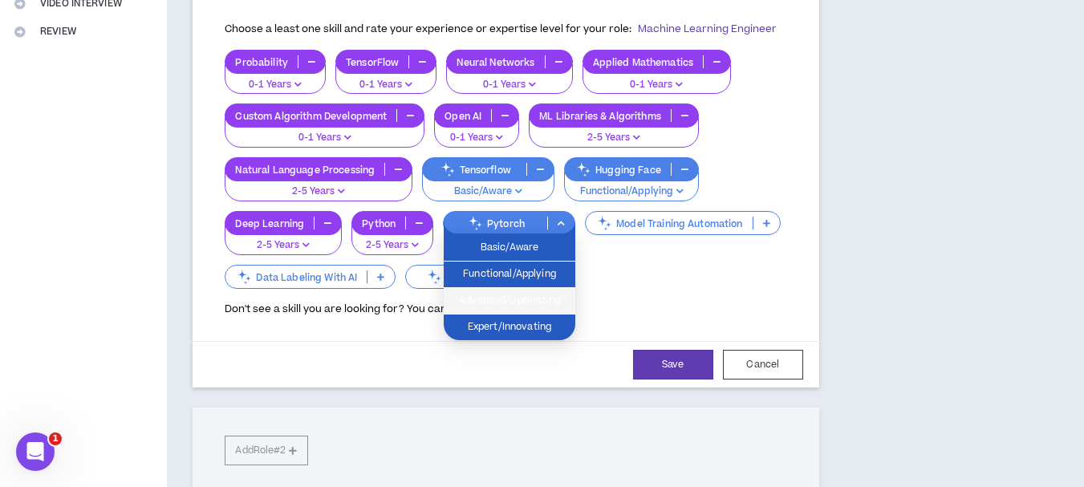
drag, startPoint x: 494, startPoint y: 290, endPoint x: 701, endPoint y: 217, distance: 219.6
click at [498, 291] on li "Advanced/Optimizing" at bounding box center [510, 301] width 132 height 26
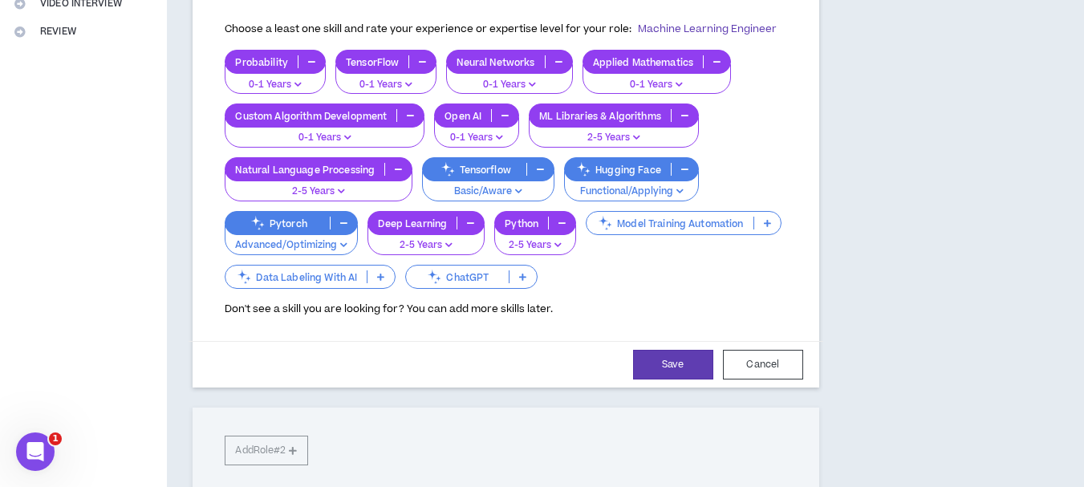
click at [774, 223] on p at bounding box center [767, 223] width 26 height 13
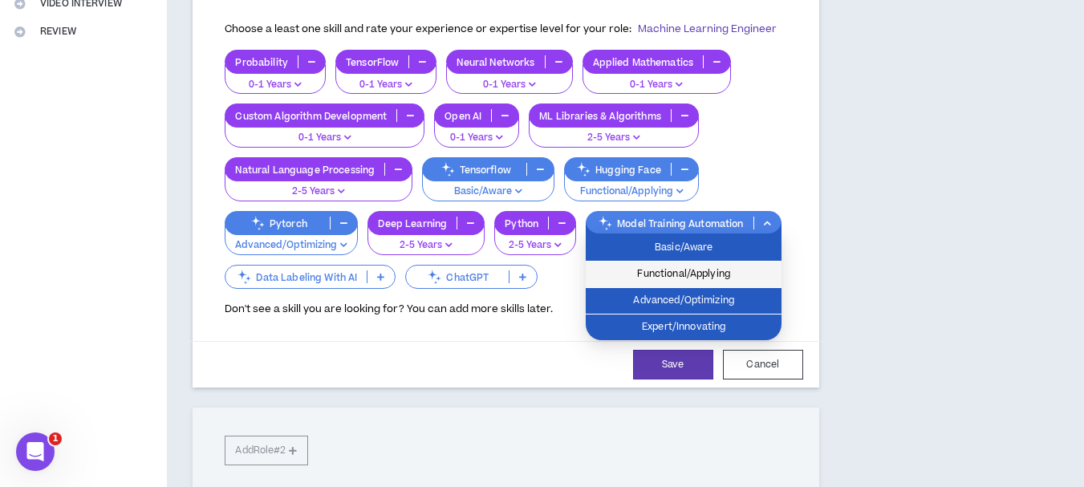
click at [683, 278] on span "Functional/Applying" at bounding box center [684, 275] width 177 height 18
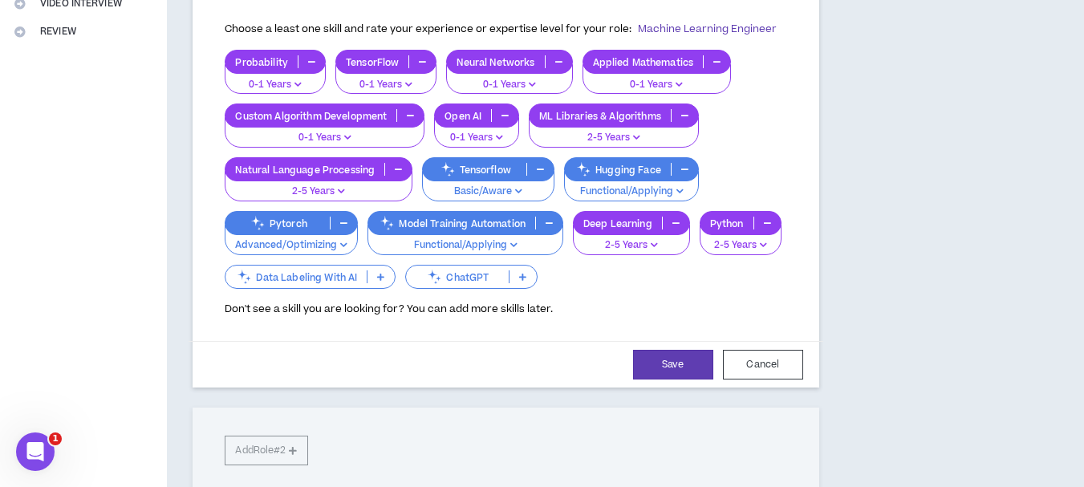
click at [384, 275] on icon at bounding box center [380, 277] width 7 height 8
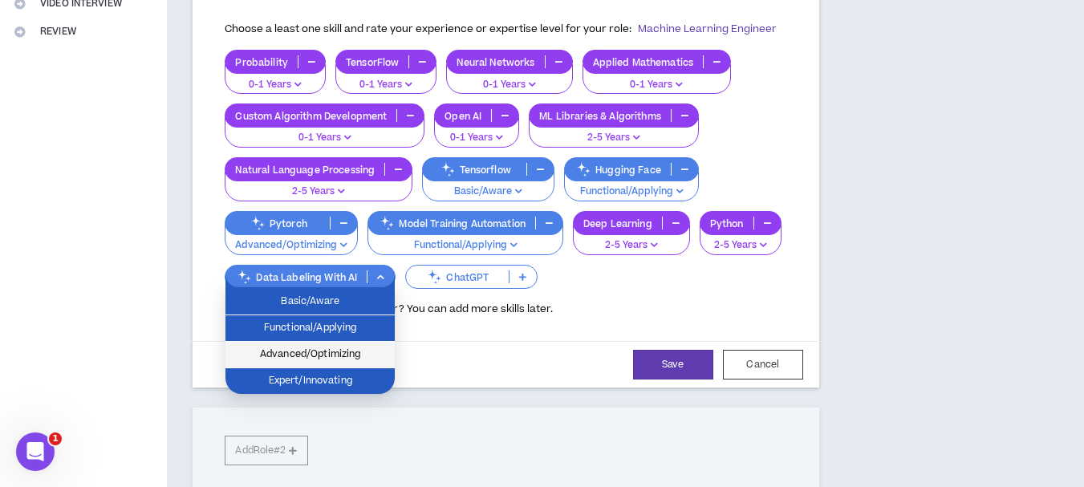
click at [344, 348] on span "Advanced/Optimizing" at bounding box center [310, 355] width 150 height 18
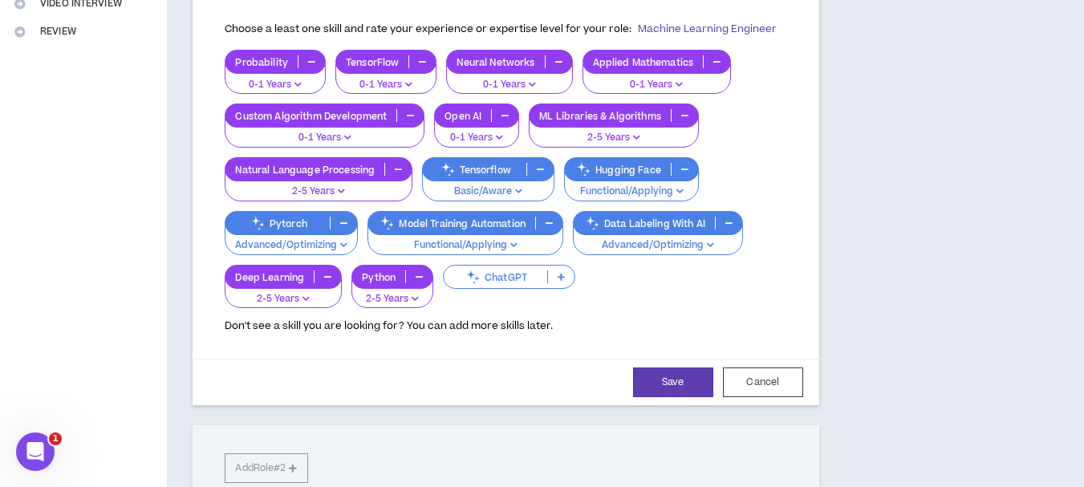
click at [563, 278] on icon at bounding box center [561, 277] width 7 height 8
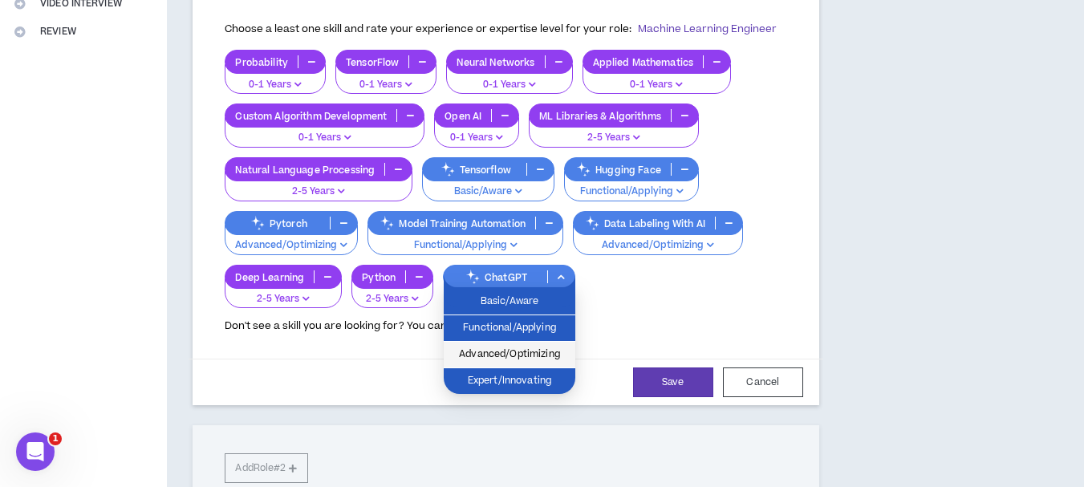
click at [495, 362] on span "Advanced/Optimizing" at bounding box center [509, 355] width 112 height 18
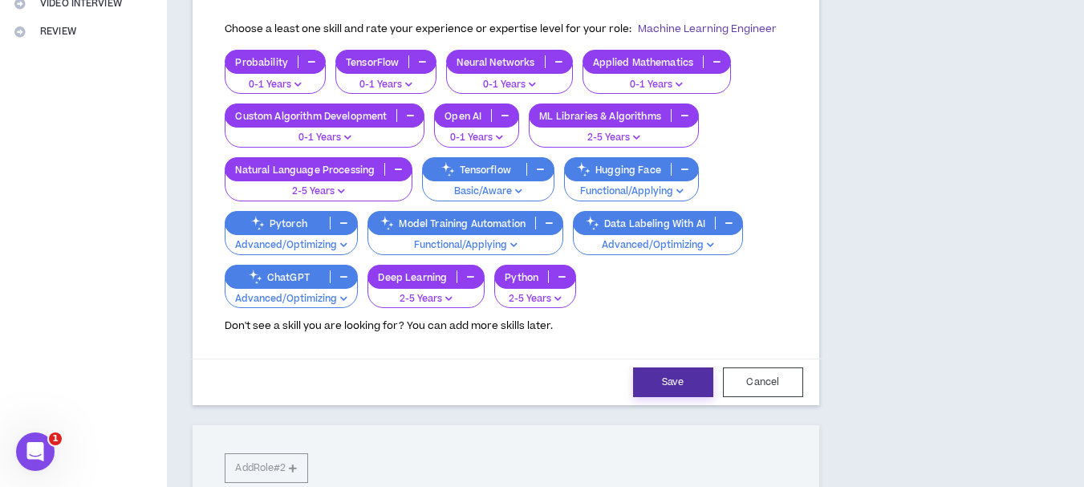
click at [660, 375] on button "Save" at bounding box center [673, 383] width 80 height 30
select select "**"
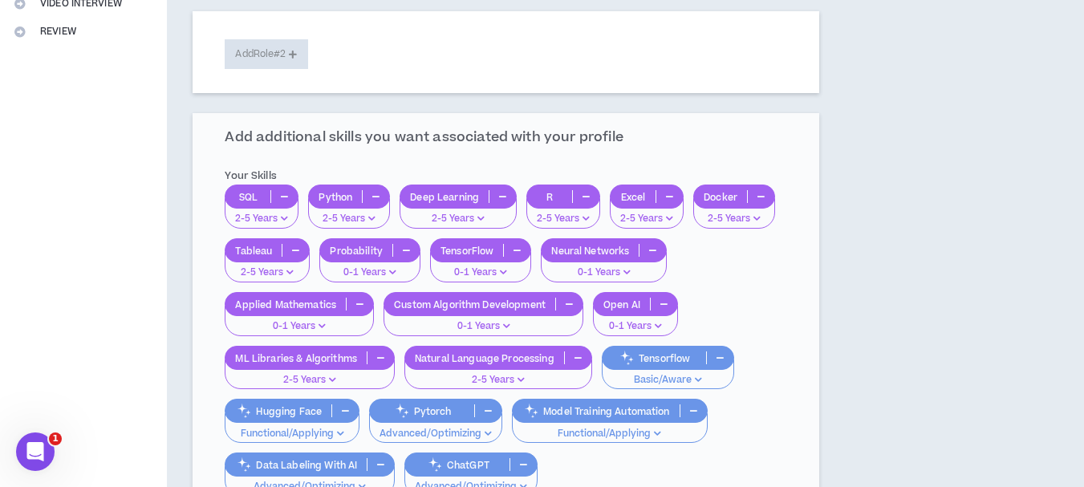
scroll to position [682, 0]
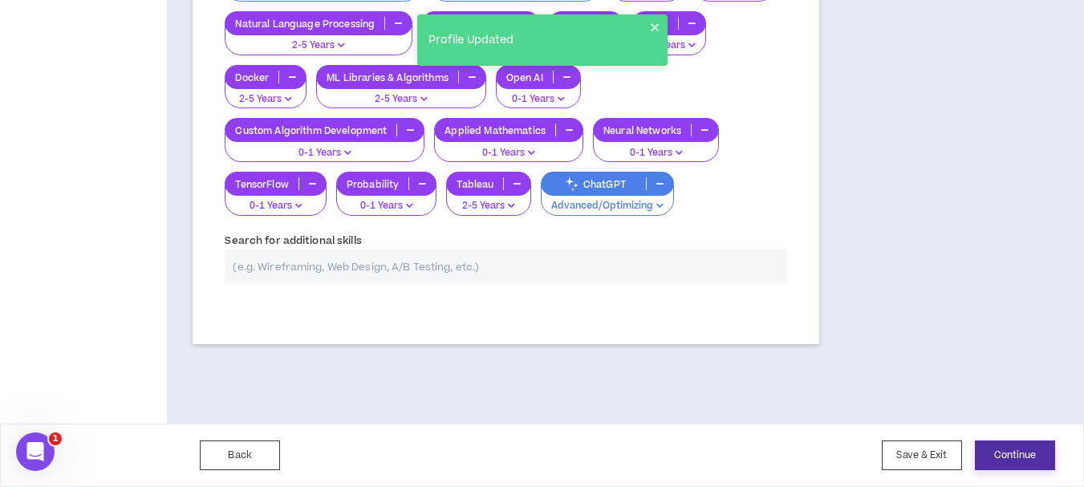
click at [1024, 457] on button "Continue" at bounding box center [1015, 456] width 80 height 30
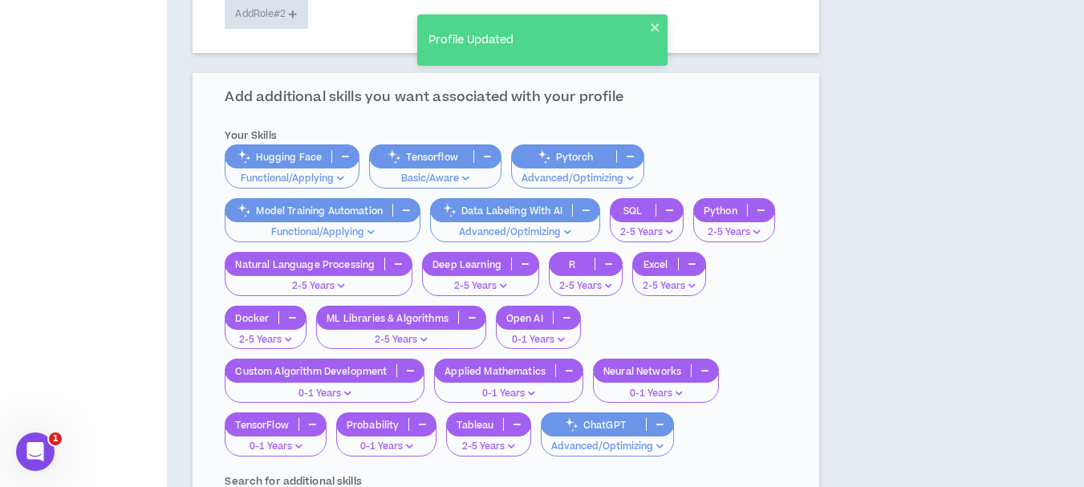
scroll to position [120, 0]
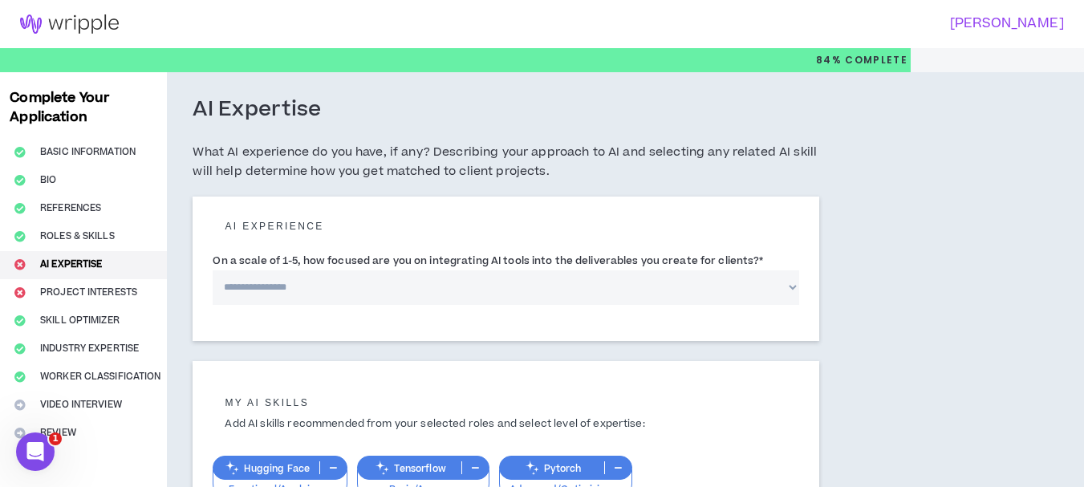
scroll to position [80, 0]
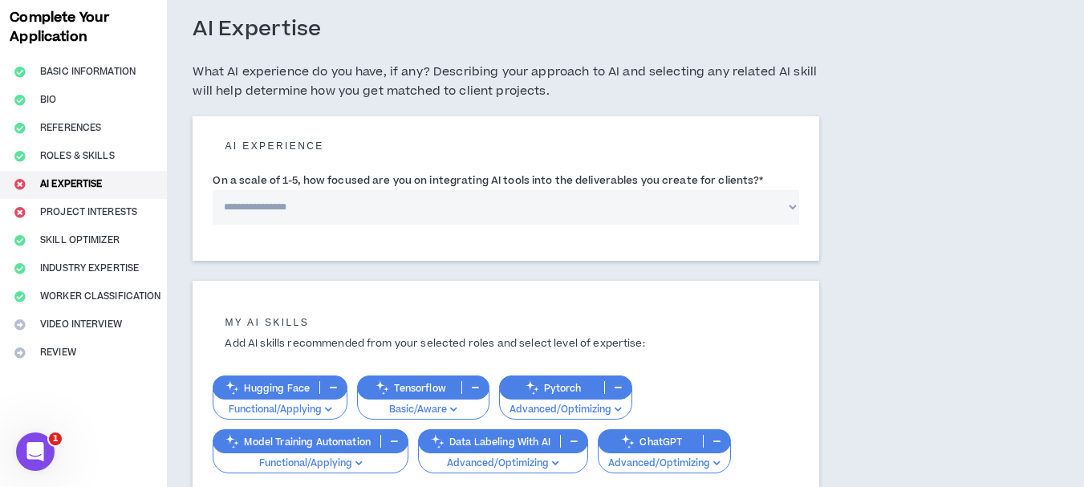
click at [302, 205] on select "**********" at bounding box center [506, 207] width 586 height 35
select select "*"
click at [213, 190] on select "**********" at bounding box center [506, 207] width 586 height 35
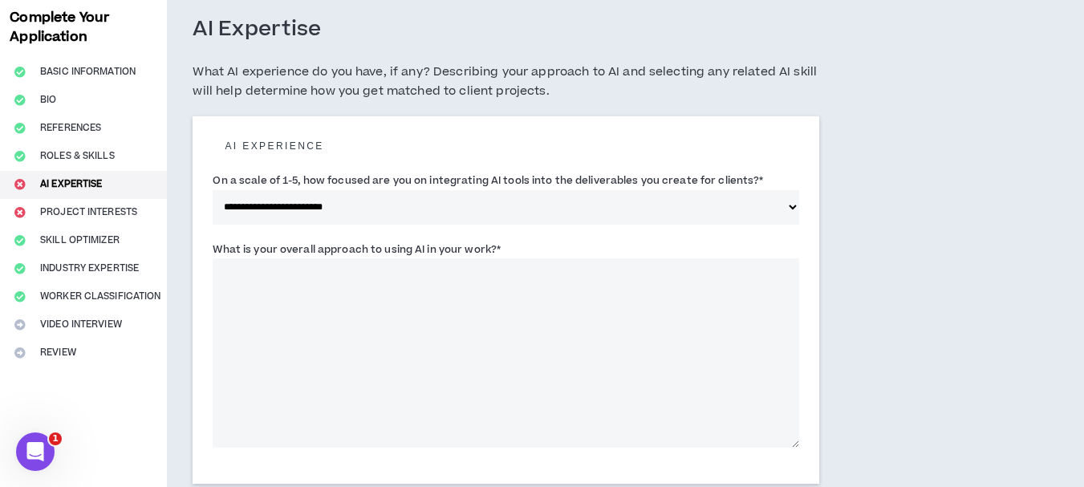
drag, startPoint x: 201, startPoint y: 169, endPoint x: 520, endPoint y: 250, distance: 329.0
click at [520, 250] on div "**********" at bounding box center [506, 300] width 626 height 368
copy form "**********"
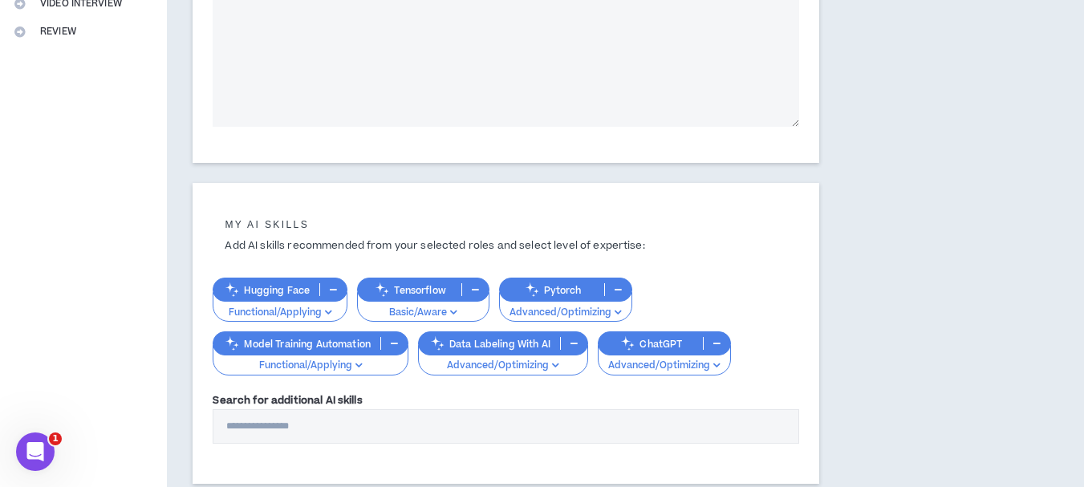
scroll to position [161, 0]
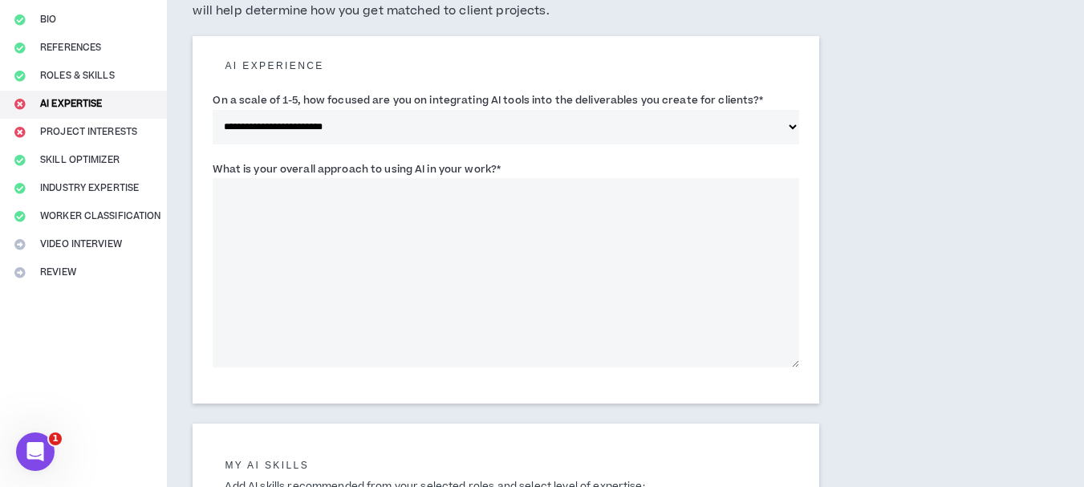
click at [311, 190] on textarea "What is your overall approach to using AI in your work? *" at bounding box center [506, 272] width 586 height 189
paste textarea "**********"
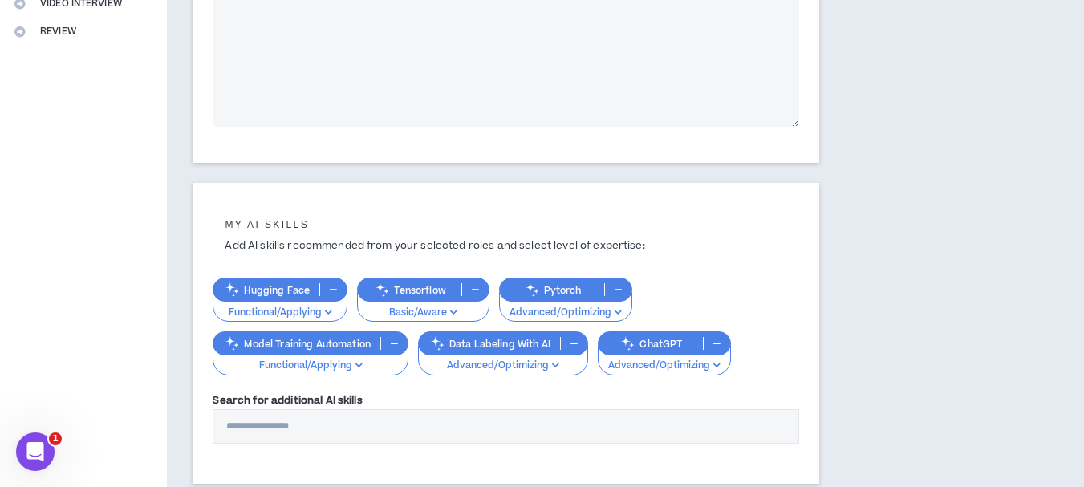
scroll to position [514, 0]
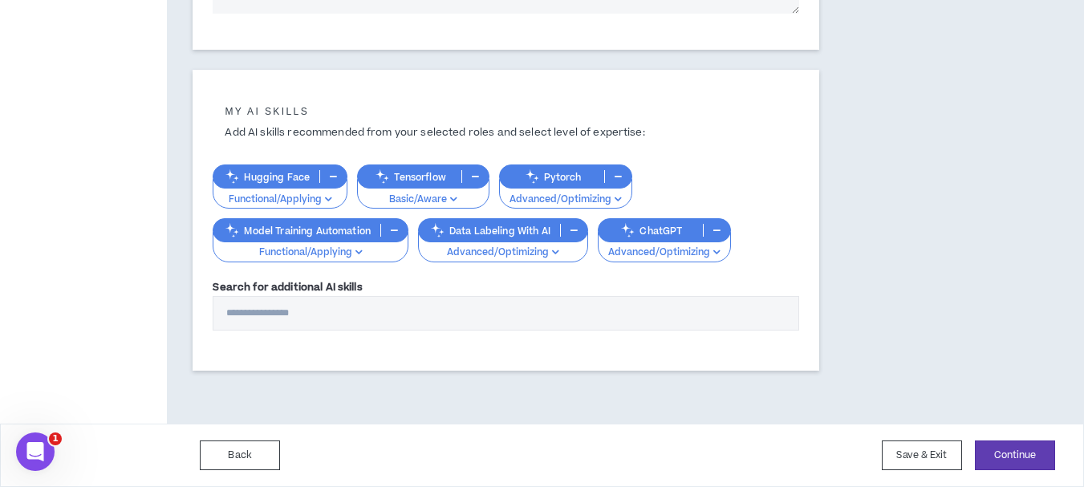
type textarea "**********"
click at [261, 307] on input "Search for additional AI skills" at bounding box center [506, 313] width 586 height 35
click at [1014, 449] on button "Continue" at bounding box center [1015, 456] width 80 height 30
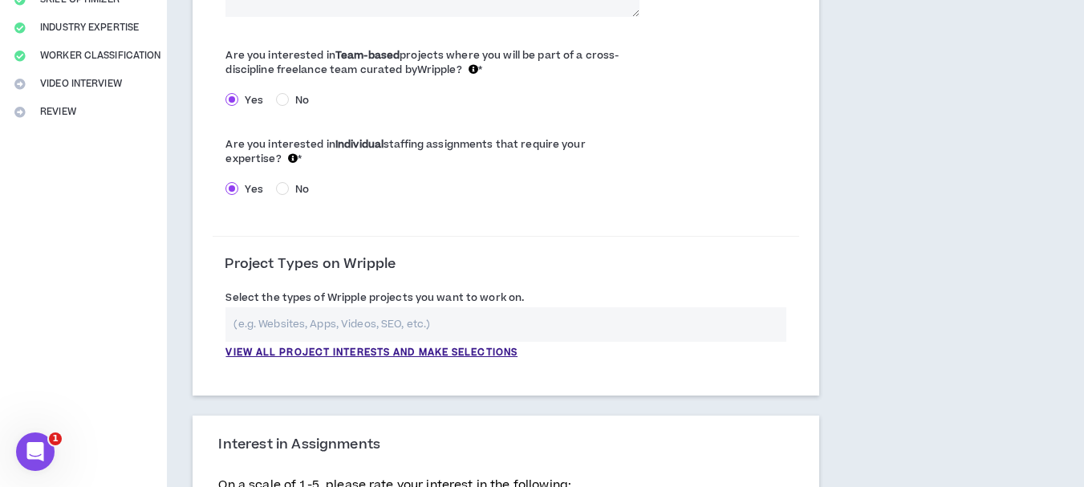
scroll to position [401, 0]
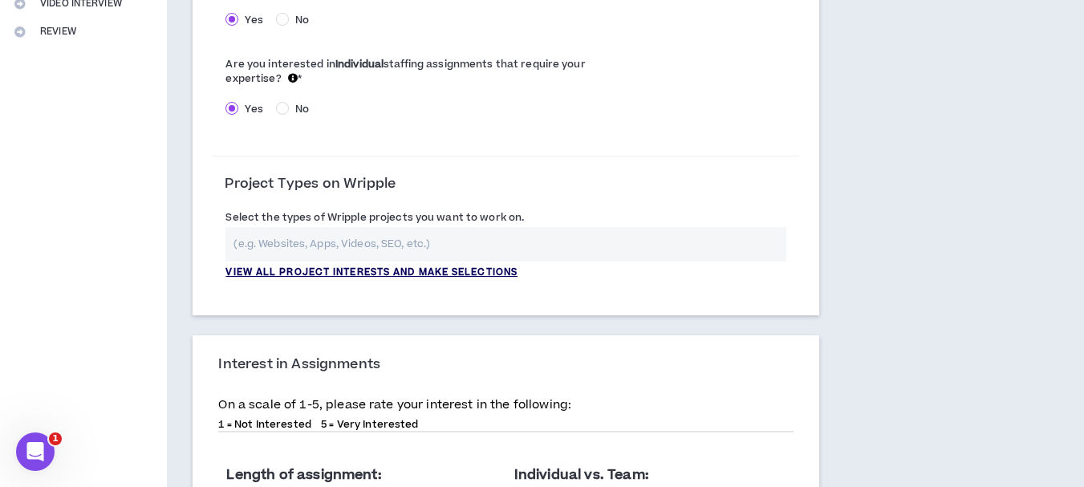
click at [327, 270] on p "View all project interests and make selections" at bounding box center [372, 273] width 292 height 14
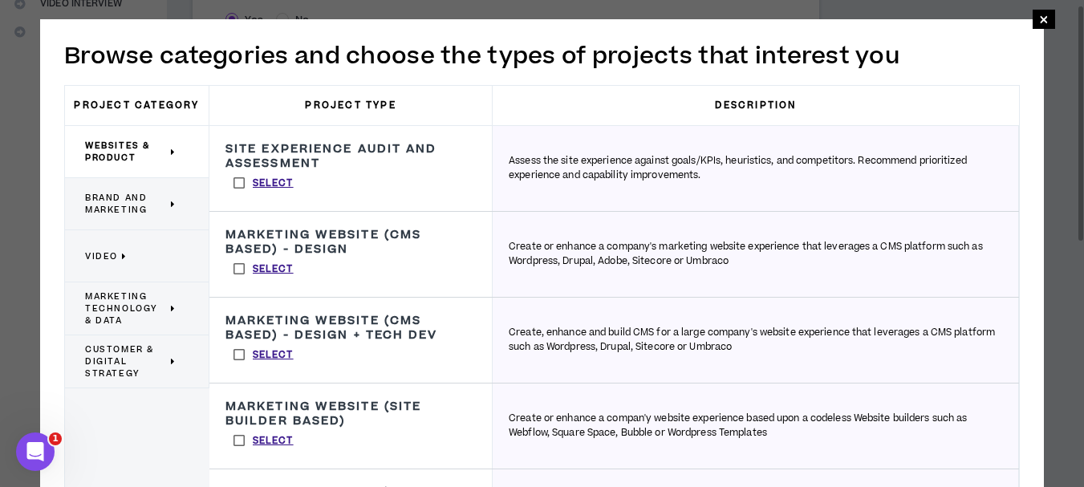
click at [131, 201] on span "Brand and Marketing" at bounding box center [126, 204] width 82 height 24
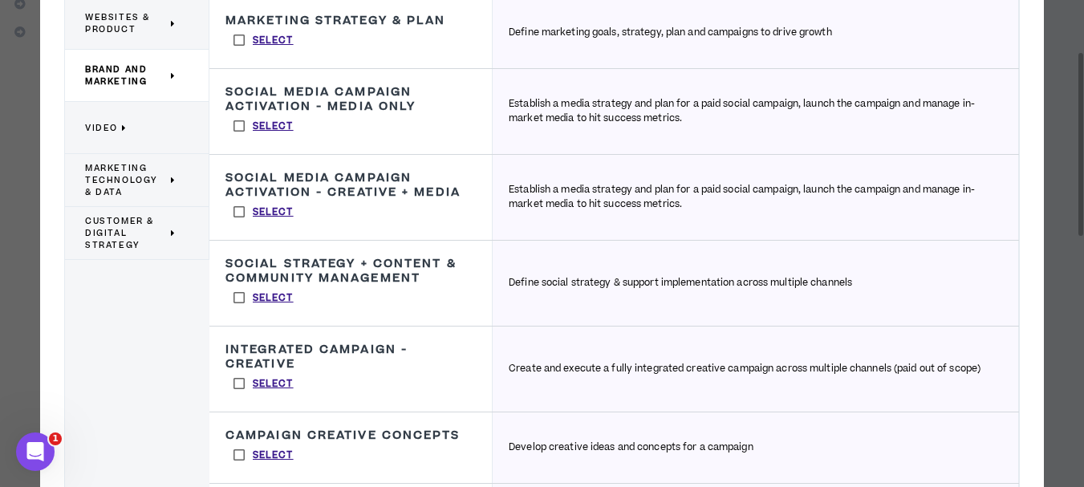
click at [139, 145] on div "Video" at bounding box center [137, 128] width 144 height 52
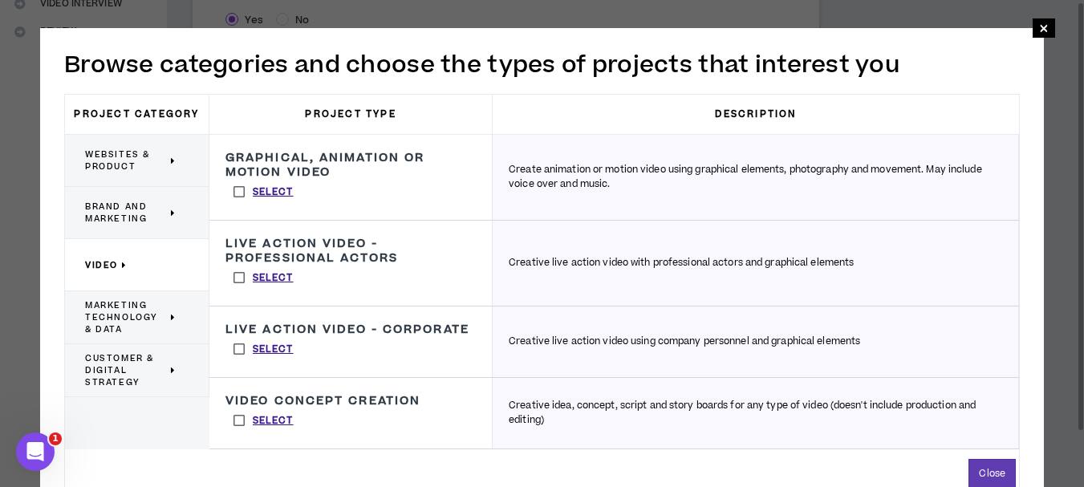
click at [129, 318] on span "Marketing Technology & Data" at bounding box center [126, 317] width 82 height 36
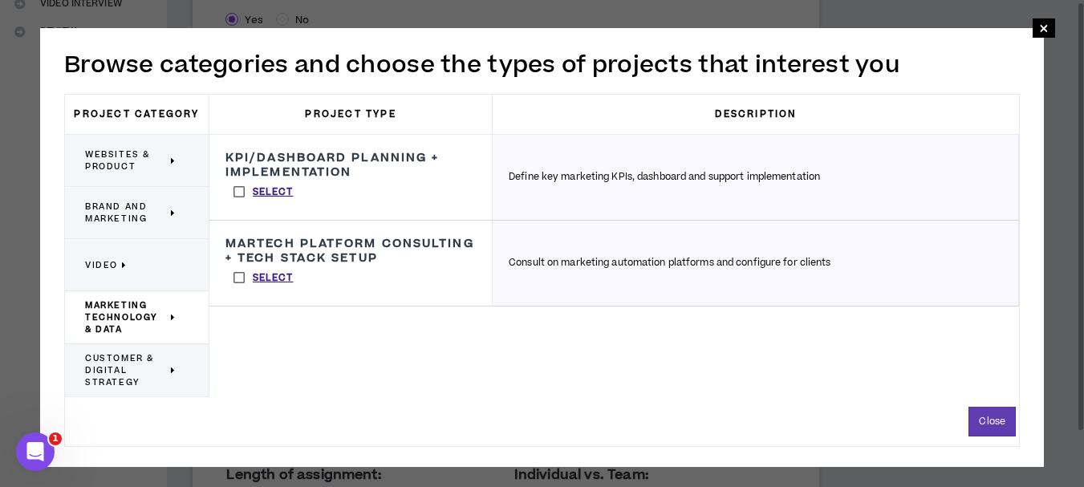
click at [116, 373] on span "Customer & Digital Strategy" at bounding box center [126, 370] width 82 height 36
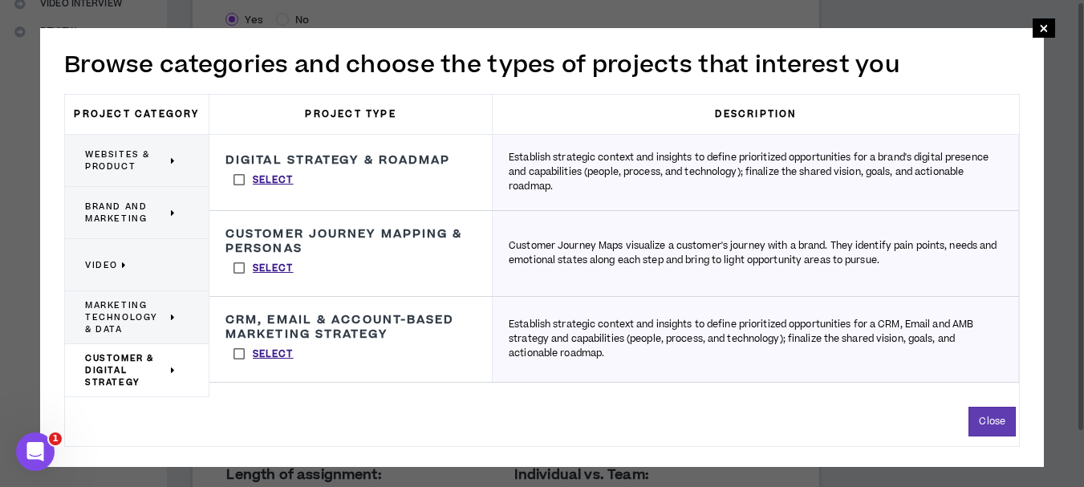
click at [242, 176] on label "Select" at bounding box center [264, 180] width 76 height 24
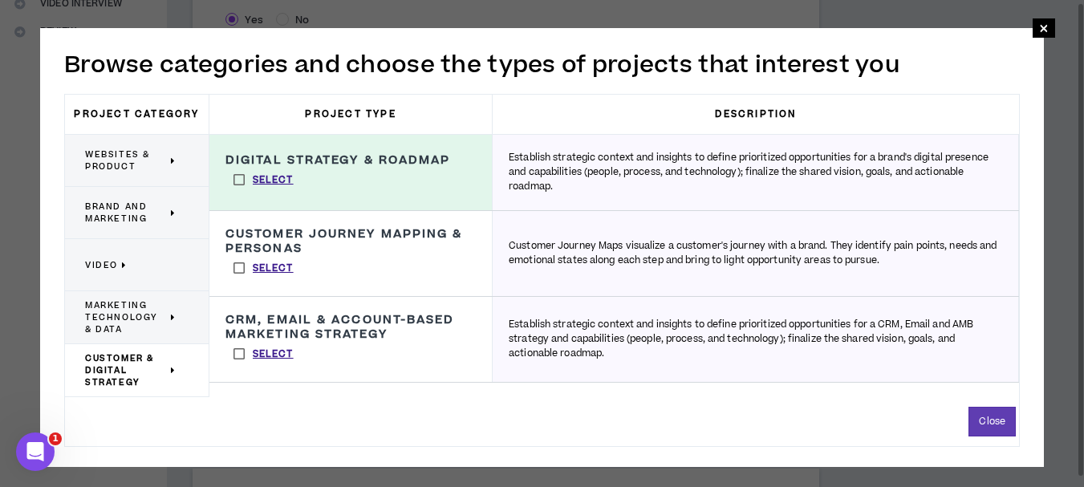
click at [234, 270] on label "Select" at bounding box center [264, 268] width 76 height 24
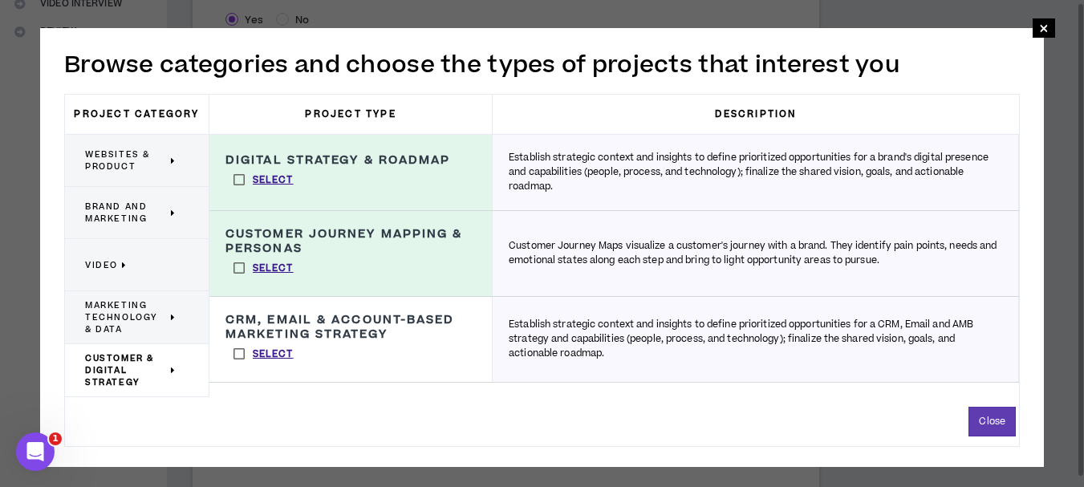
click at [136, 238] on div "Brand and Marketing" at bounding box center [137, 213] width 144 height 52
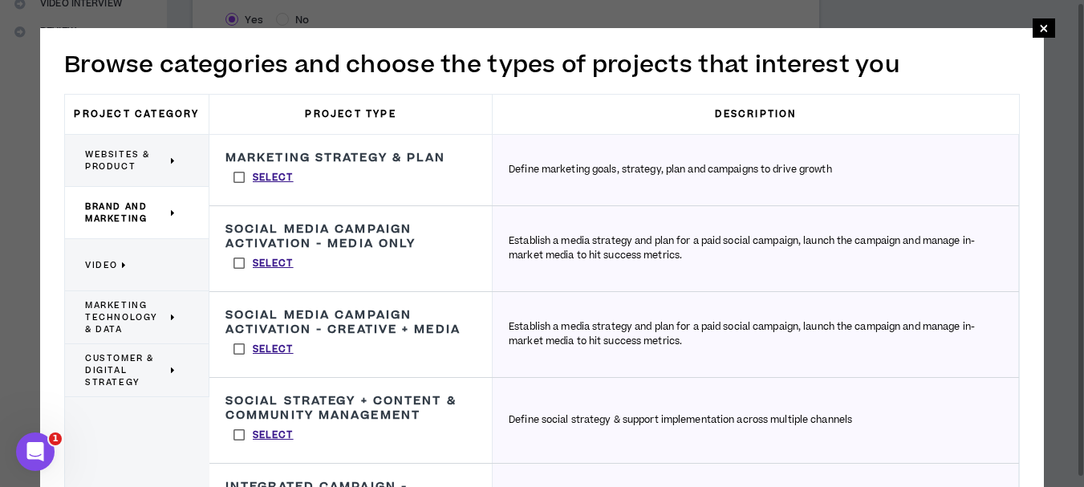
click at [246, 171] on label "Select" at bounding box center [264, 177] width 76 height 24
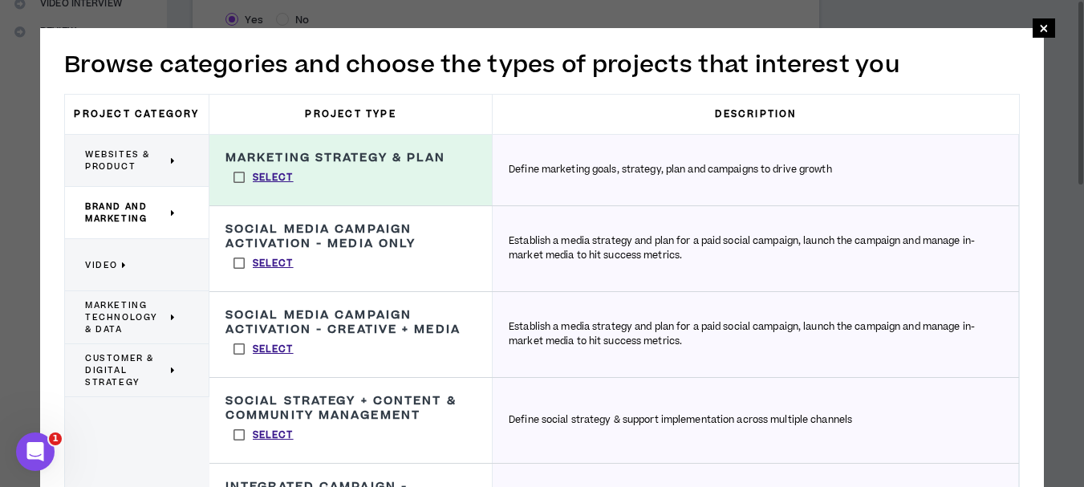
click at [234, 262] on label "Select" at bounding box center [264, 263] width 76 height 24
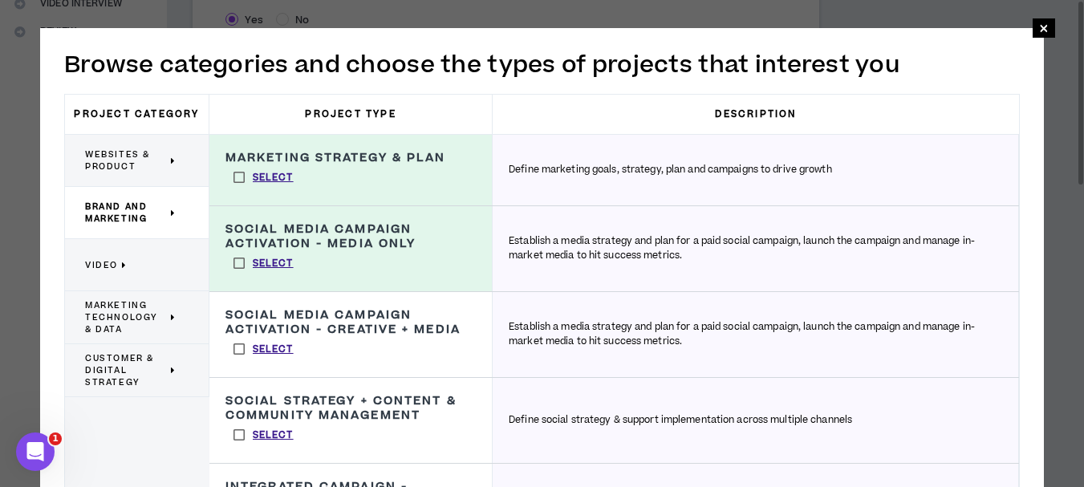
click at [136, 218] on span "Brand and Marketing" at bounding box center [126, 213] width 82 height 24
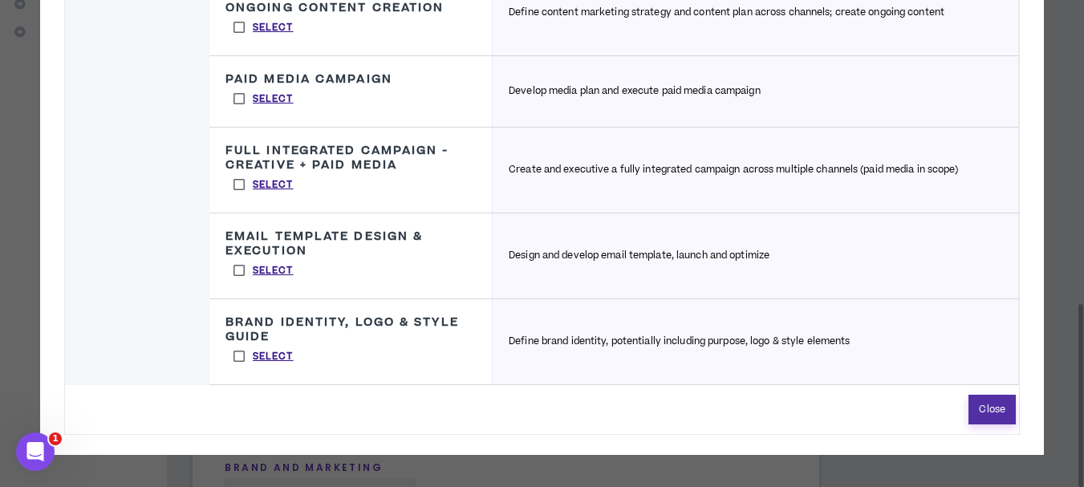
click at [976, 409] on button "Close" at bounding box center [992, 410] width 47 height 30
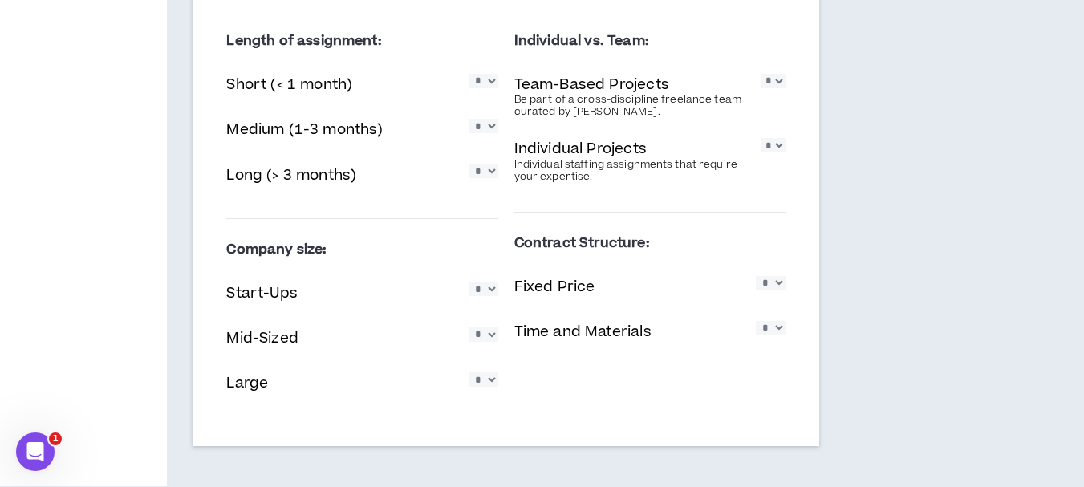
scroll to position [1186, 0]
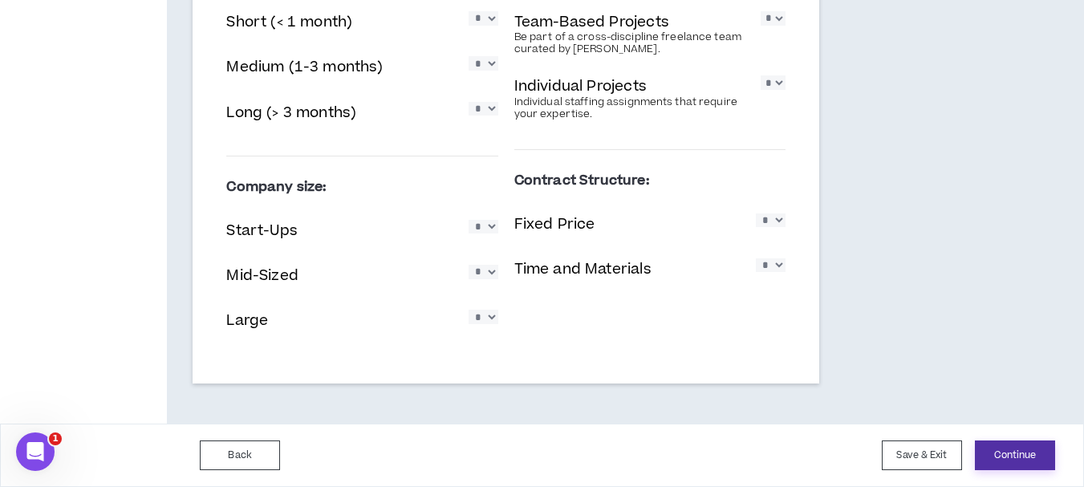
click at [1032, 461] on button "Continue" at bounding box center [1015, 456] width 80 height 30
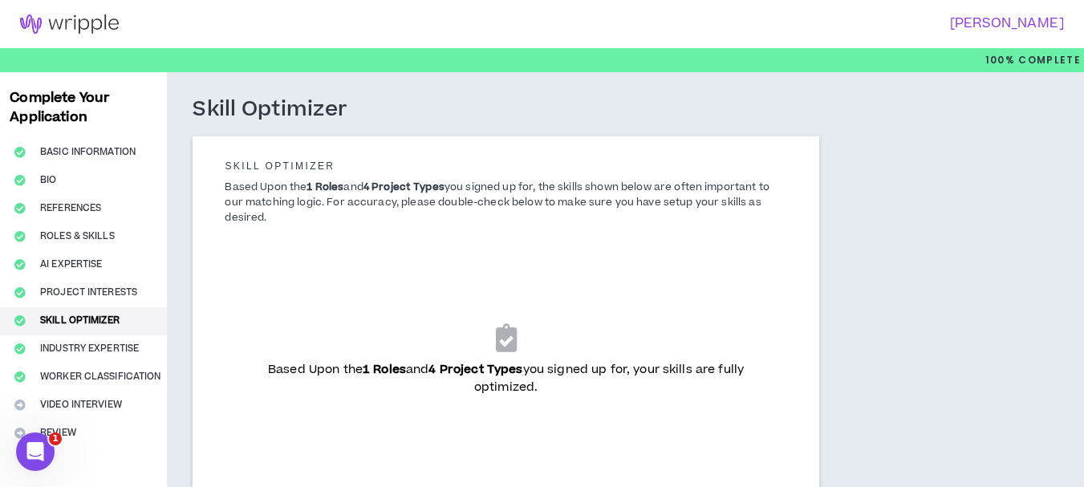
scroll to position [133, 0]
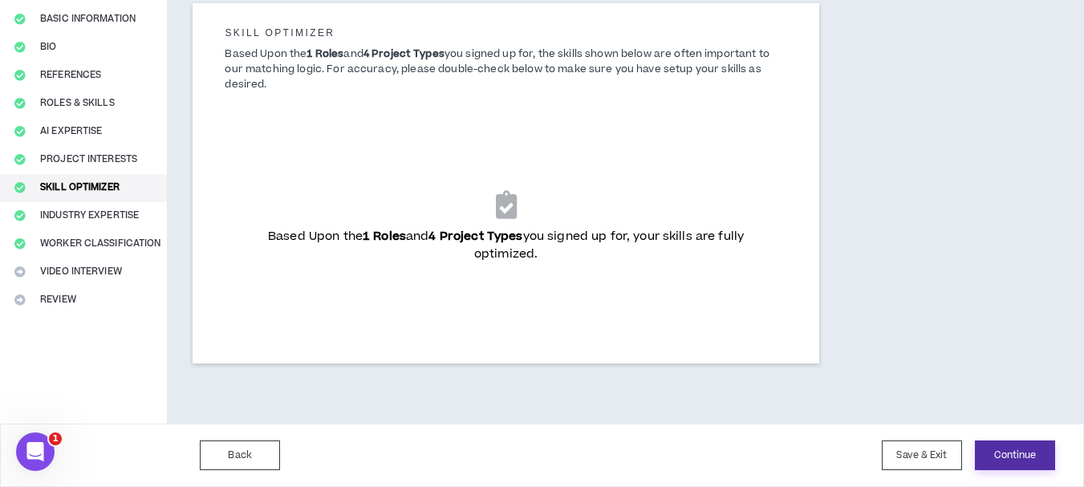
click at [1021, 454] on button "Continue" at bounding box center [1015, 456] width 80 height 30
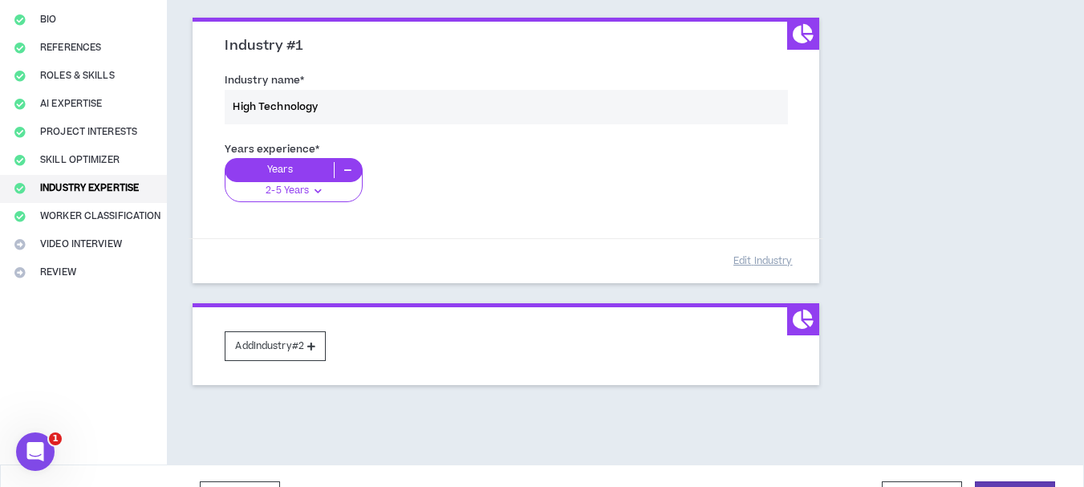
scroll to position [201, 0]
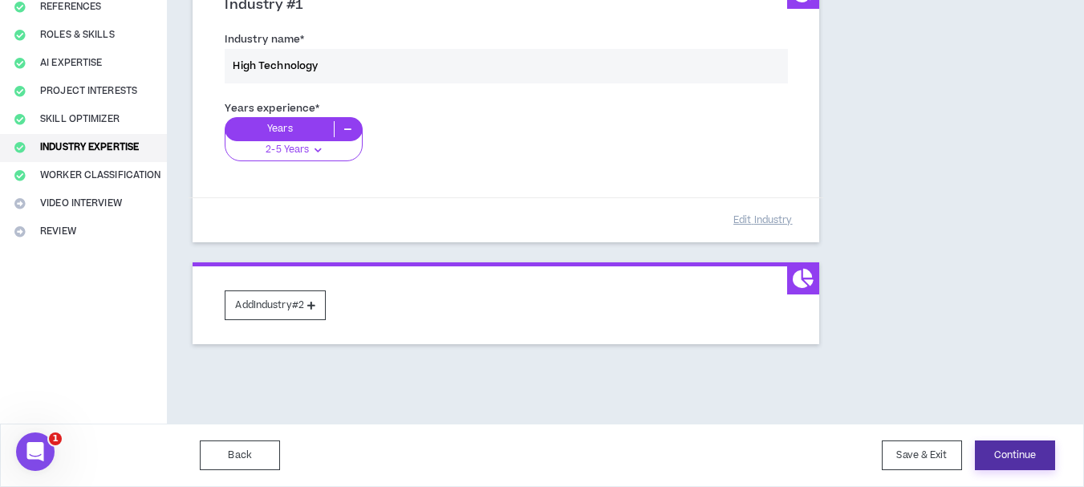
click at [995, 455] on button "Continue" at bounding box center [1015, 456] width 80 height 30
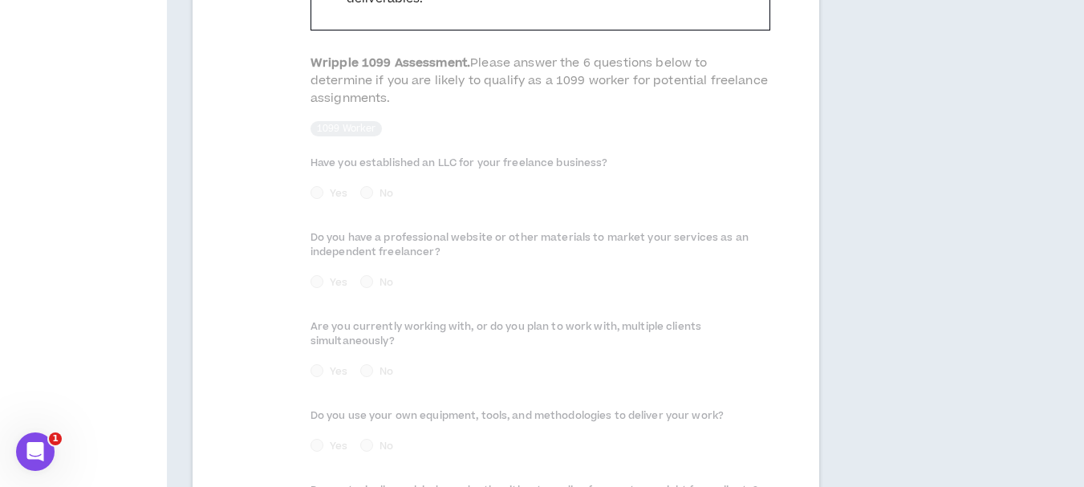
scroll to position [401, 0]
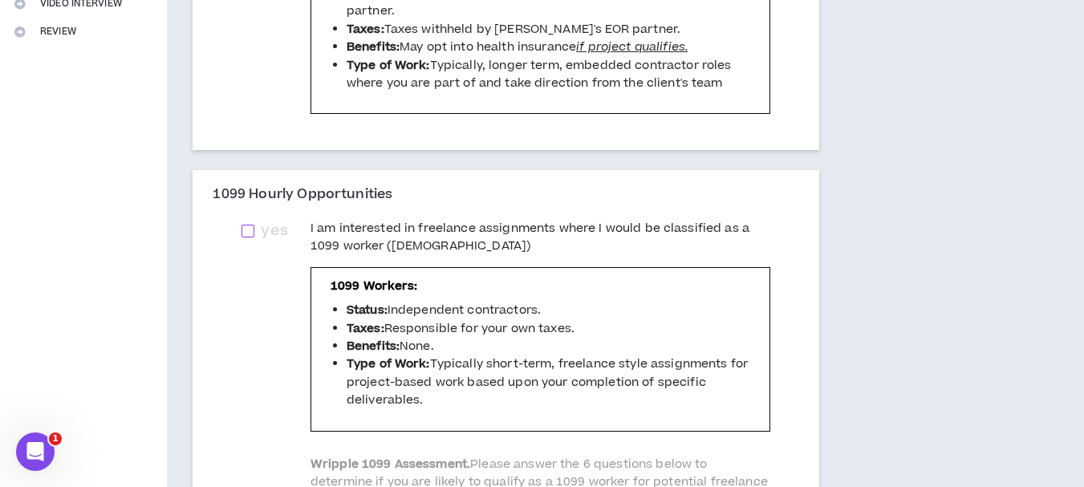
click at [258, 242] on span "yes" at bounding box center [273, 231] width 39 height 22
checkbox input "****"
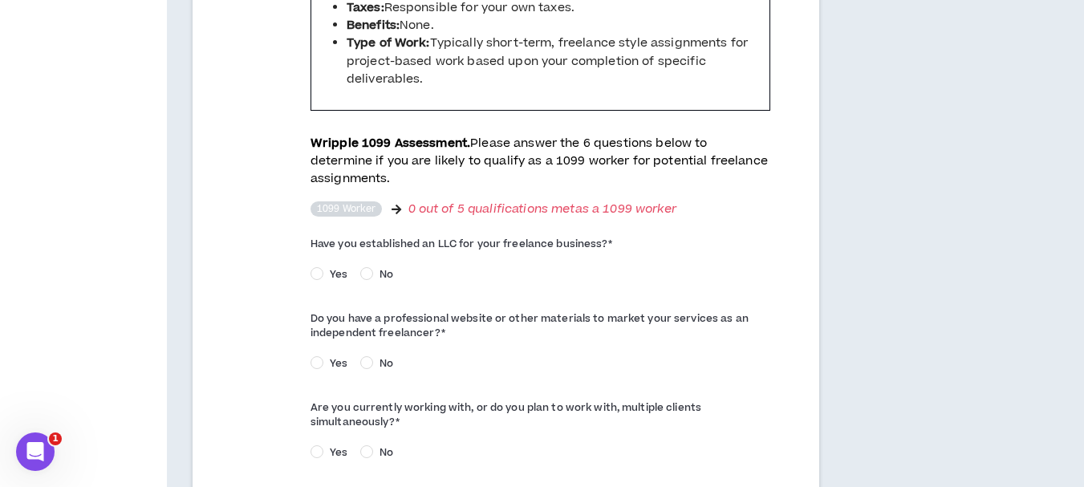
scroll to position [803, 0]
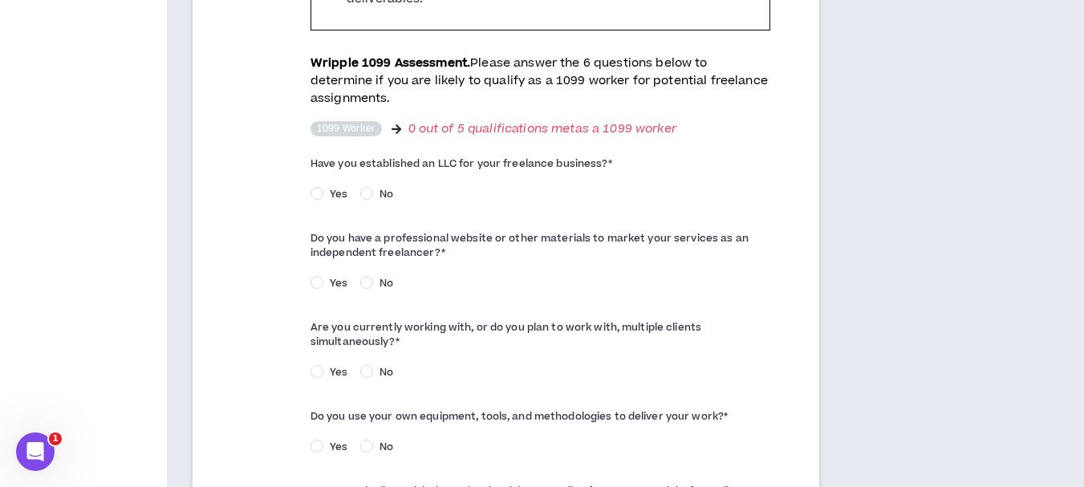
click at [323, 198] on span "Yes" at bounding box center [338, 194] width 30 height 14
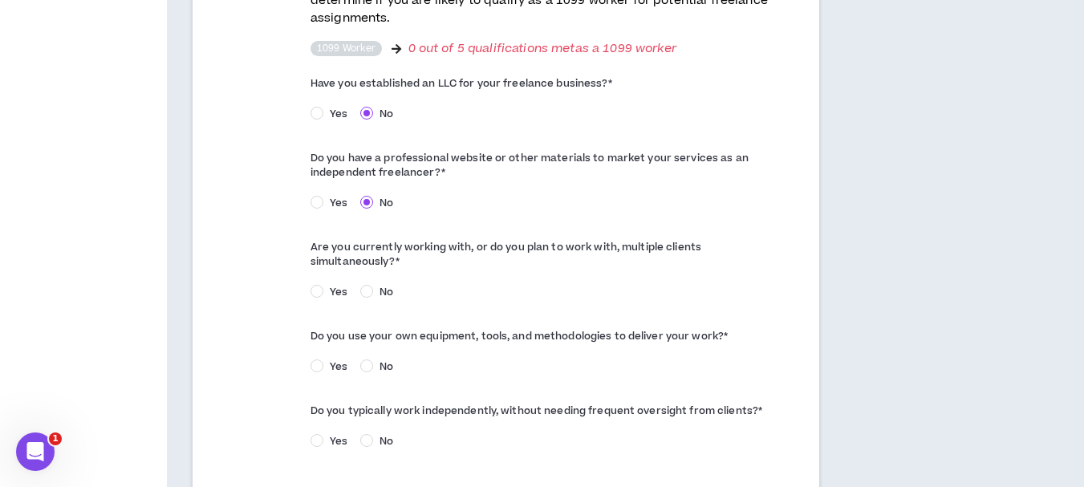
click at [367, 283] on label "No" at bounding box center [379, 291] width 39 height 17
drag, startPoint x: 373, startPoint y: 344, endPoint x: 374, endPoint y: 357, distance: 12.9
click at [374, 360] on span "No" at bounding box center [386, 367] width 26 height 14
click at [376, 415] on div "Do you typically work independently, without needing frequent oversight from cl…" at bounding box center [541, 427] width 460 height 59
click at [374, 434] on span "No" at bounding box center [386, 441] width 26 height 14
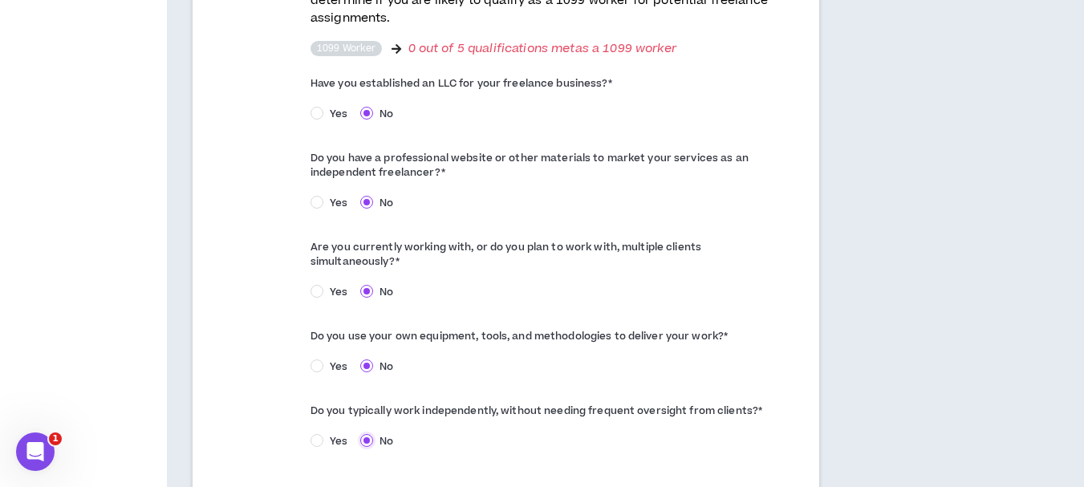
scroll to position [1033, 0]
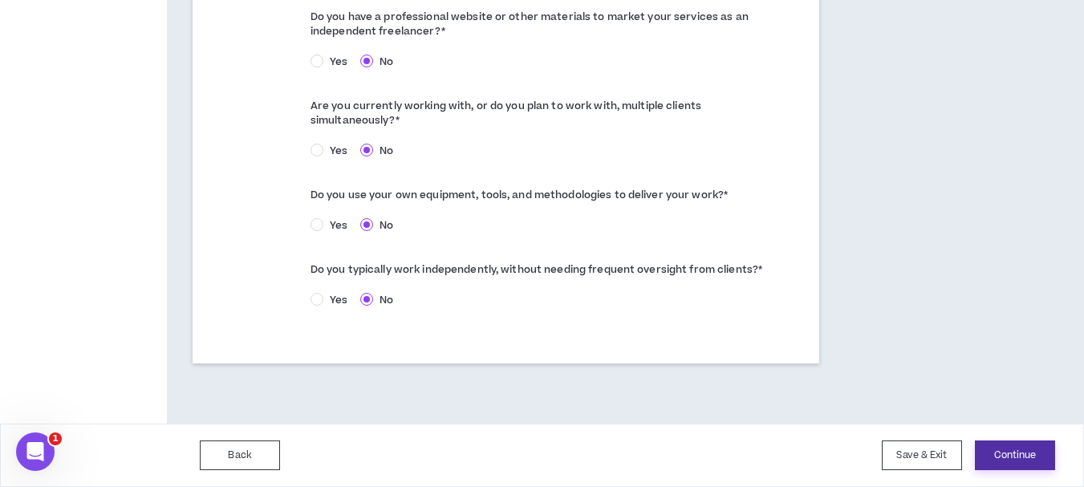
click at [1041, 468] on button "Continue" at bounding box center [1015, 456] width 80 height 30
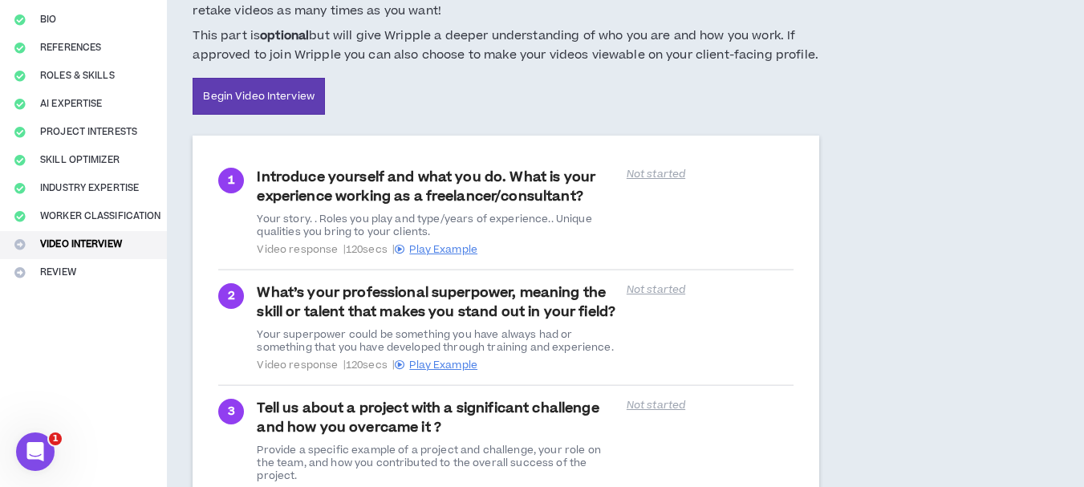
scroll to position [241, 0]
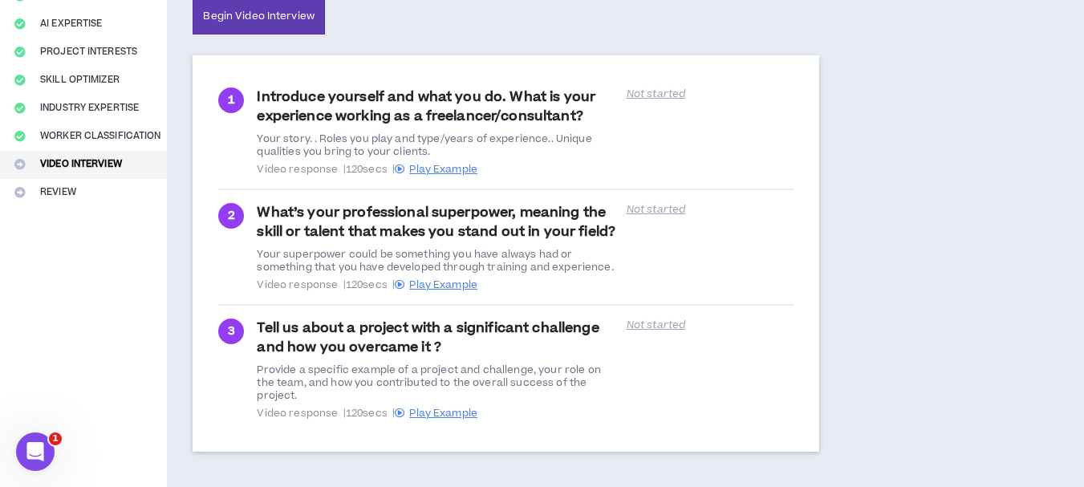
click at [79, 184] on div "Complete Your Application Basic Information Bio References Roles & Skills AI Ex…" at bounding box center [83, 161] width 167 height 661
click at [78, 185] on div "Complete Your Application Basic Information Bio References Roles & Skills AI Ex…" at bounding box center [83, 161] width 167 height 661
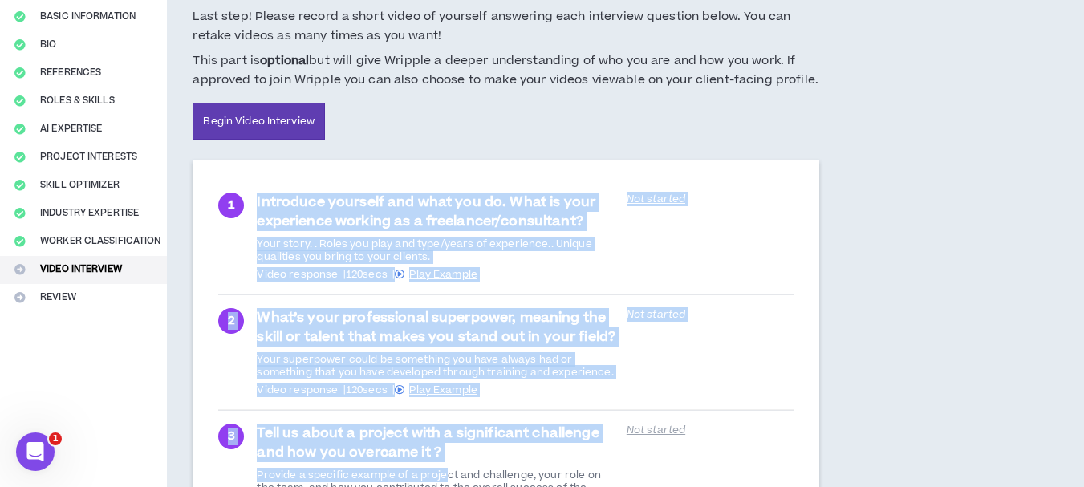
scroll to position [296, 0]
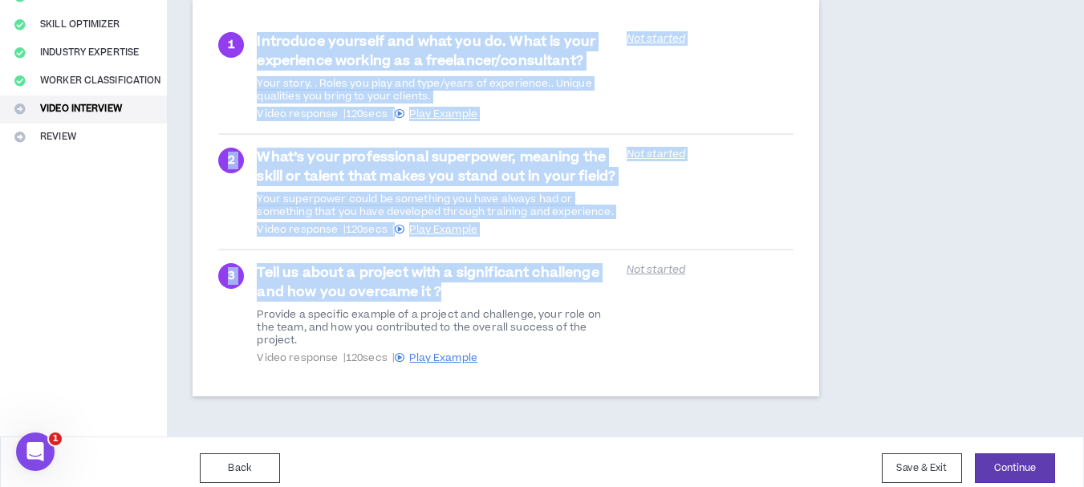
drag, startPoint x: 257, startPoint y: 191, endPoint x: 471, endPoint y: 295, distance: 238.0
click at [471, 295] on ul "1 Introduce yourself and what you do. What is your experience working as a free…" at bounding box center [505, 198] width 575 height 358
copy ul "Introduce yourself and what you do. What is your experience working as a freela…"
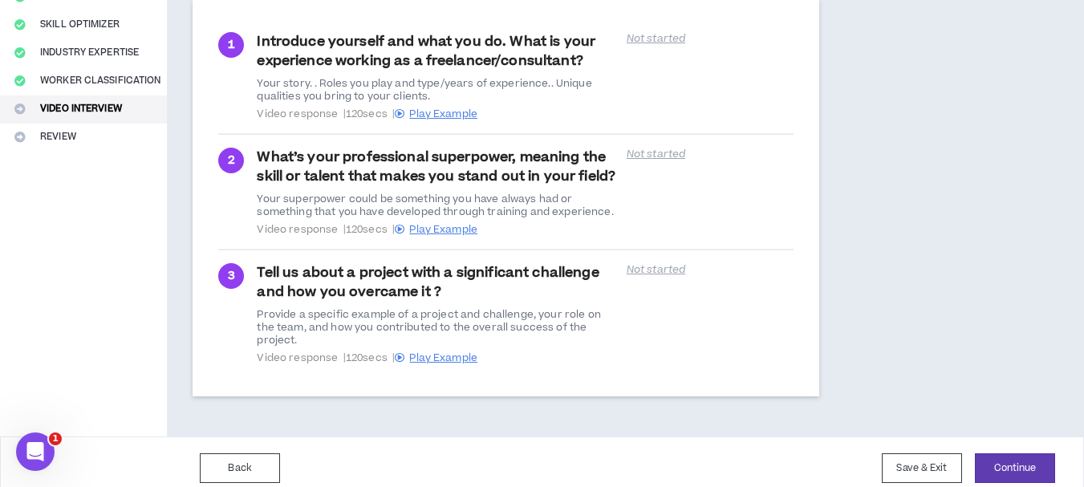
click at [605, 321] on div "Provide a specific example of a project and challenge, your role on the team, a…" at bounding box center [437, 327] width 360 height 39
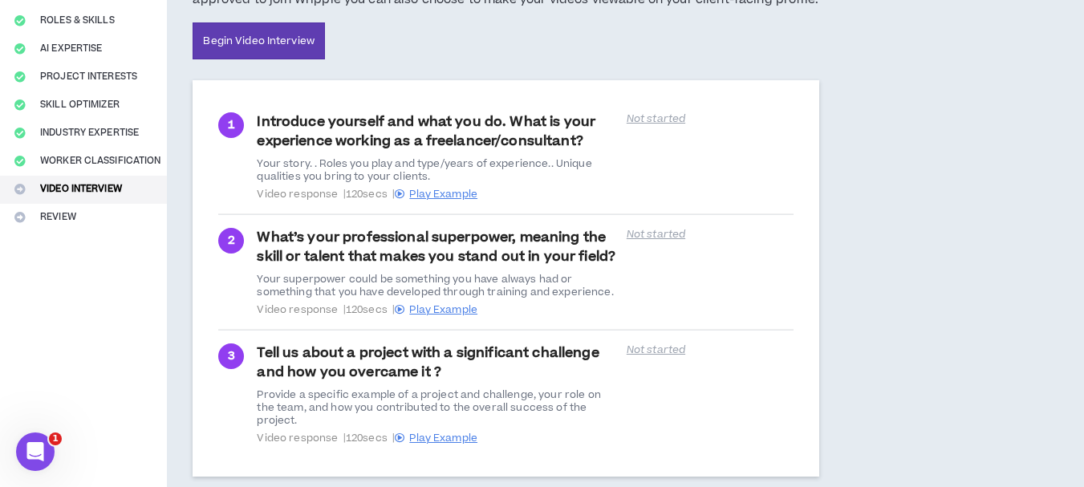
click at [356, 197] on span "Video response | 120 secs | Play Example" at bounding box center [437, 194] width 360 height 13
click at [651, 116] on p "Not started" at bounding box center [710, 118] width 167 height 13
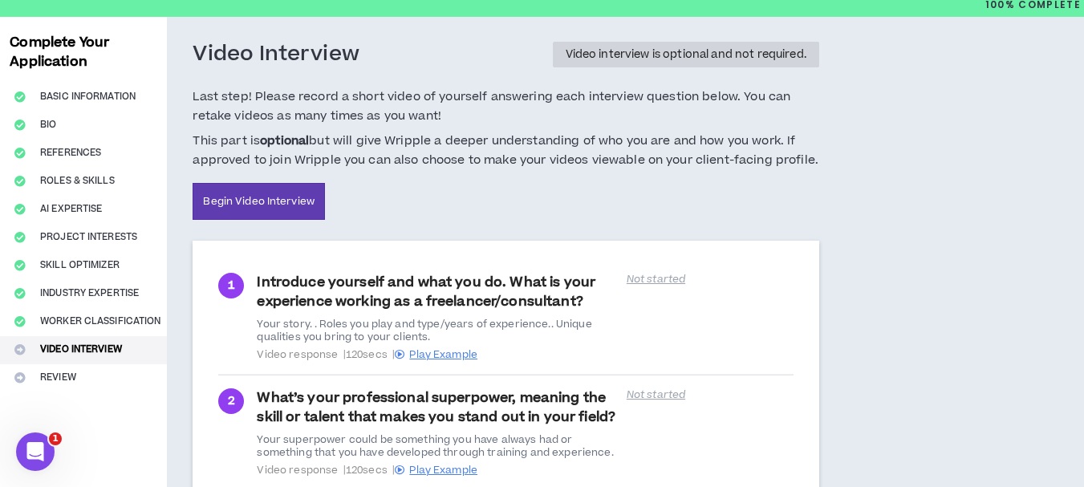
scroll to position [296, 0]
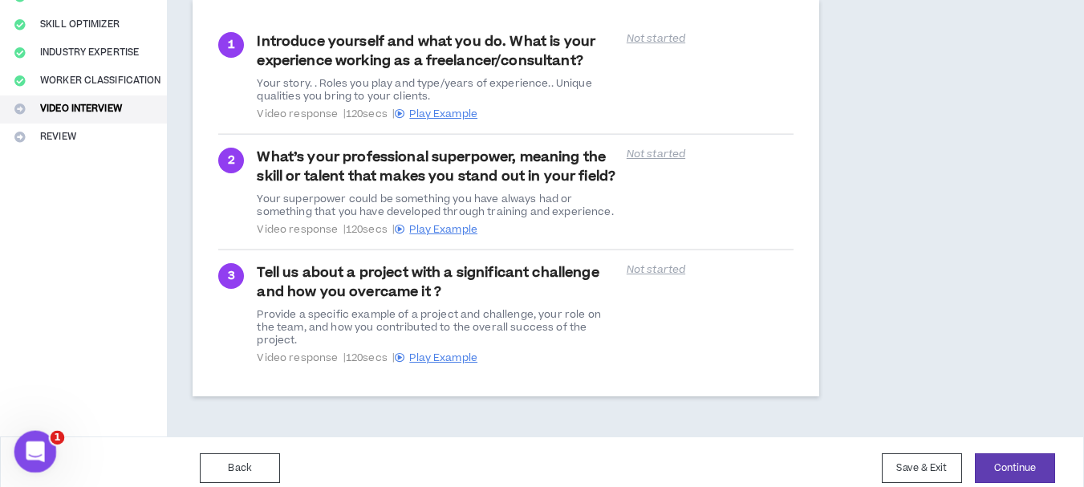
click at [35, 453] on icon "Open Intercom Messenger" at bounding box center [33, 450] width 26 height 26
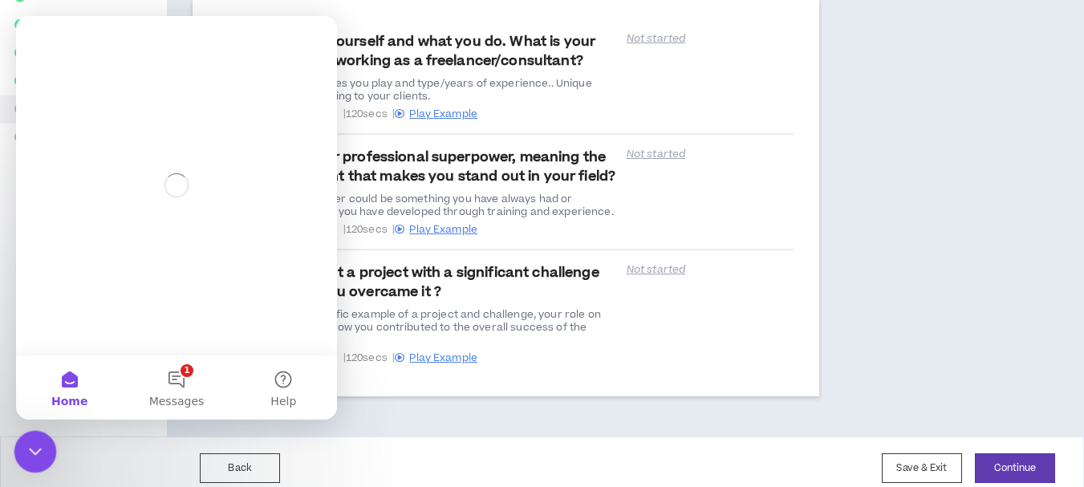
scroll to position [0, 0]
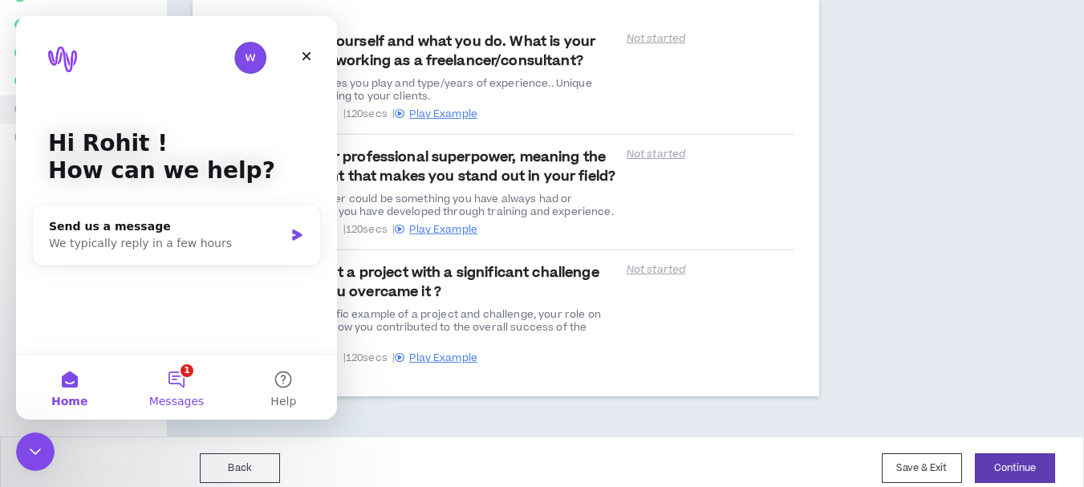
click at [181, 379] on button "1 Messages" at bounding box center [176, 388] width 107 height 64
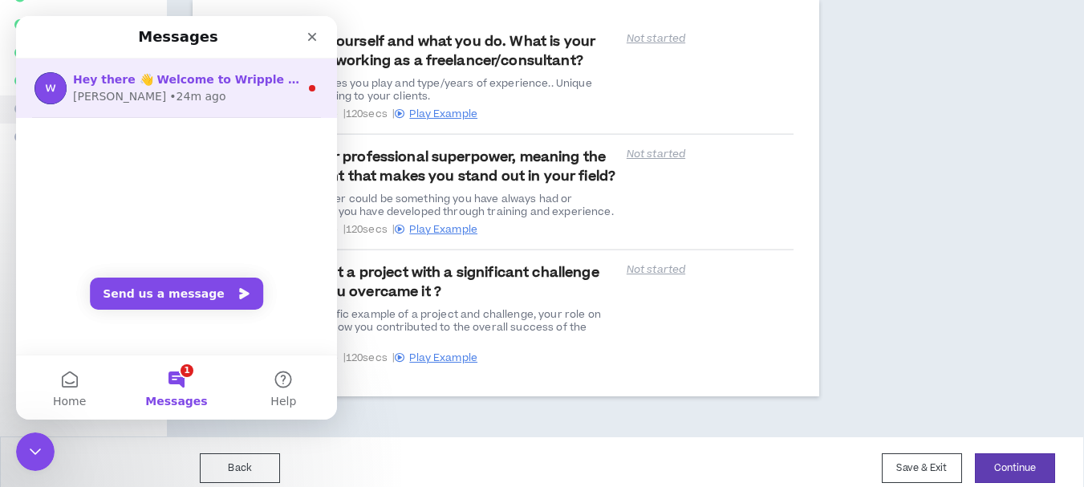
click at [185, 101] on div "Morgan • 24m ago" at bounding box center [186, 96] width 226 height 17
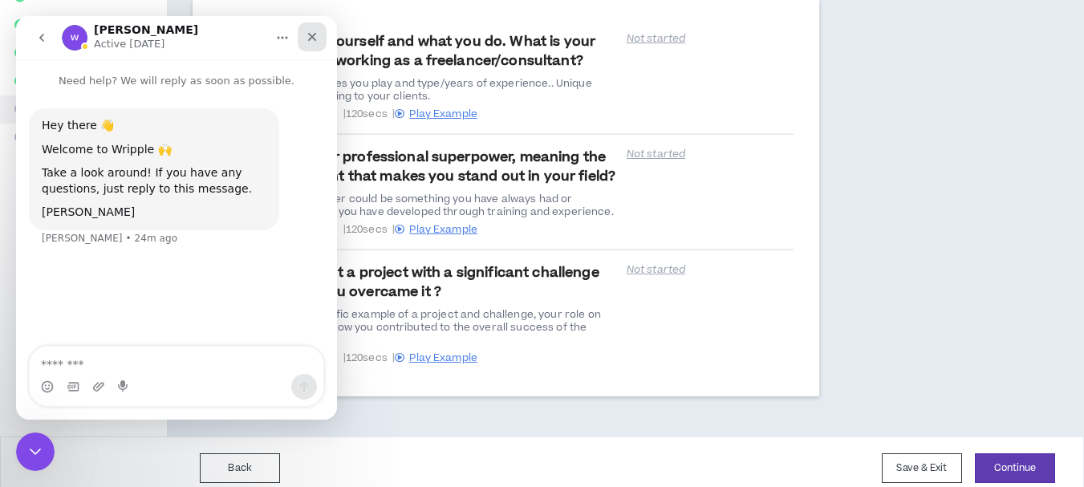
click at [316, 39] on icon "Close" at bounding box center [312, 36] width 13 height 13
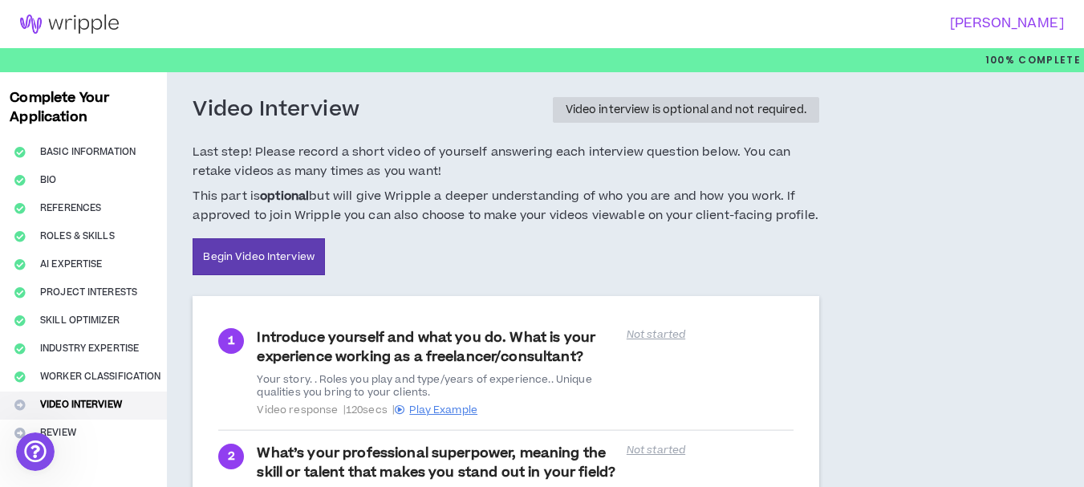
drag, startPoint x: 149, startPoint y: 29, endPoint x: 166, endPoint y: 23, distance: 17.8
click at [58, 29] on div at bounding box center [266, 24] width 532 height 48
click at [226, 22] on div at bounding box center [266, 24] width 532 height 48
click at [294, 252] on link "Begin Video Interview" at bounding box center [259, 256] width 132 height 37
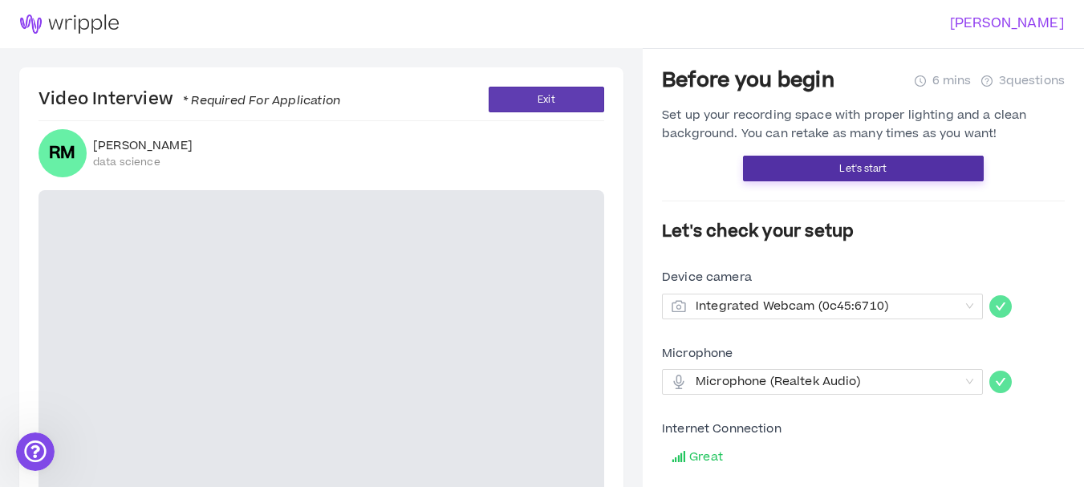
click at [855, 171] on span "Let's start" at bounding box center [862, 168] width 47 height 15
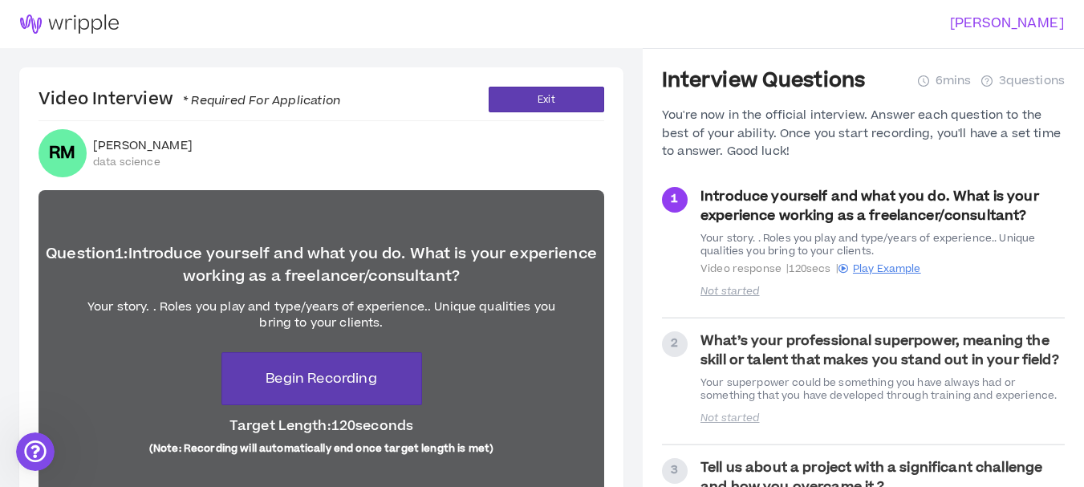
scroll to position [80, 0]
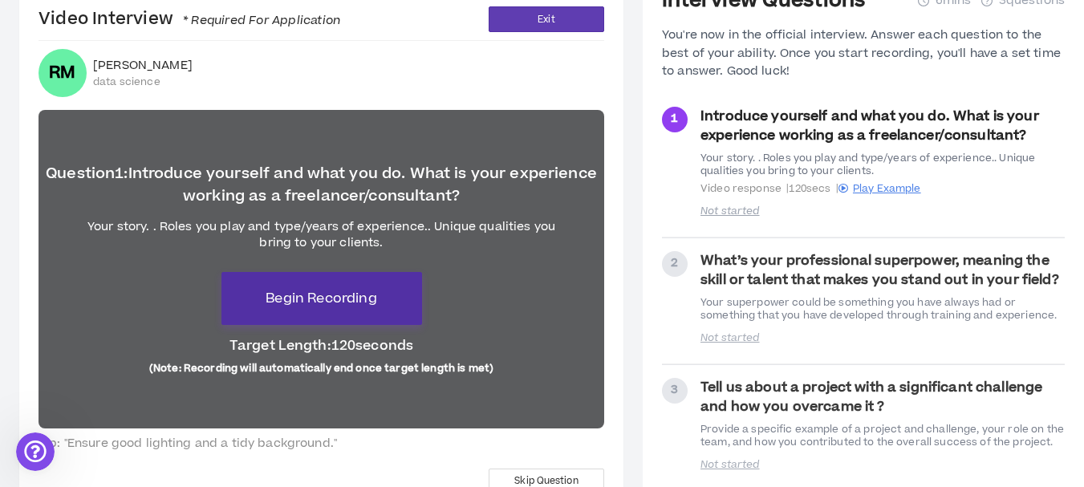
click at [317, 306] on span "Begin Recording" at bounding box center [321, 298] width 111 height 19
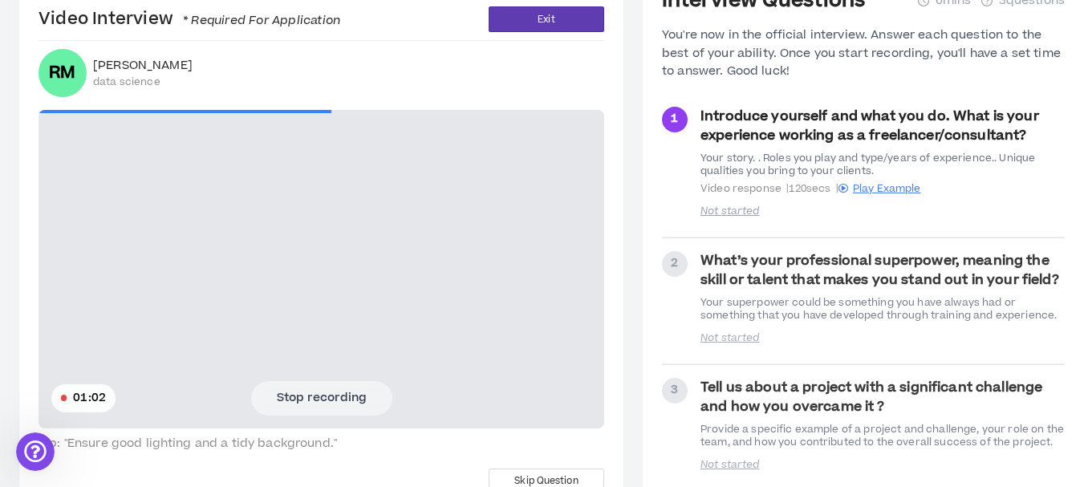
click at [330, 388] on button "Stop recording" at bounding box center [321, 398] width 141 height 34
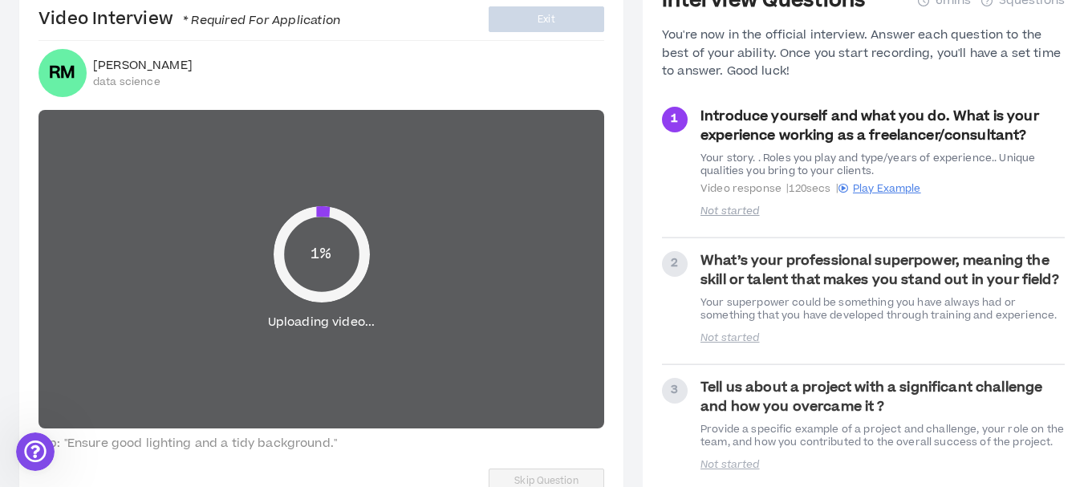
scroll to position [126, 0]
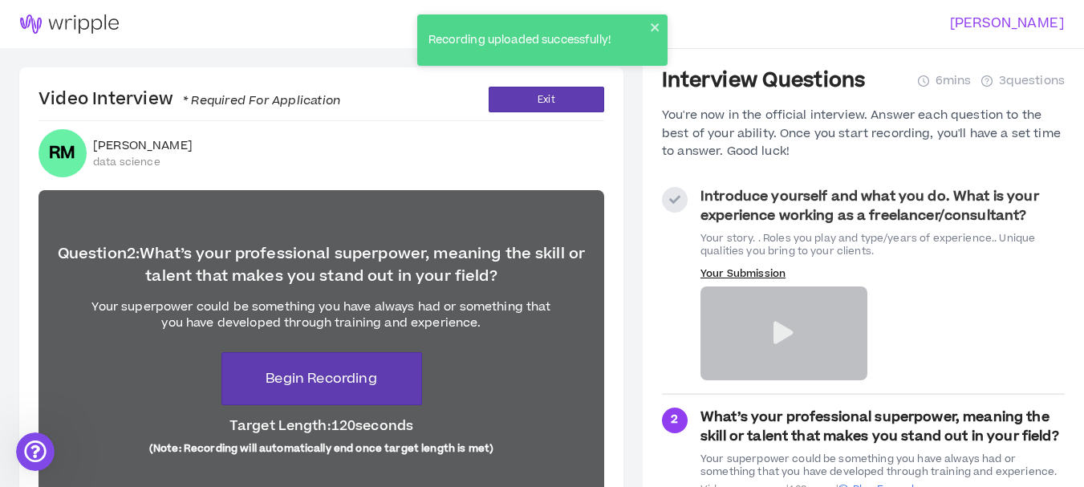
scroll to position [161, 0]
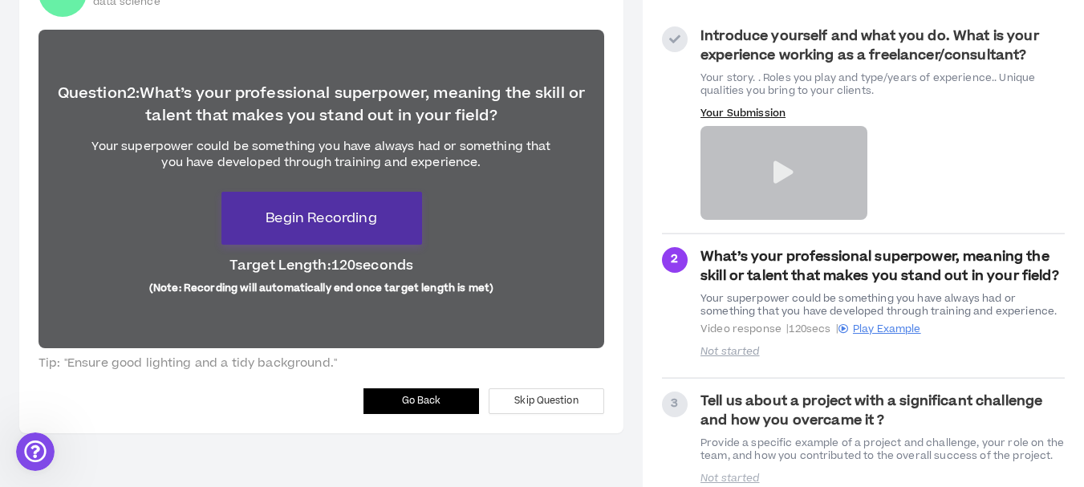
click at [352, 216] on span "Begin Recording" at bounding box center [321, 218] width 111 height 19
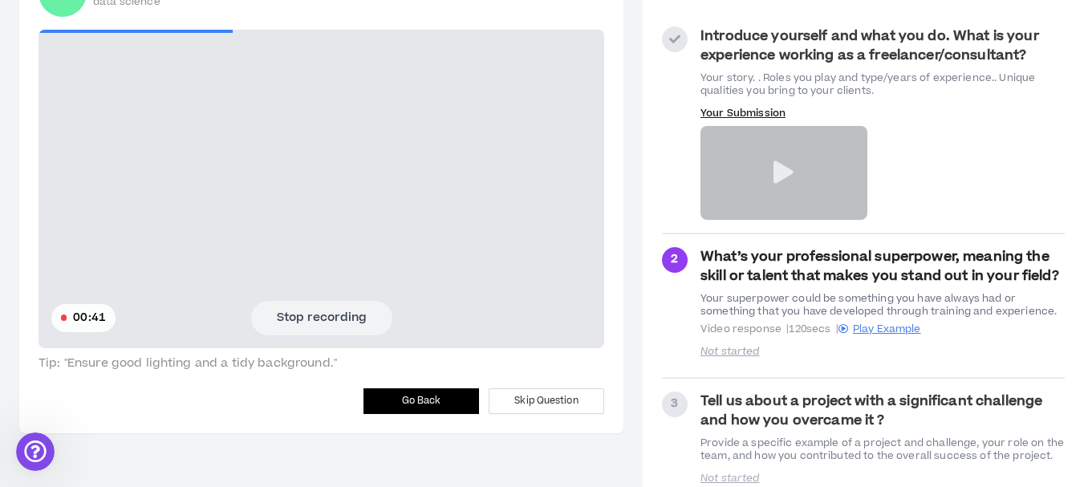
click at [313, 313] on button "Stop recording" at bounding box center [321, 318] width 141 height 34
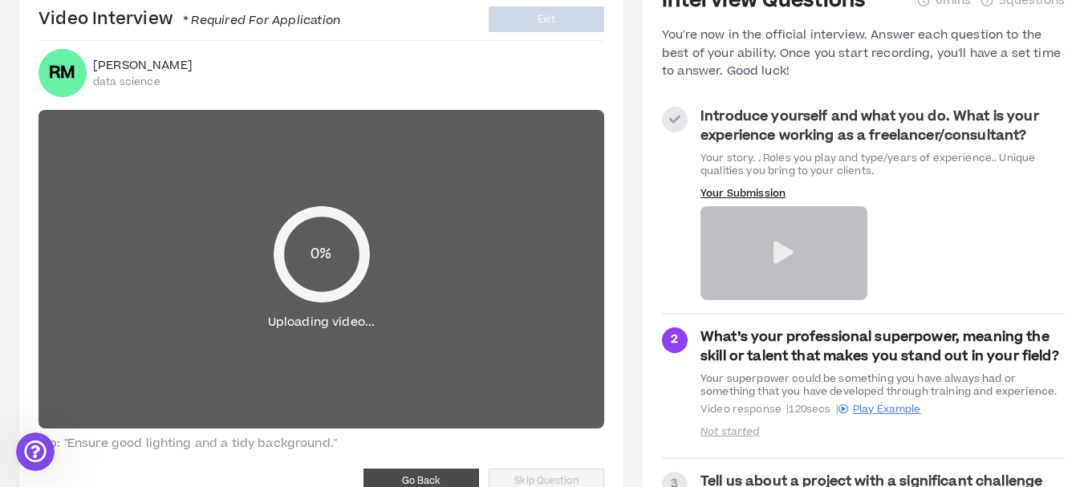
scroll to position [0, 0]
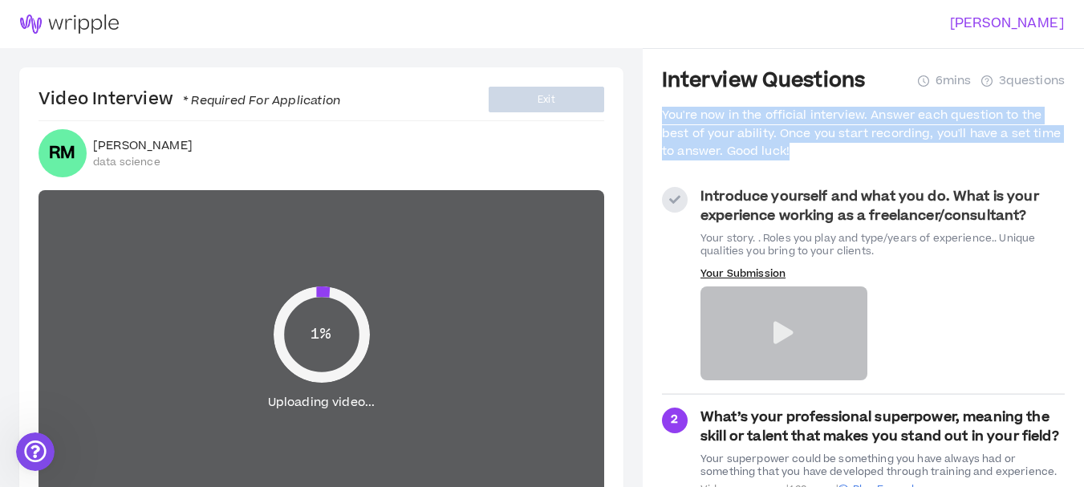
drag, startPoint x: 664, startPoint y: 120, endPoint x: 797, endPoint y: 148, distance: 136.3
click at [797, 148] on div "You're now in the official interview. Answer each question to the best of your …" at bounding box center [863, 134] width 403 height 54
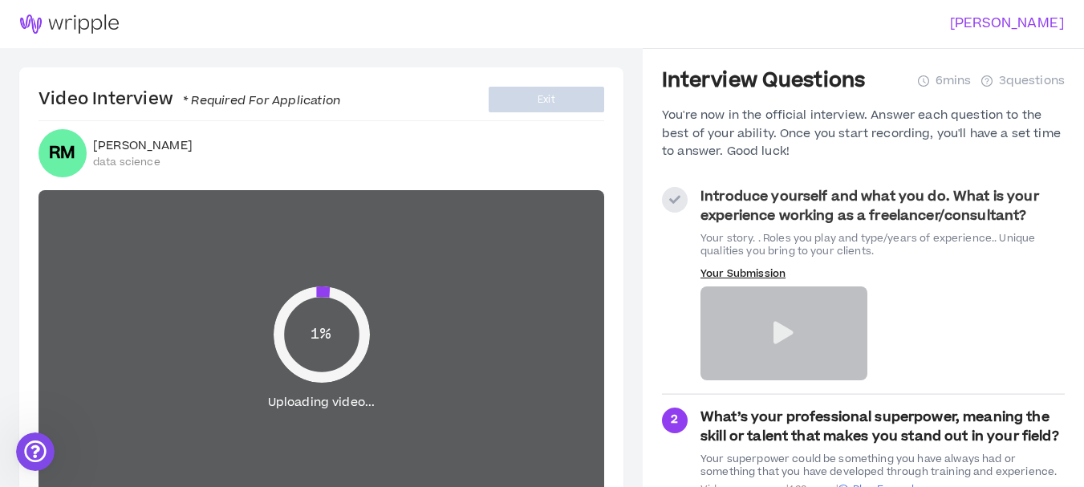
drag, startPoint x: 269, startPoint y: 187, endPoint x: 384, endPoint y: 116, distance: 135.2
click at [269, 182] on div "Video Interview * Required For Application Exit RM Rohit Meshram data science 1…" at bounding box center [321, 330] width 604 height 526
click at [499, 83] on div "Video Interview * Required For Application Exit RM Rohit Meshram data science 1…" at bounding box center [321, 330] width 604 height 526
drag, startPoint x: 659, startPoint y: 91, endPoint x: 715, endPoint y: 83, distance: 56.8
click at [661, 91] on aside "Interview Questions 6 mins 3 questions You're now in the official interview. An…" at bounding box center [863, 366] width 441 height 636
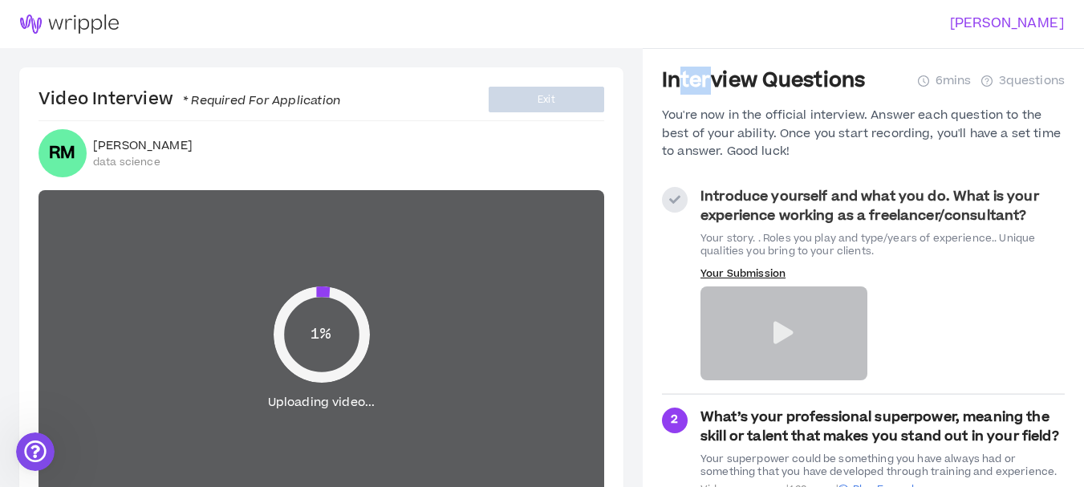
drag, startPoint x: 715, startPoint y: 83, endPoint x: 217, endPoint y: 107, distance: 498.9
click at [632, 100] on section "Video Interview * Required For Application Exit RM Rohit Meshram data science 1…" at bounding box center [542, 366] width 1084 height 636
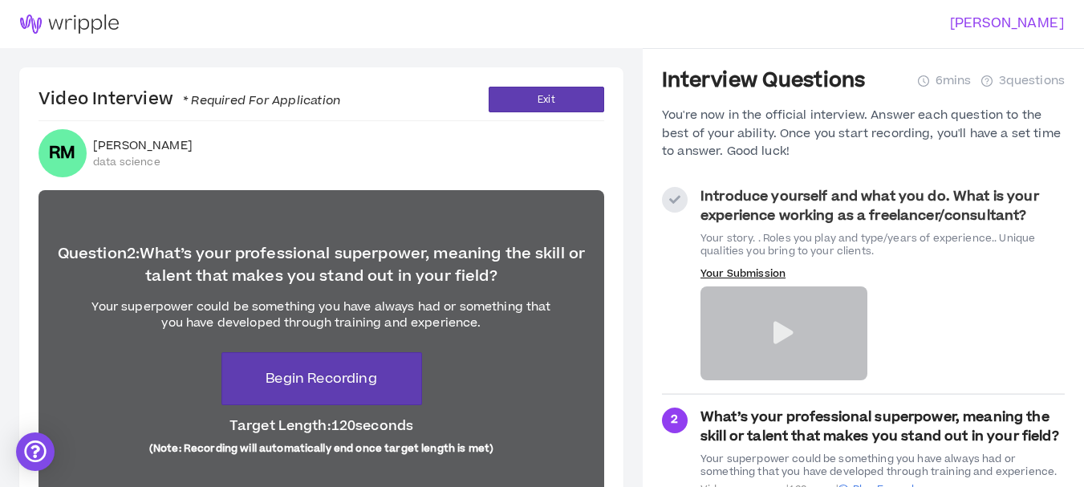
scroll to position [161, 0]
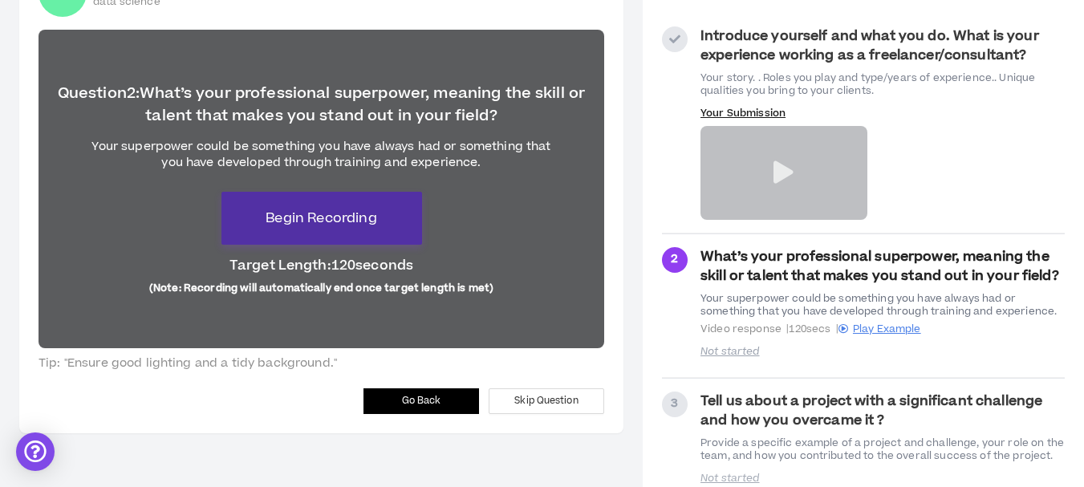
click at [392, 221] on button "Begin Recording" at bounding box center [322, 218] width 201 height 53
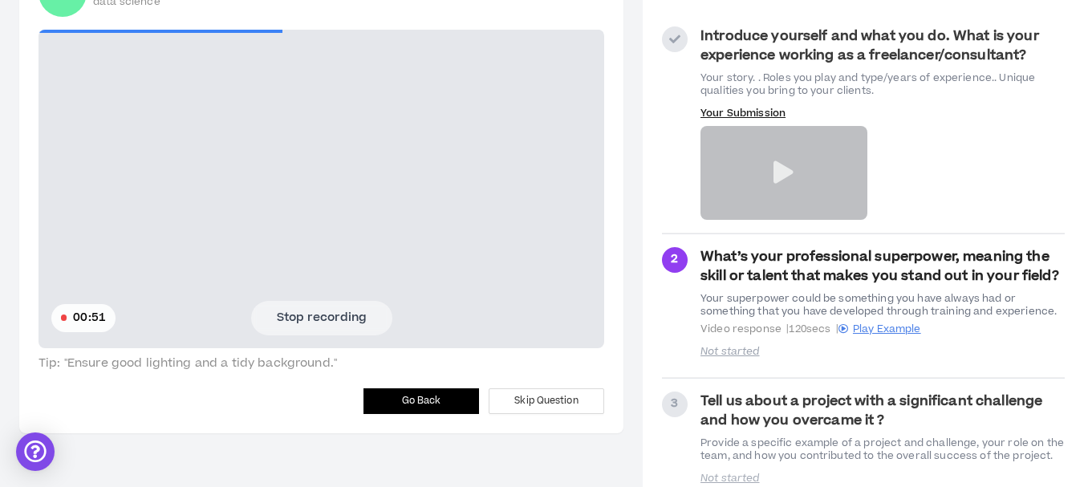
click at [301, 315] on button "Stop recording" at bounding box center [321, 318] width 141 height 34
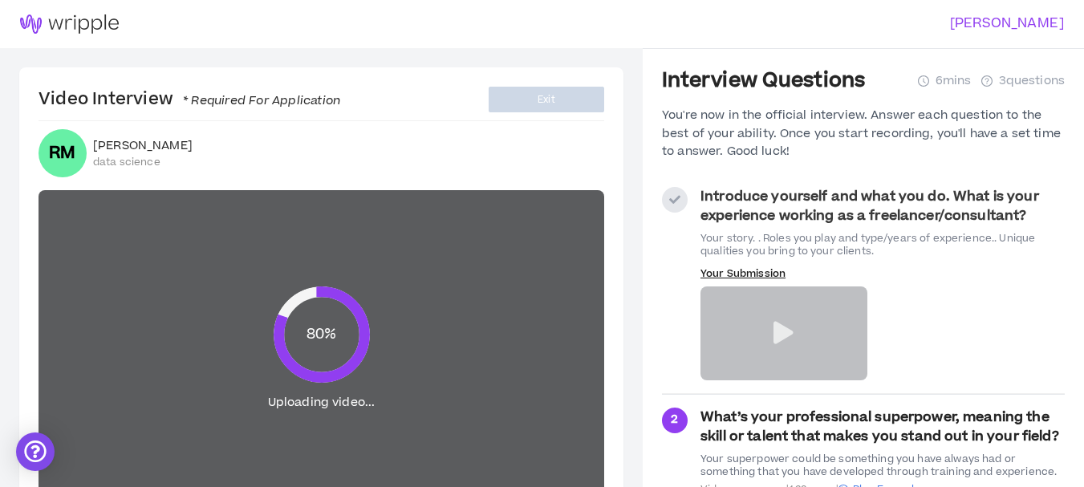
scroll to position [197, 0]
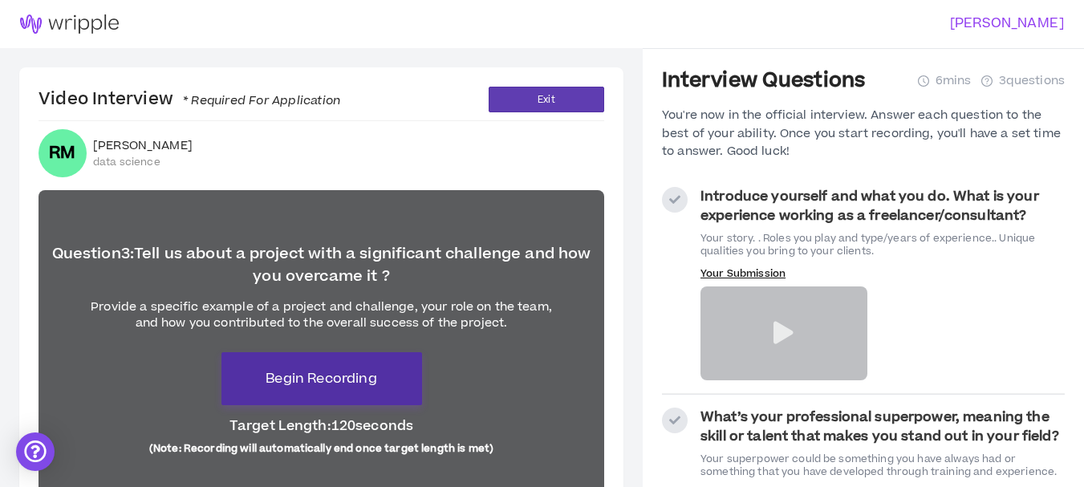
click at [371, 373] on span "Begin Recording" at bounding box center [321, 378] width 111 height 19
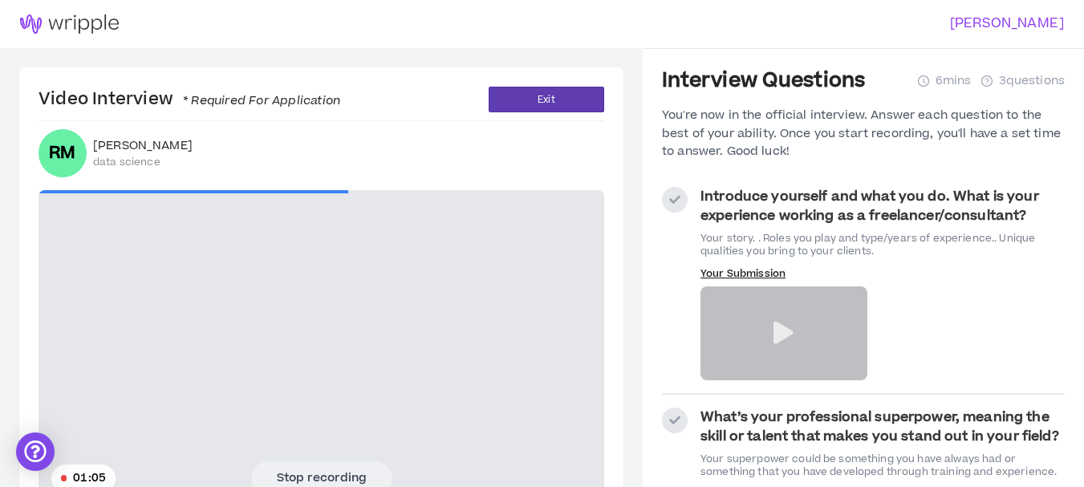
scroll to position [291, 0]
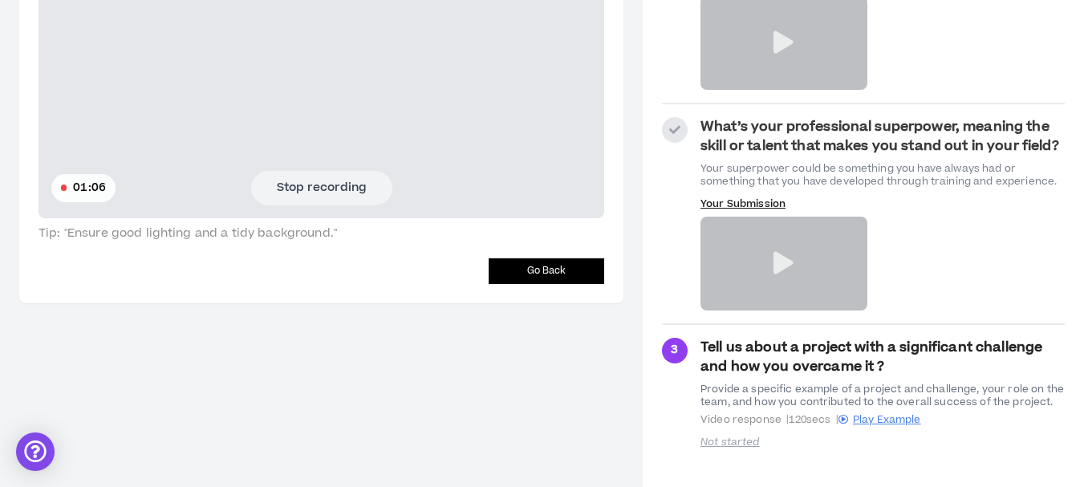
click at [331, 196] on button "Stop recording" at bounding box center [321, 188] width 141 height 34
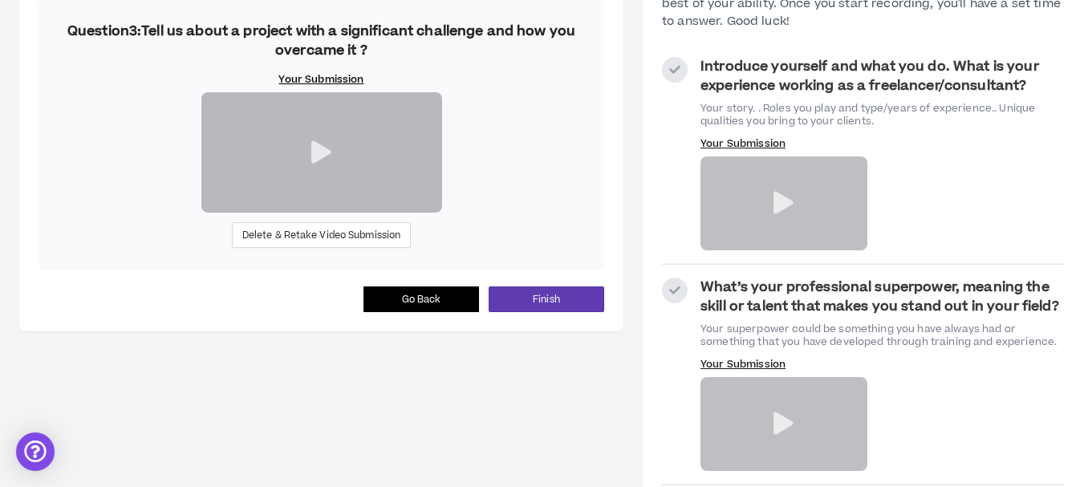
scroll to position [0, 0]
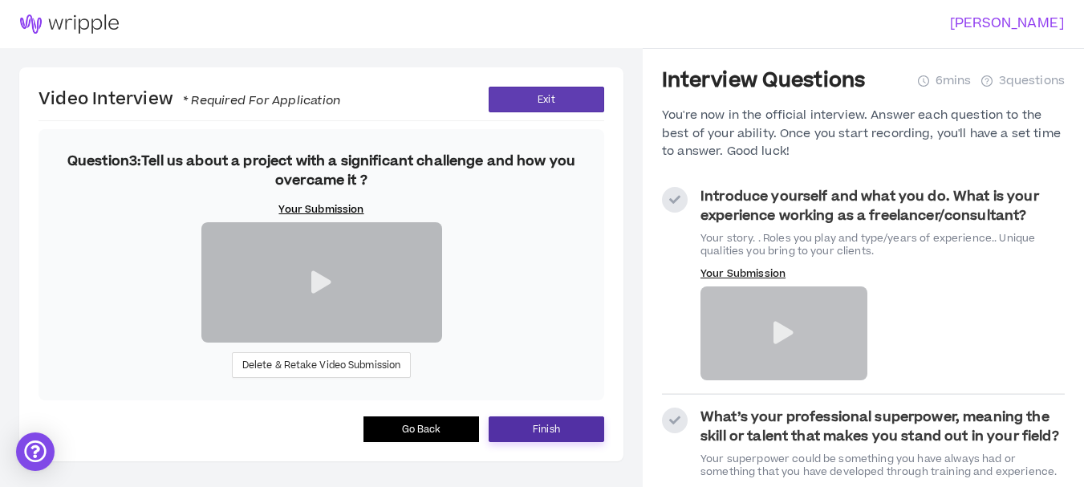
click at [563, 427] on button "Finish" at bounding box center [547, 430] width 116 height 26
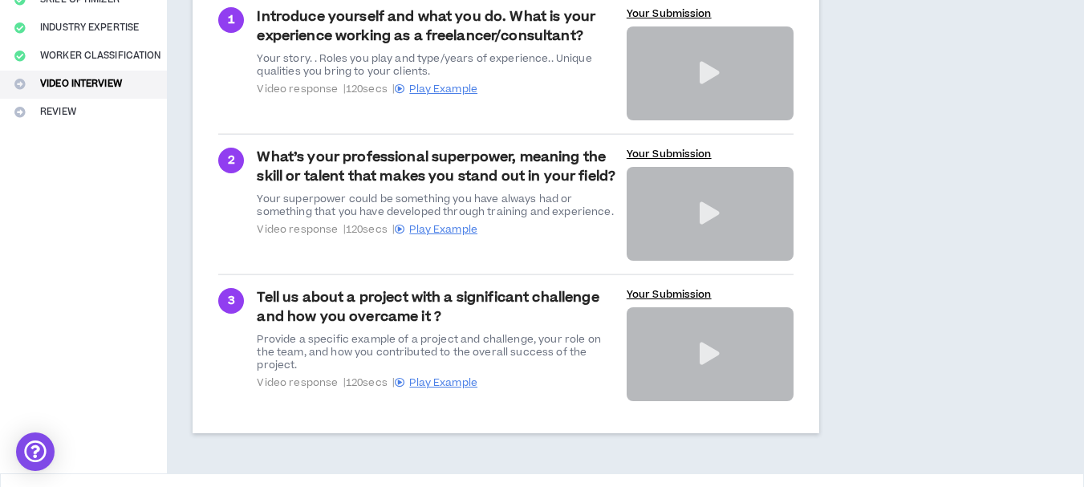
scroll to position [371, 0]
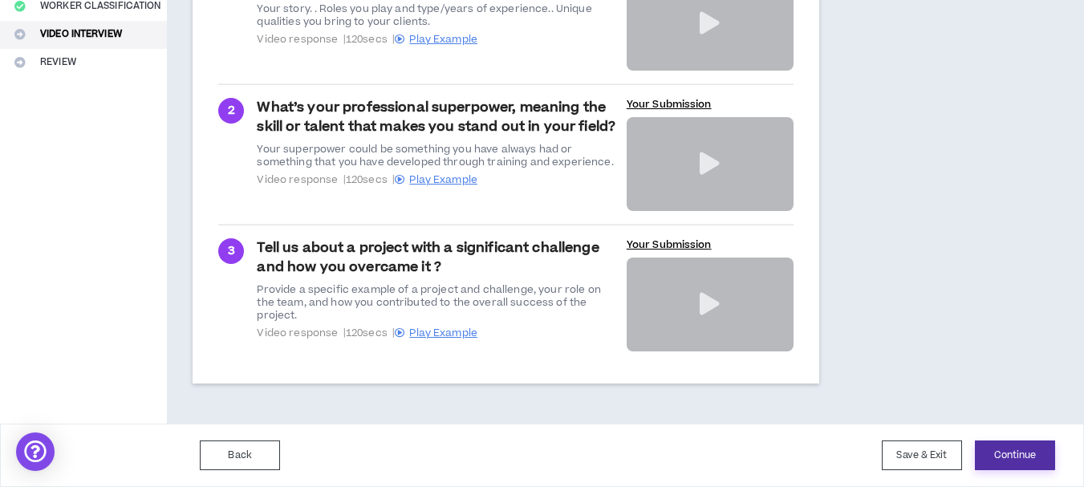
click at [1012, 449] on button "Continue" at bounding box center [1015, 456] width 80 height 30
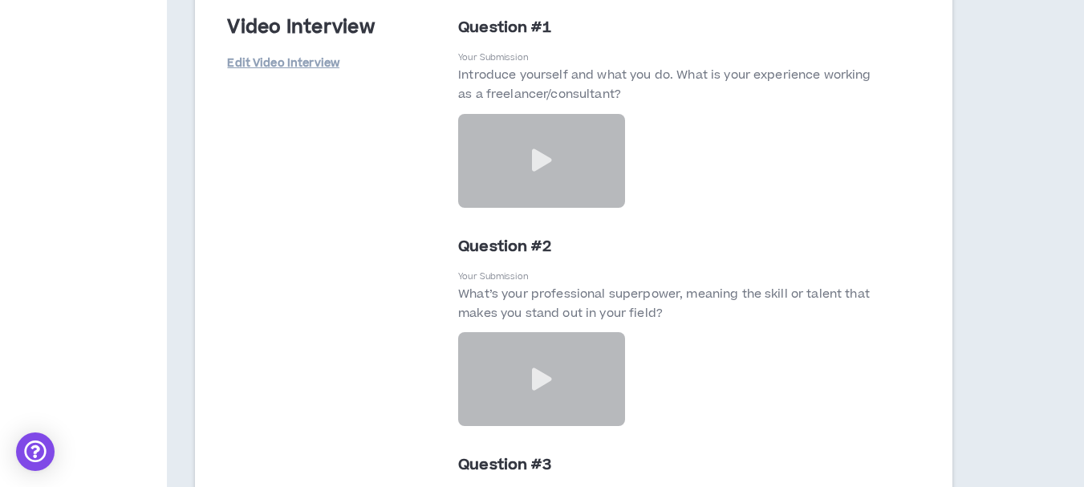
scroll to position [3620, 0]
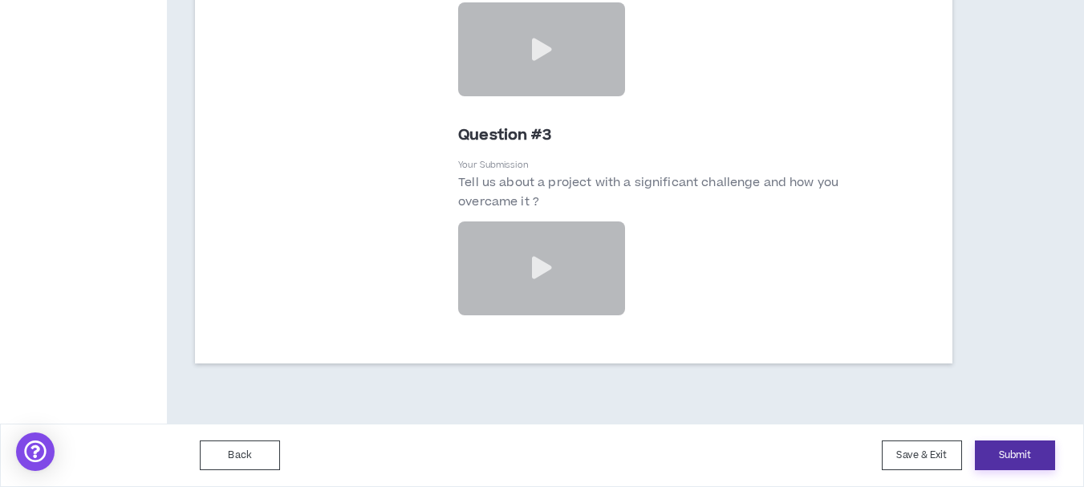
click at [982, 443] on button "Submit" at bounding box center [1015, 456] width 80 height 30
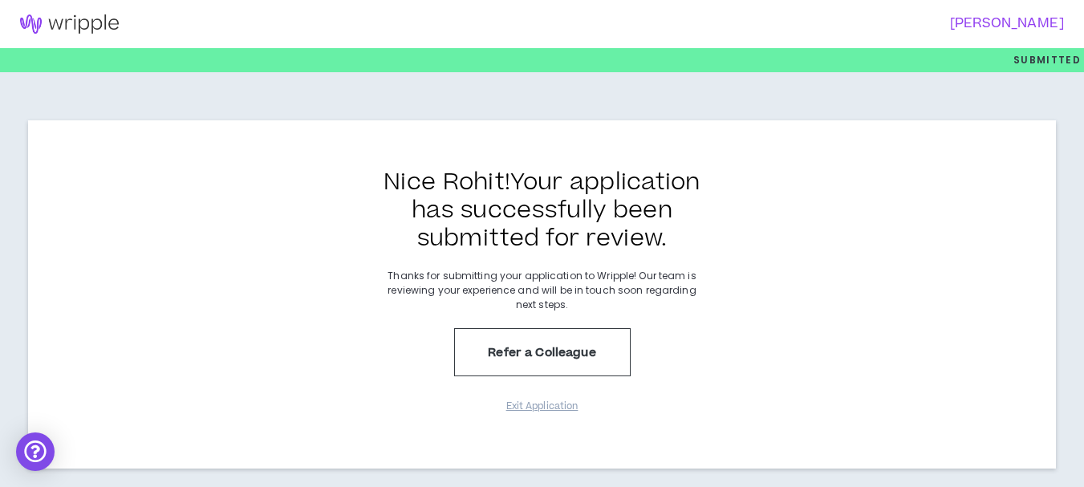
scroll to position [22, 0]
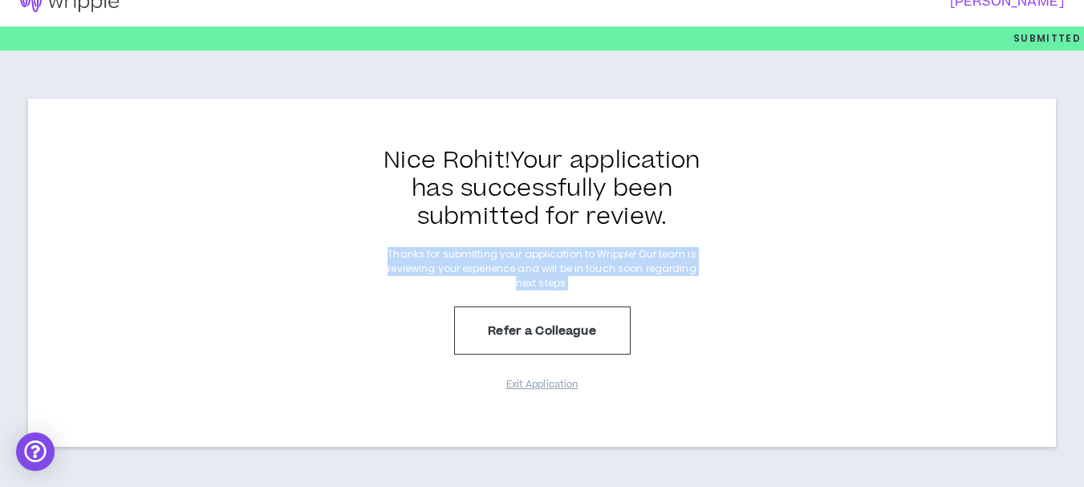
drag, startPoint x: 380, startPoint y: 243, endPoint x: 582, endPoint y: 287, distance: 206.8
click at [582, 287] on div "Nice Rohit ! Your application has successfully been submitted for review. Thank…" at bounding box center [542, 273] width 1028 height 348
click at [582, 287] on p "Thanks for submitting your application to Wripple! Our team is reviewing your e…" at bounding box center [542, 268] width 321 height 43
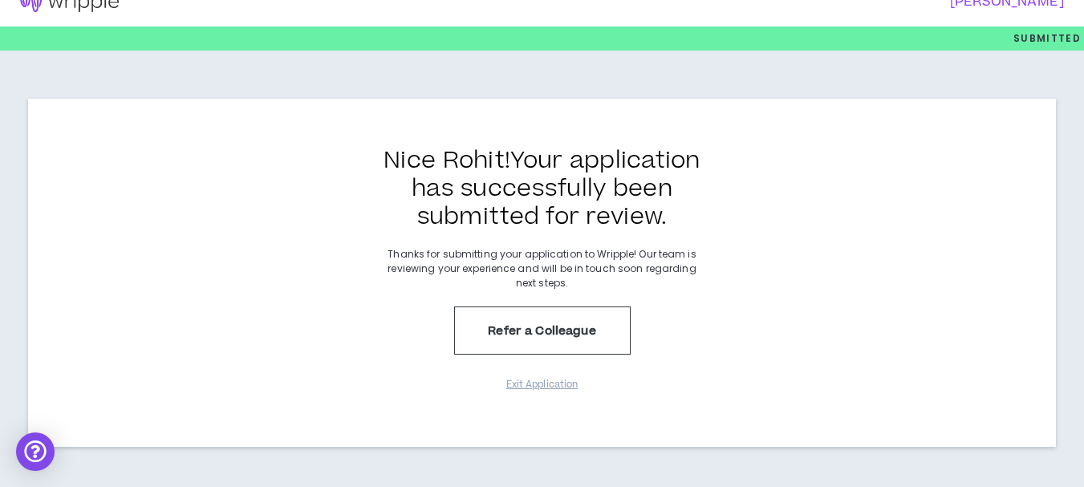
scroll to position [0, 0]
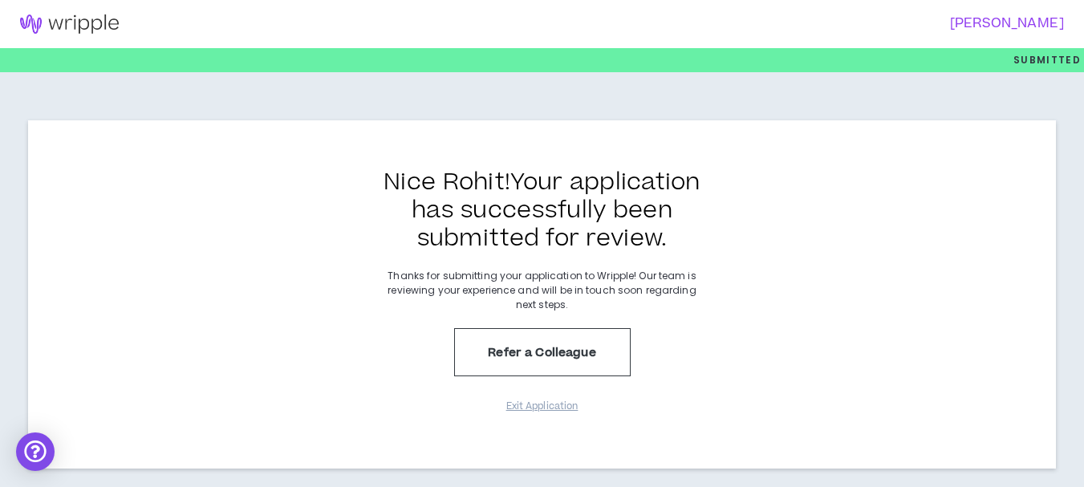
click at [79, 26] on img at bounding box center [69, 23] width 139 height 19
click at [51, 19] on img at bounding box center [69, 23] width 139 height 19
